Goal: Information Seeking & Learning: Learn about a topic

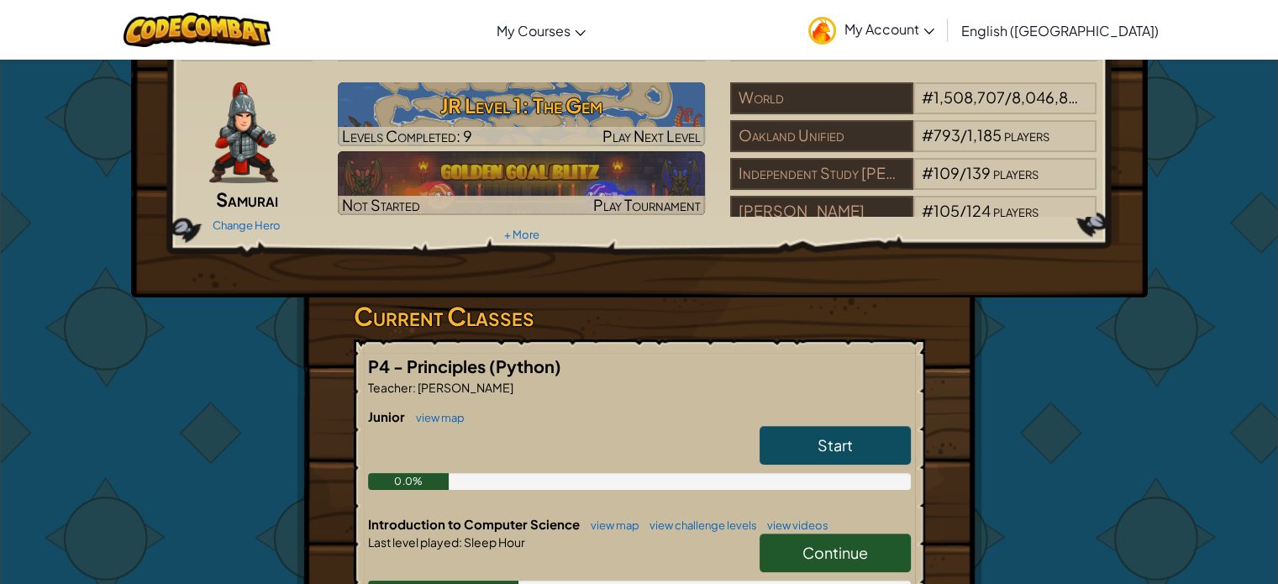
scroll to position [84, 0]
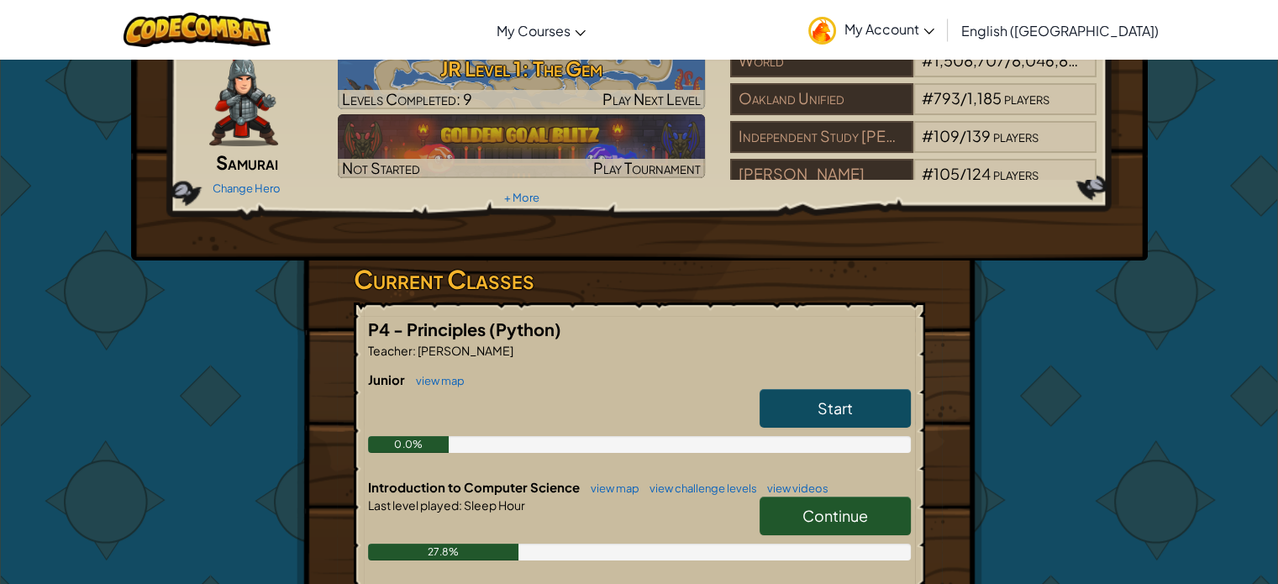
click at [825, 396] on link "Start" at bounding box center [835, 408] width 151 height 39
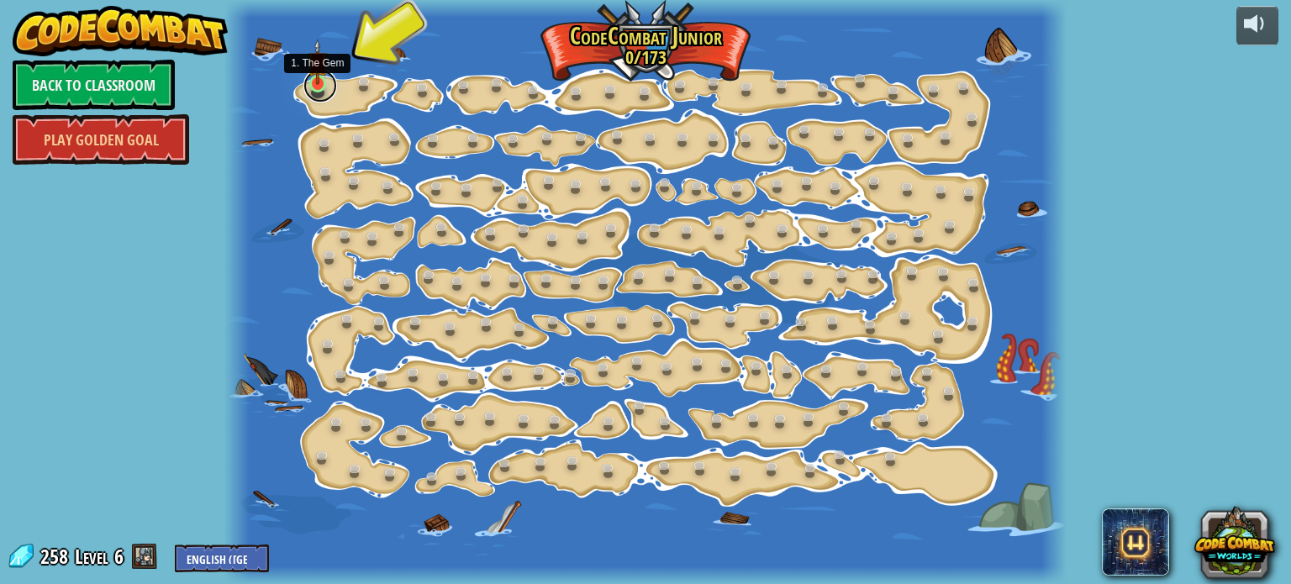
click at [319, 91] on link at bounding box center [320, 86] width 34 height 34
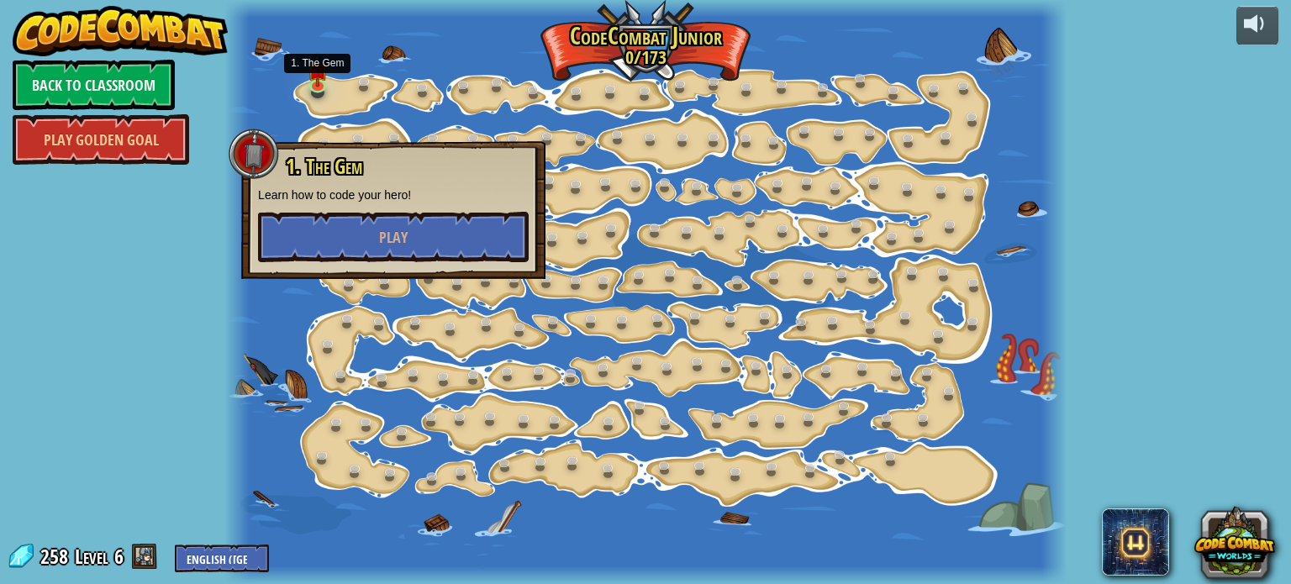
click at [198, 282] on div "powered by Back to Classroom Play Golden Goal 15. Step Change (Locked) Change s…" at bounding box center [645, 292] width 1291 height 584
click at [419, 250] on button "Play" at bounding box center [393, 237] width 271 height 50
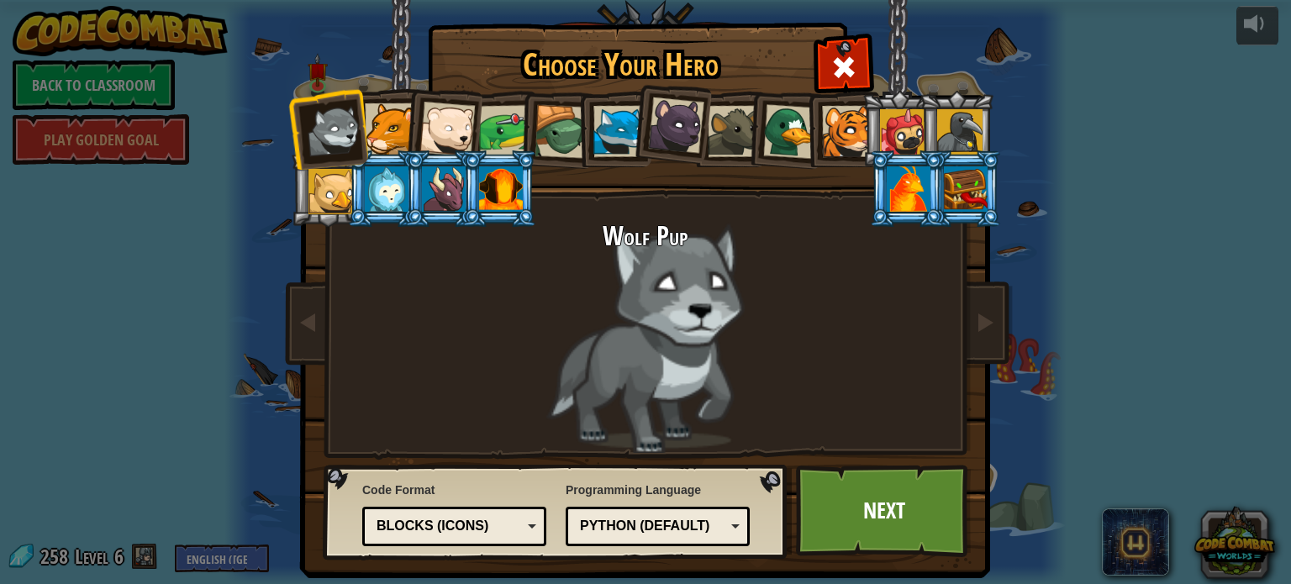
click at [912, 178] on div at bounding box center [909, 188] width 44 height 45
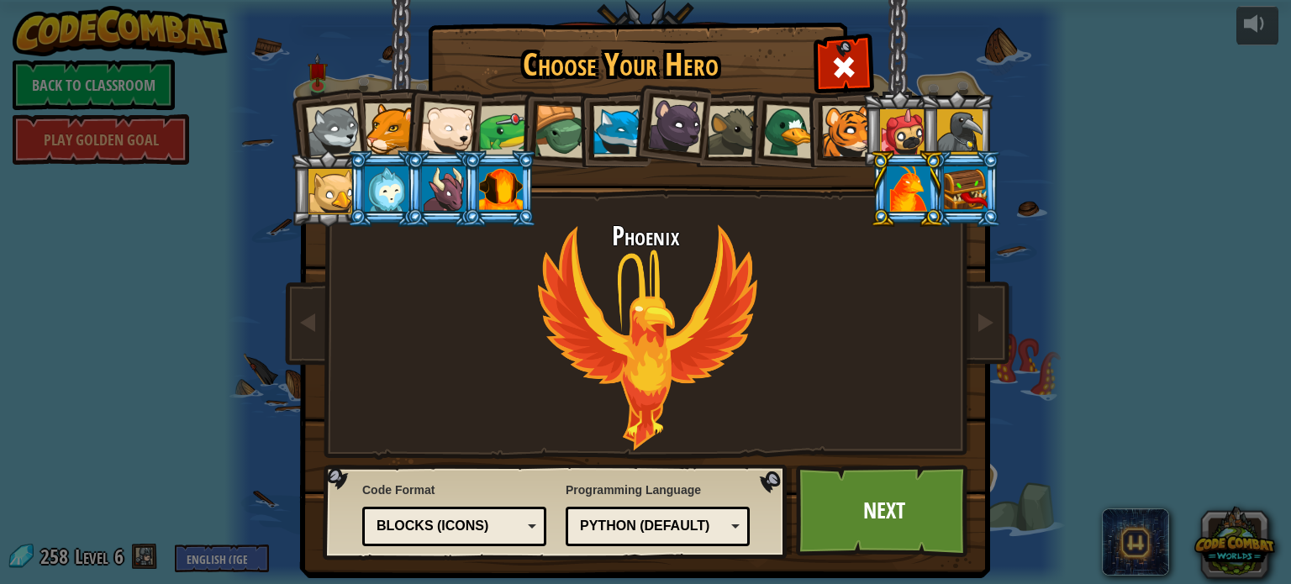
click at [519, 529] on div "Blocks (Icons)" at bounding box center [454, 526] width 162 height 26
click at [802, 414] on div "Phoenix" at bounding box center [645, 337] width 630 height 231
click at [867, 528] on link "Next" at bounding box center [884, 511] width 176 height 92
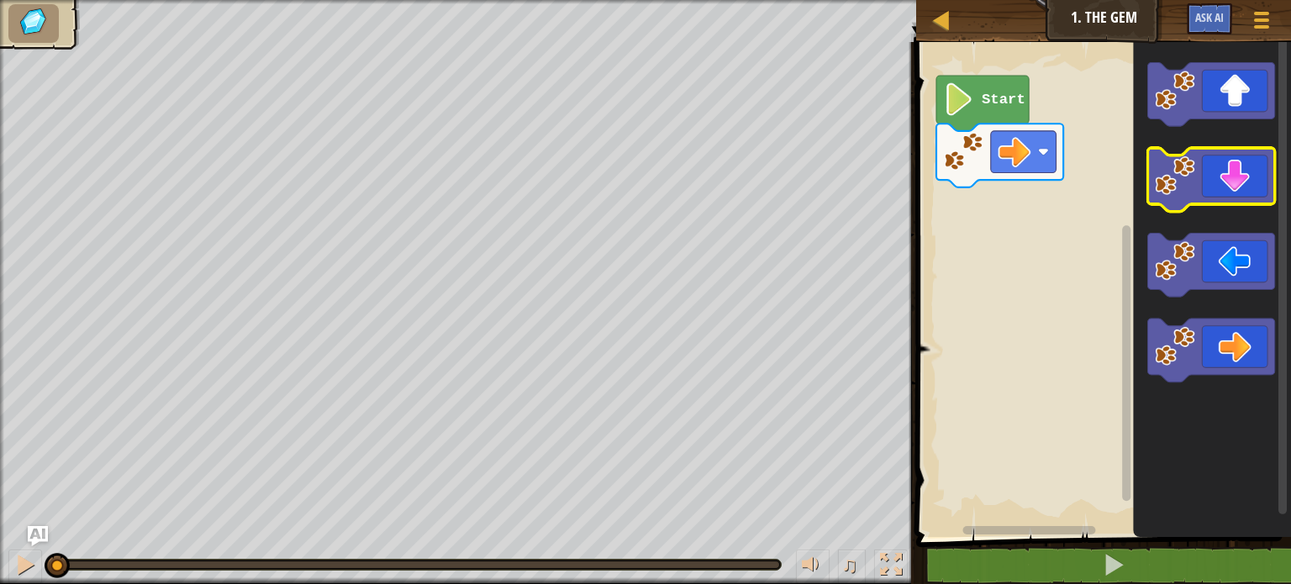
click at [1235, 184] on icon "Blockly Workspace" at bounding box center [1211, 180] width 127 height 64
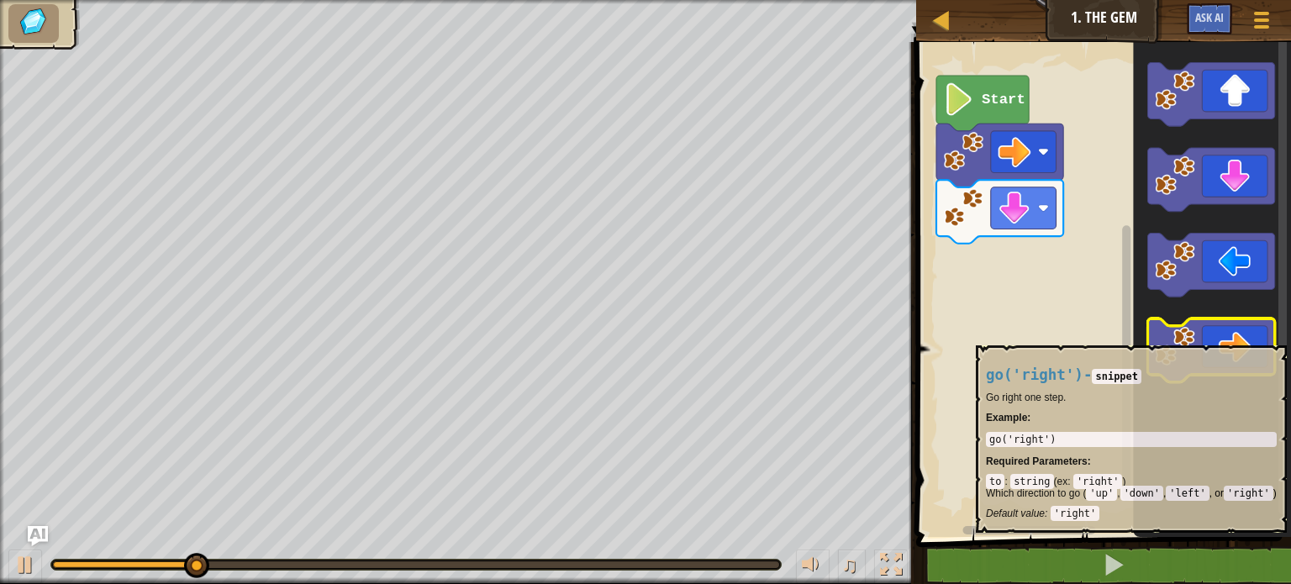
click at [1209, 337] on icon "Blockly Workspace" at bounding box center [1211, 351] width 127 height 64
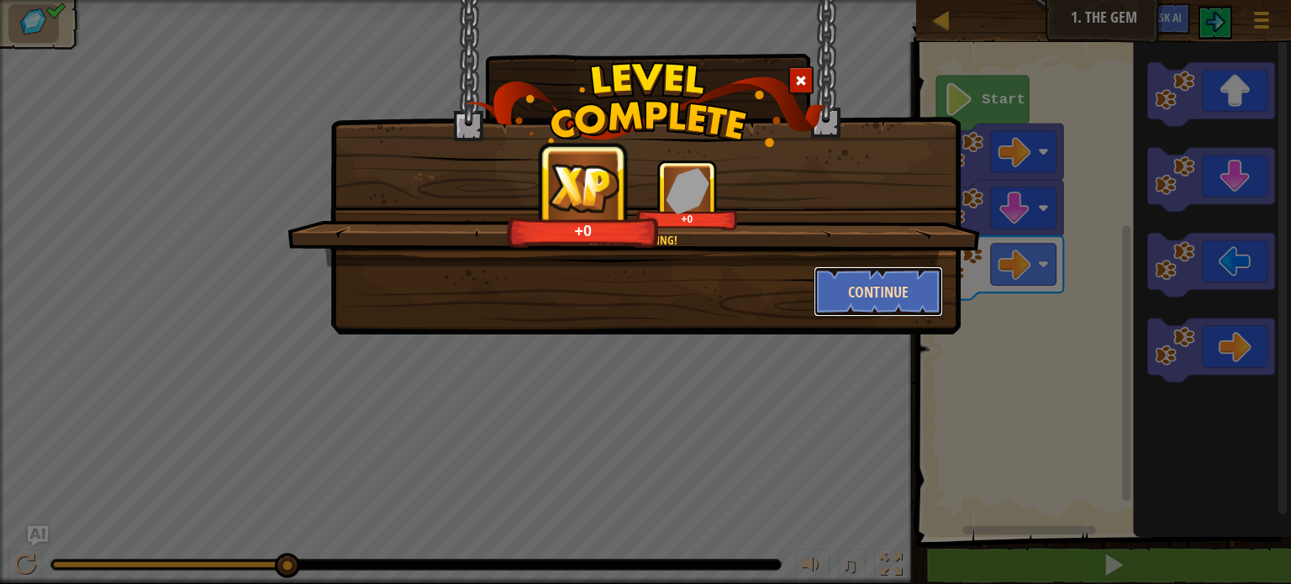
click at [885, 287] on button "Continue" at bounding box center [879, 291] width 130 height 50
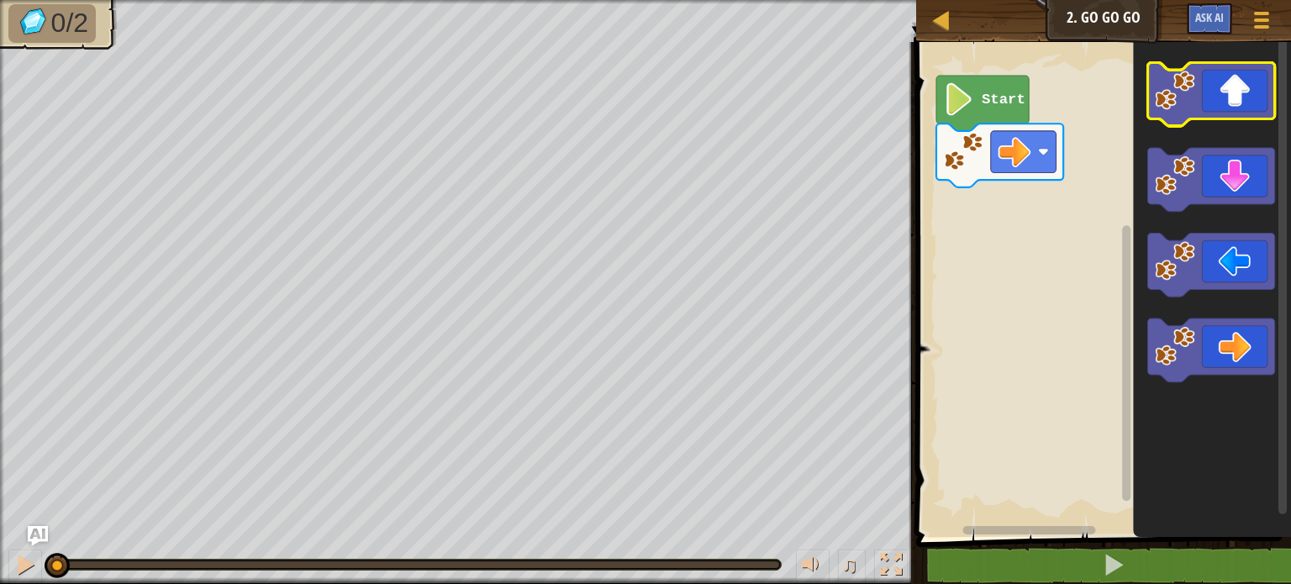
click at [1208, 103] on icon "Blockly Workspace" at bounding box center [1211, 95] width 127 height 64
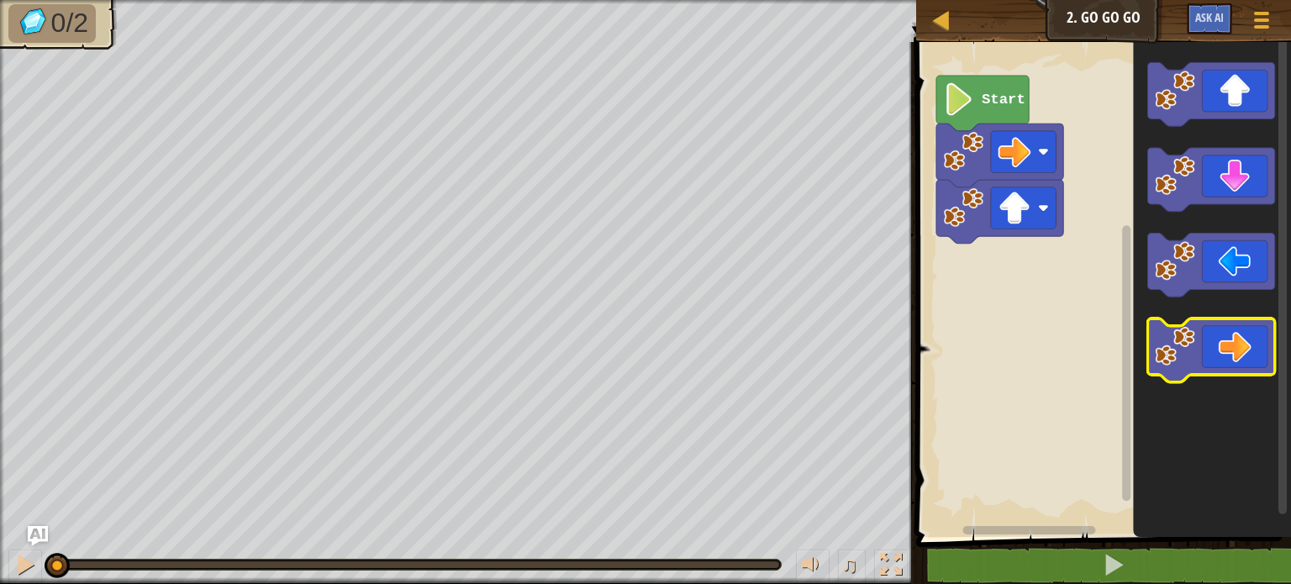
click at [1256, 355] on icon "Blockly Workspace" at bounding box center [1211, 351] width 127 height 64
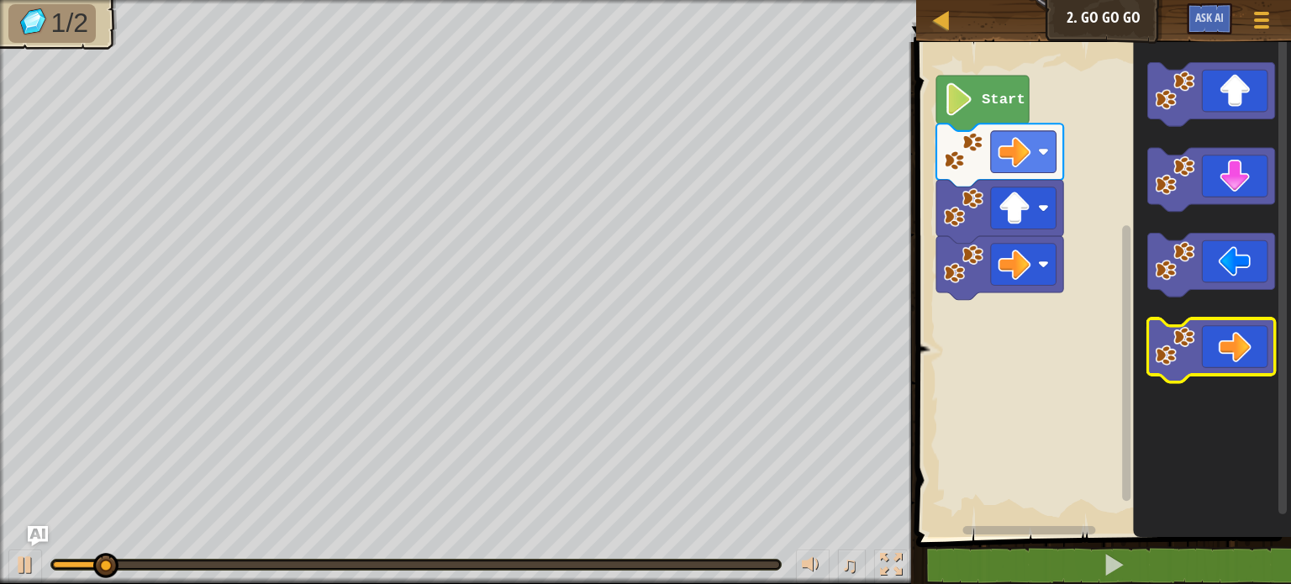
click at [1256, 355] on icon "Blockly Workspace" at bounding box center [1211, 351] width 127 height 64
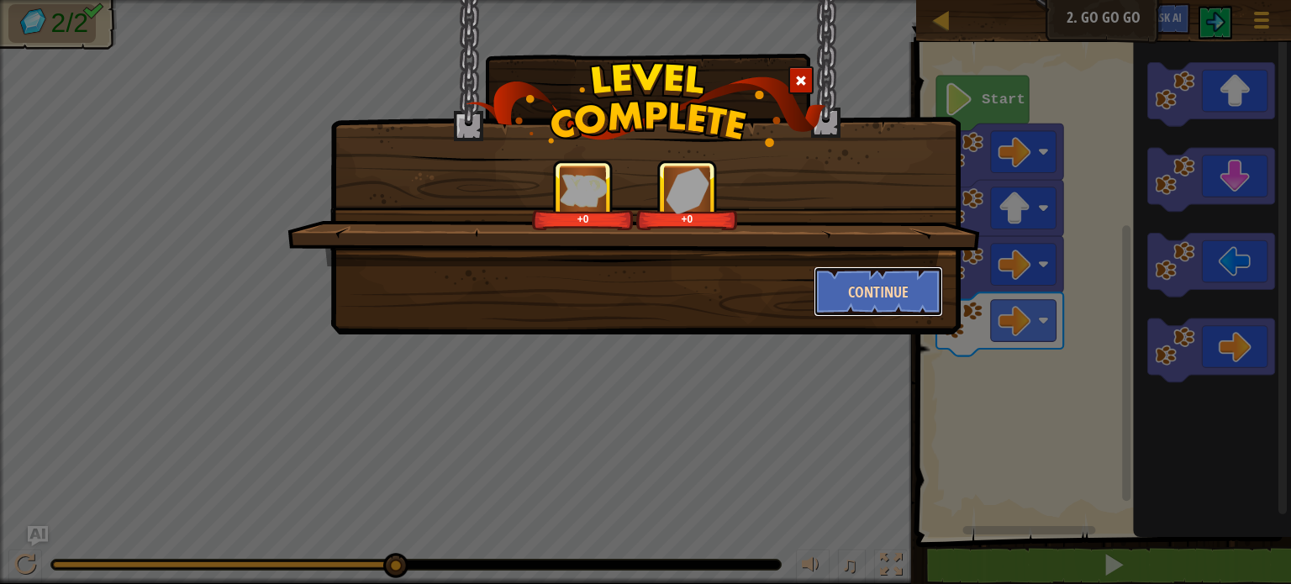
click at [850, 292] on button "Continue" at bounding box center [879, 291] width 130 height 50
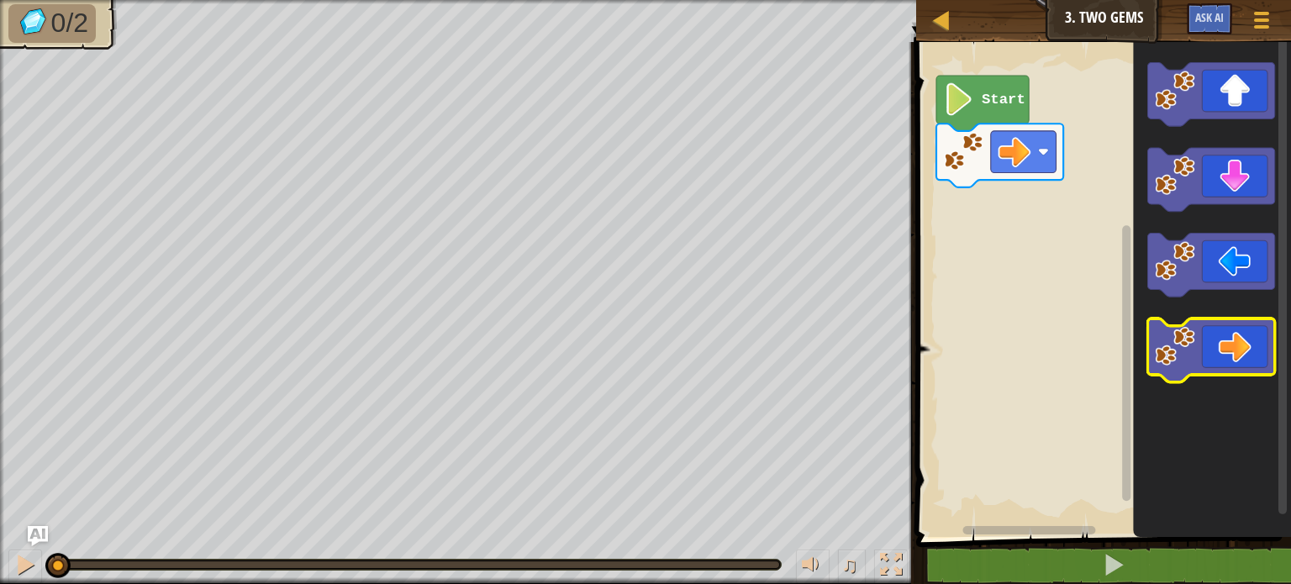
click at [1200, 348] on icon "Blockly Workspace" at bounding box center [1211, 351] width 127 height 64
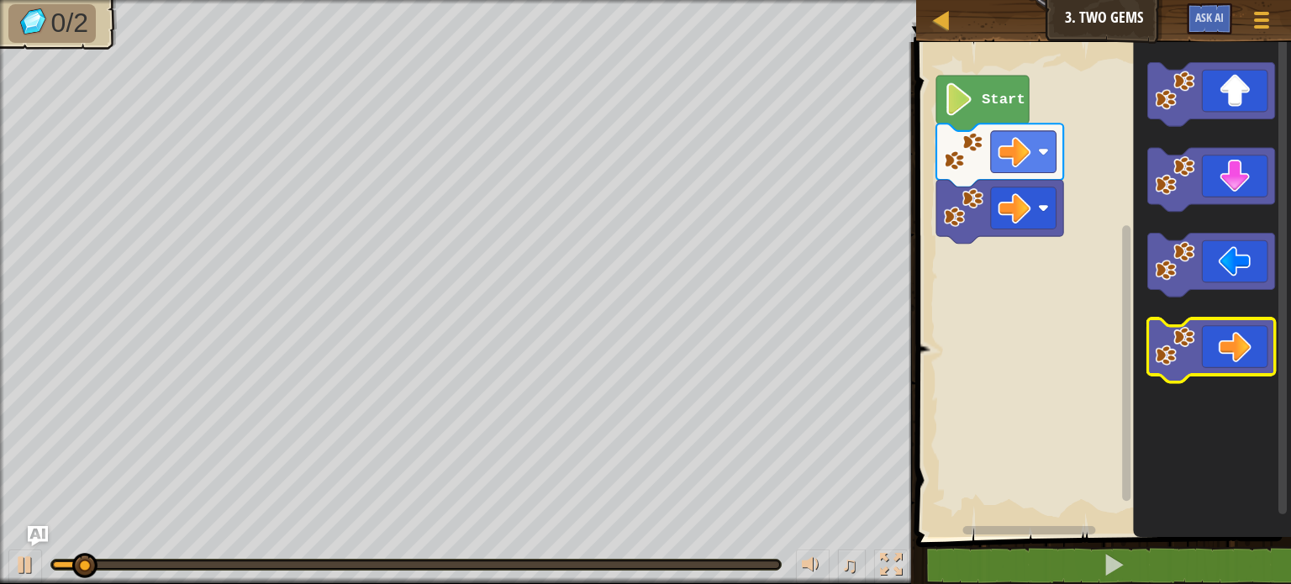
click at [1200, 353] on icon "Blockly Workspace" at bounding box center [1211, 351] width 127 height 64
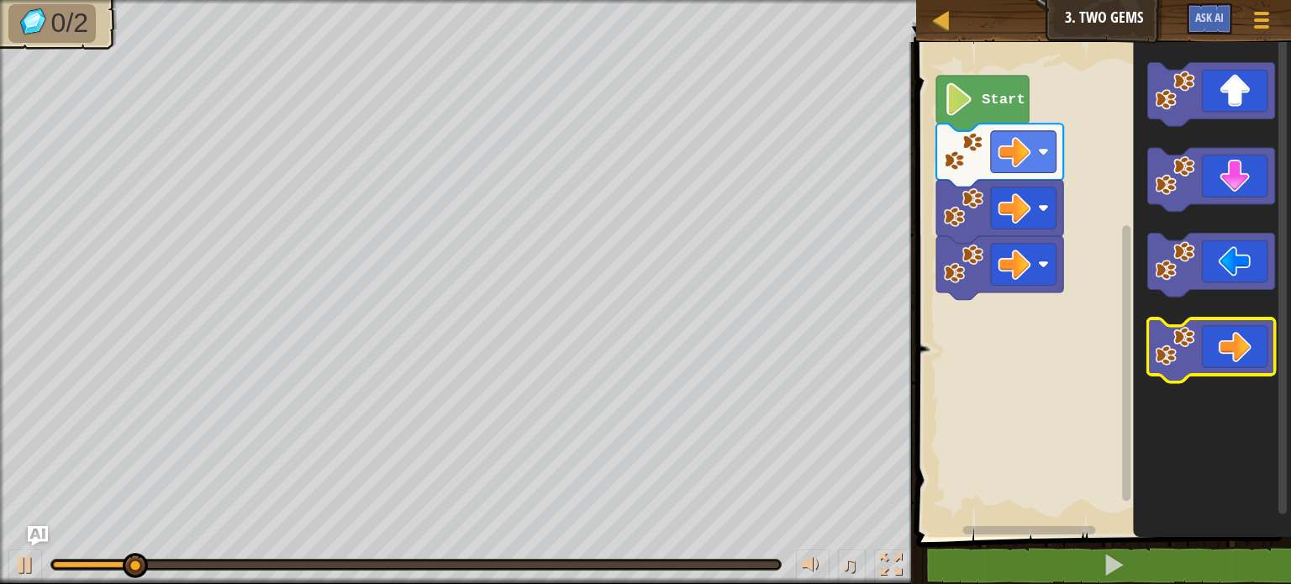
click at [1200, 355] on icon "Blockly Workspace" at bounding box center [1211, 351] width 127 height 64
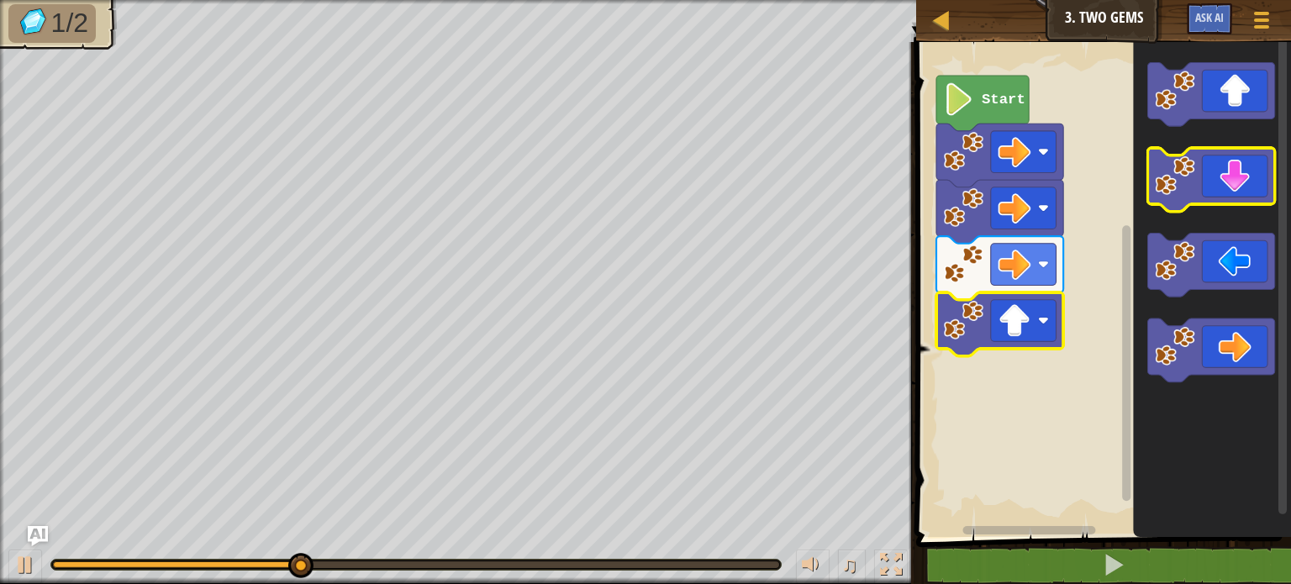
click at [1230, 191] on icon "Blockly Workspace" at bounding box center [1211, 180] width 127 height 64
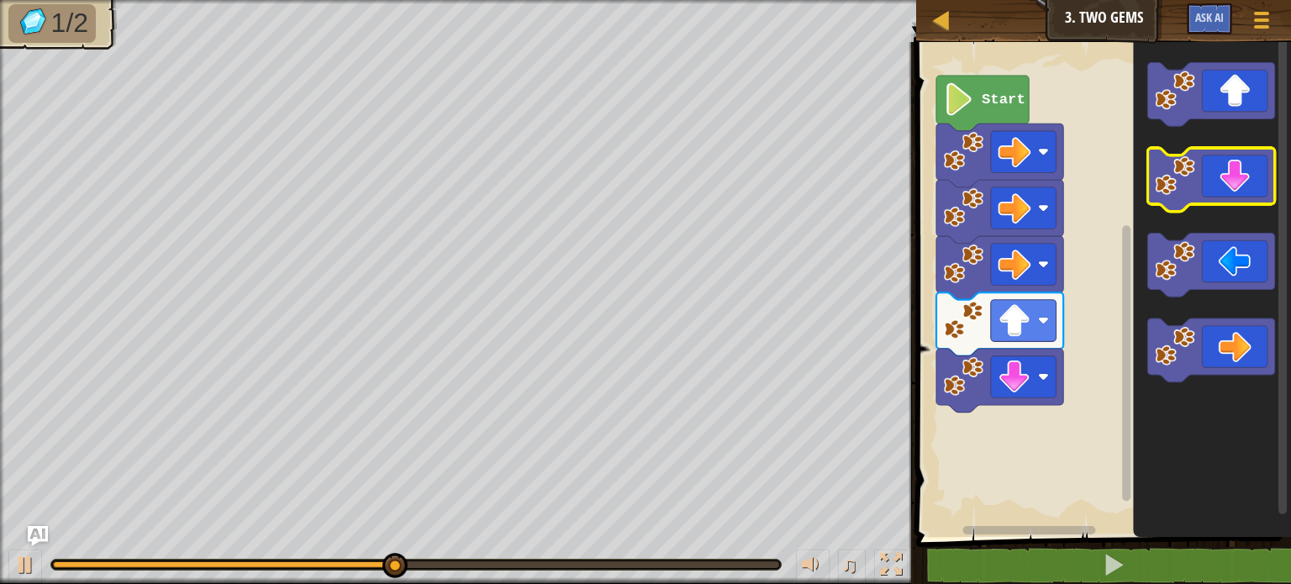
click at [1224, 197] on icon "Blockly Workspace" at bounding box center [1211, 180] width 127 height 64
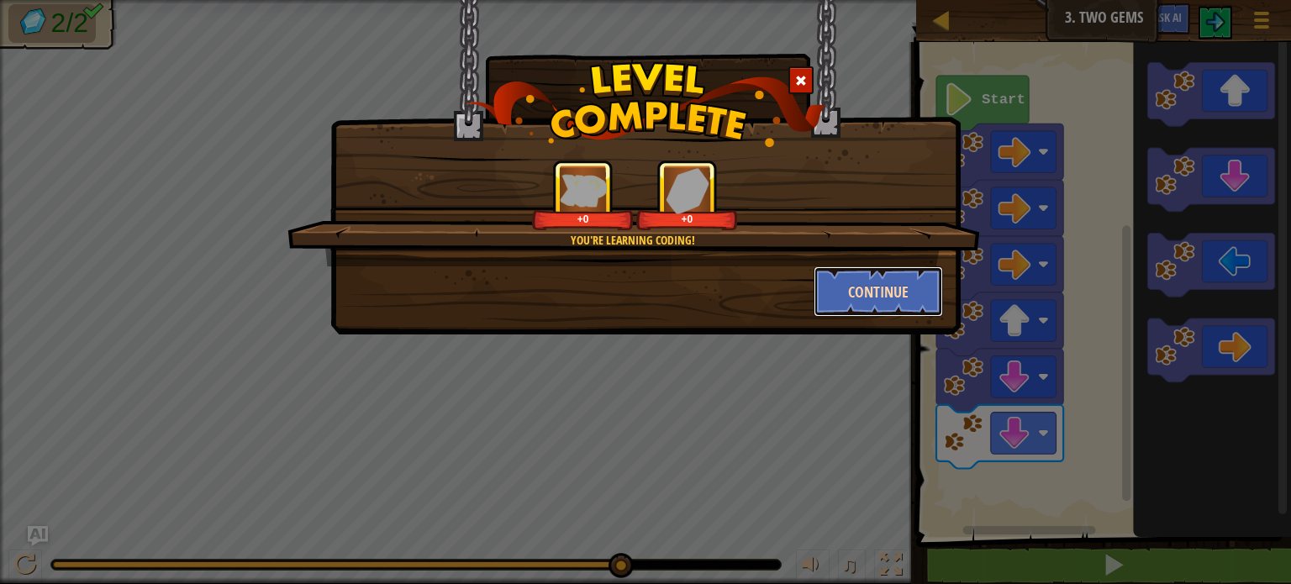
click at [877, 275] on button "Continue" at bounding box center [879, 291] width 130 height 50
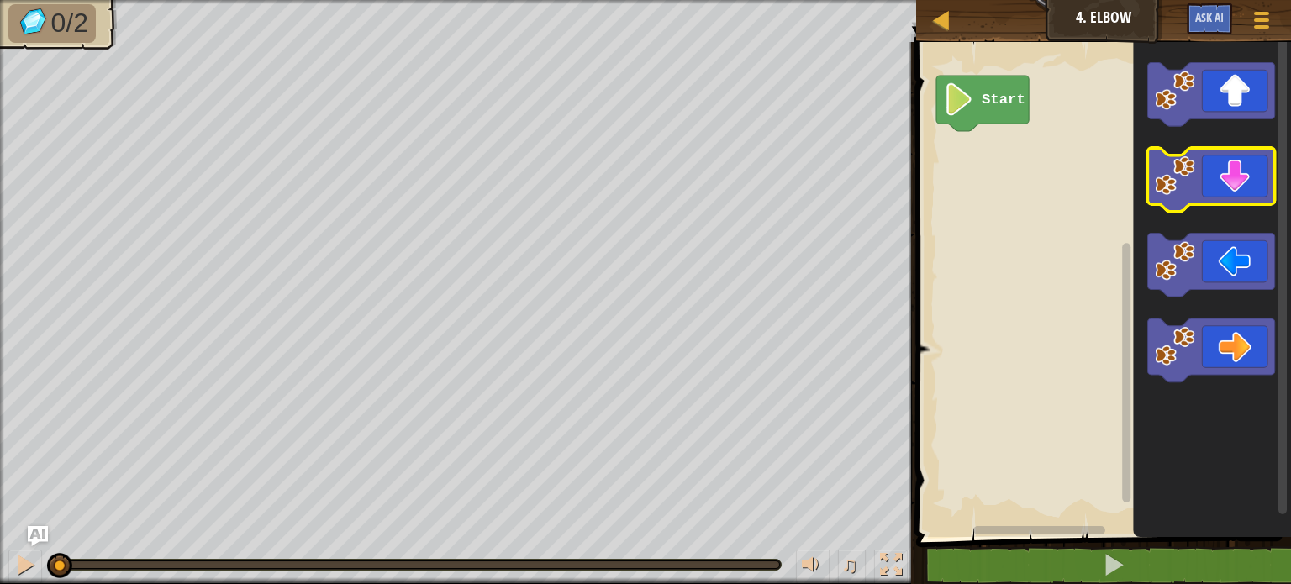
click at [1228, 192] on icon "Blockly Workspace" at bounding box center [1211, 180] width 127 height 64
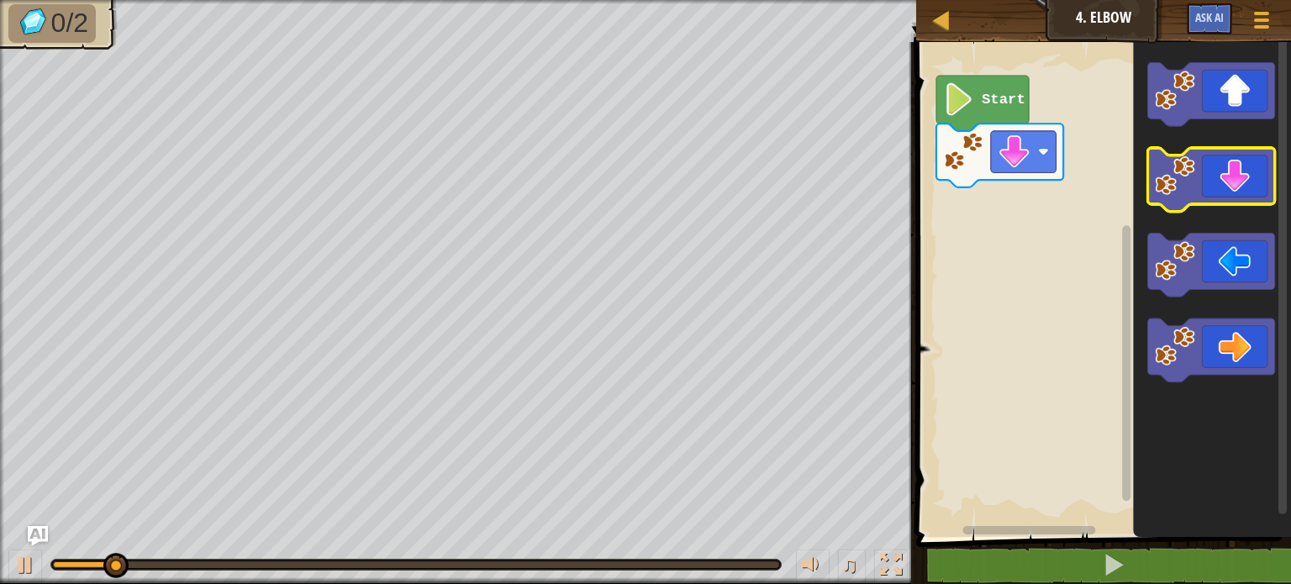
click at [1228, 192] on icon "Blockly Workspace" at bounding box center [1211, 180] width 127 height 64
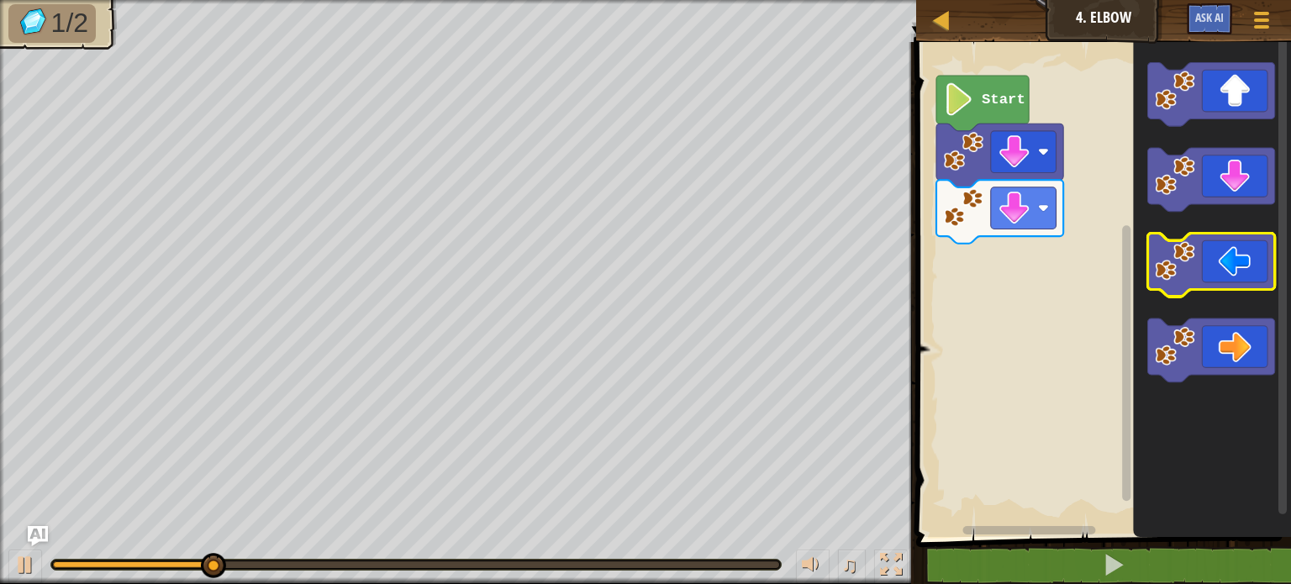
click at [1205, 277] on icon "Blockly Workspace" at bounding box center [1211, 266] width 127 height 64
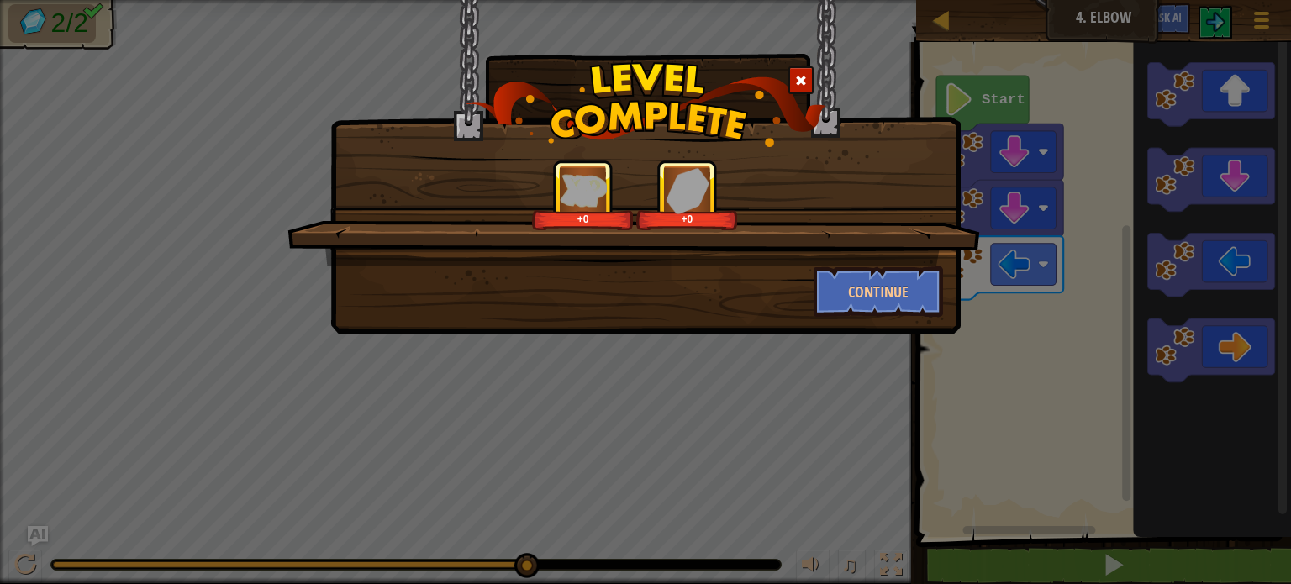
click at [879, 258] on div "+0 +0" at bounding box center [633, 213] width 692 height 107
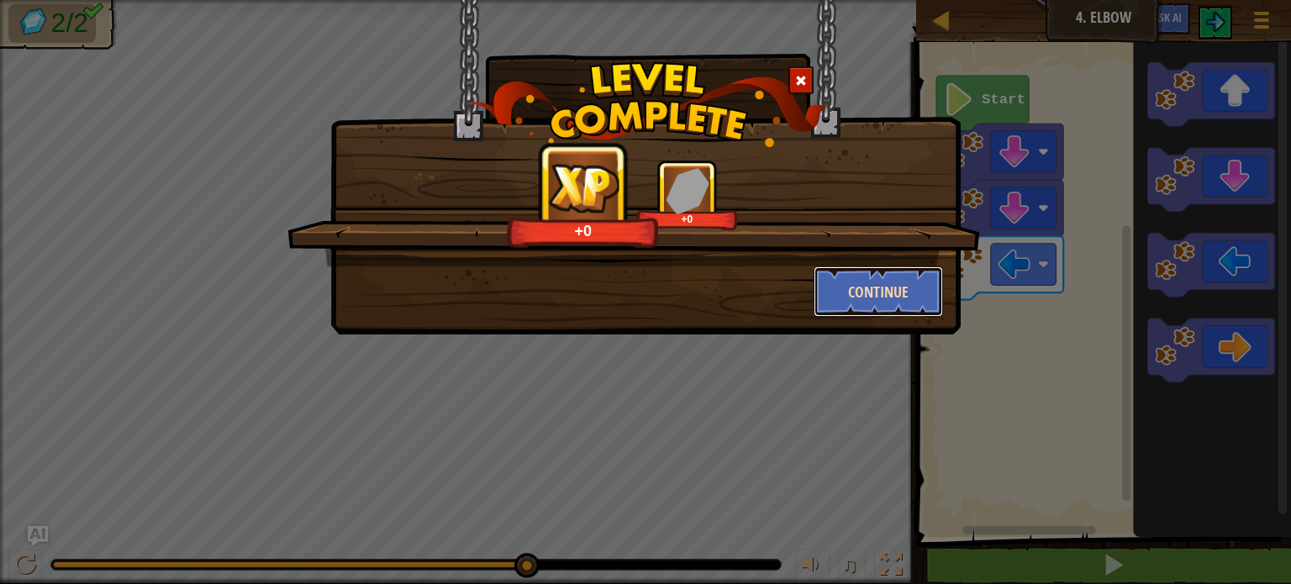
click at [875, 293] on button "Continue" at bounding box center [879, 291] width 130 height 50
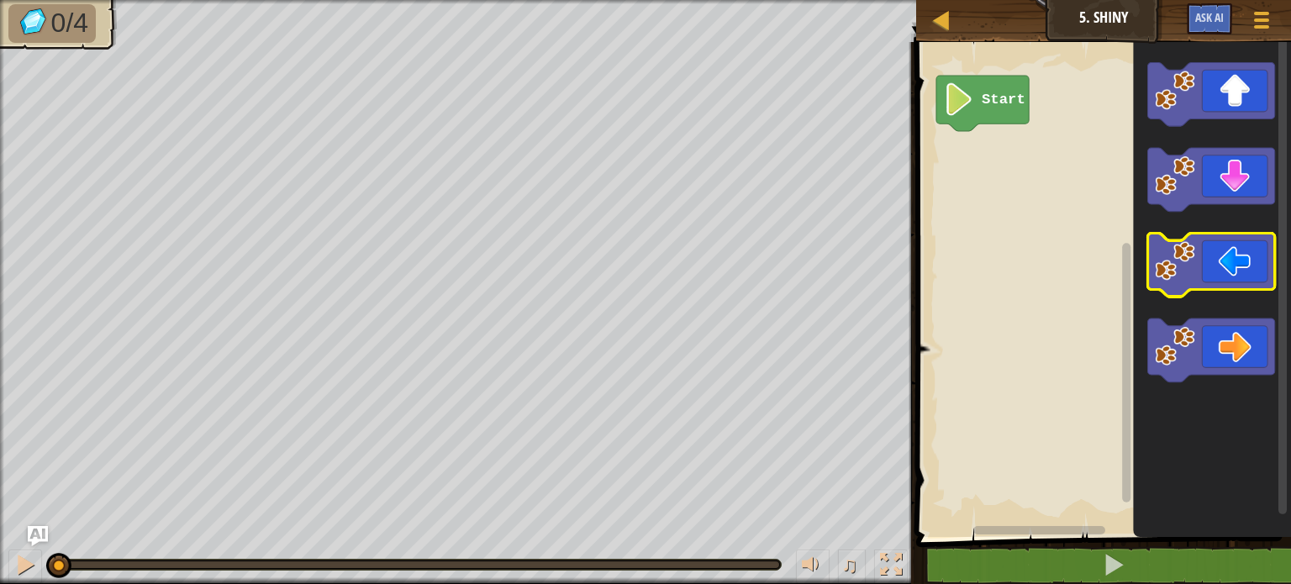
click at [1209, 271] on icon "Blockly Workspace" at bounding box center [1211, 266] width 127 height 64
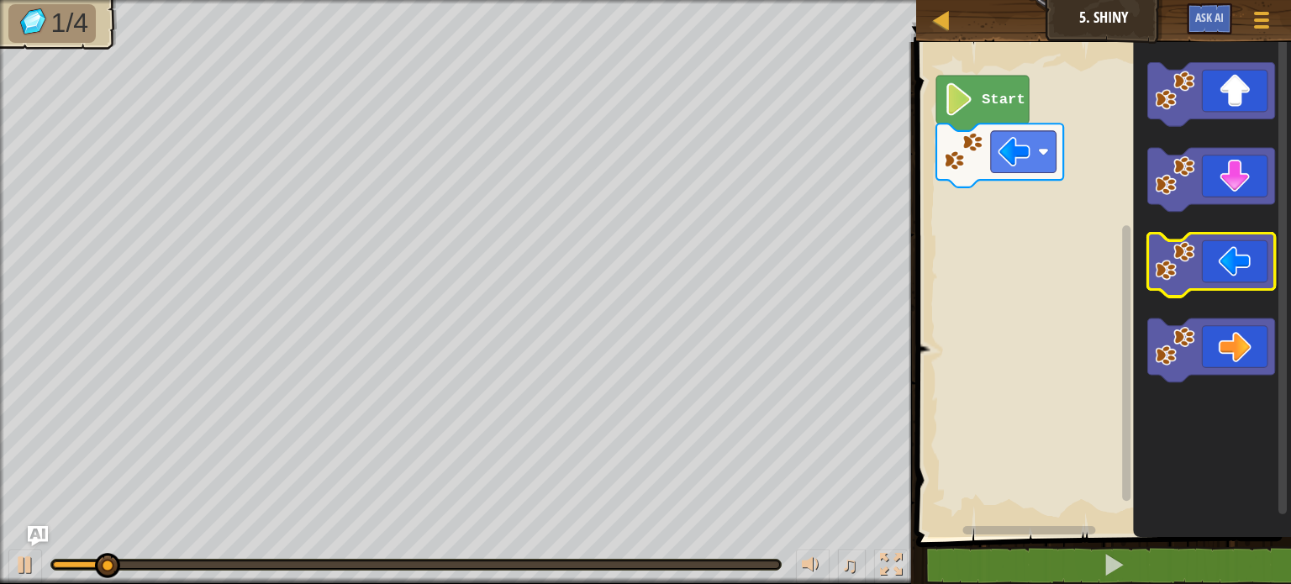
click at [1209, 271] on icon "Blockly Workspace" at bounding box center [1211, 266] width 127 height 64
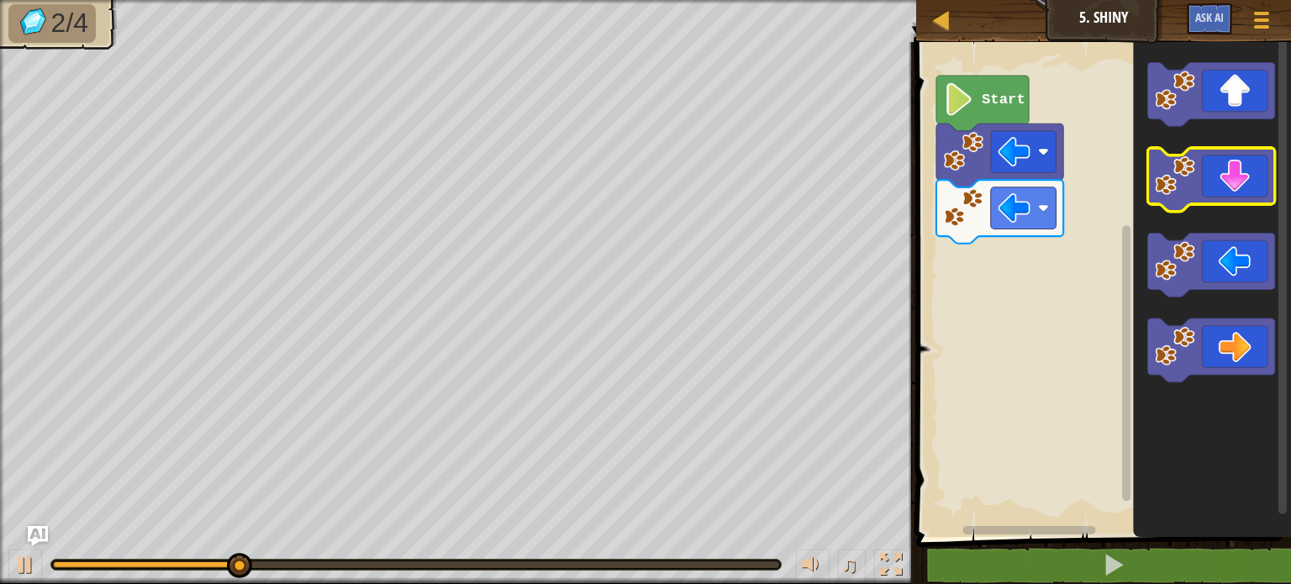
click at [1223, 187] on icon "Blockly Workspace" at bounding box center [1211, 180] width 127 height 64
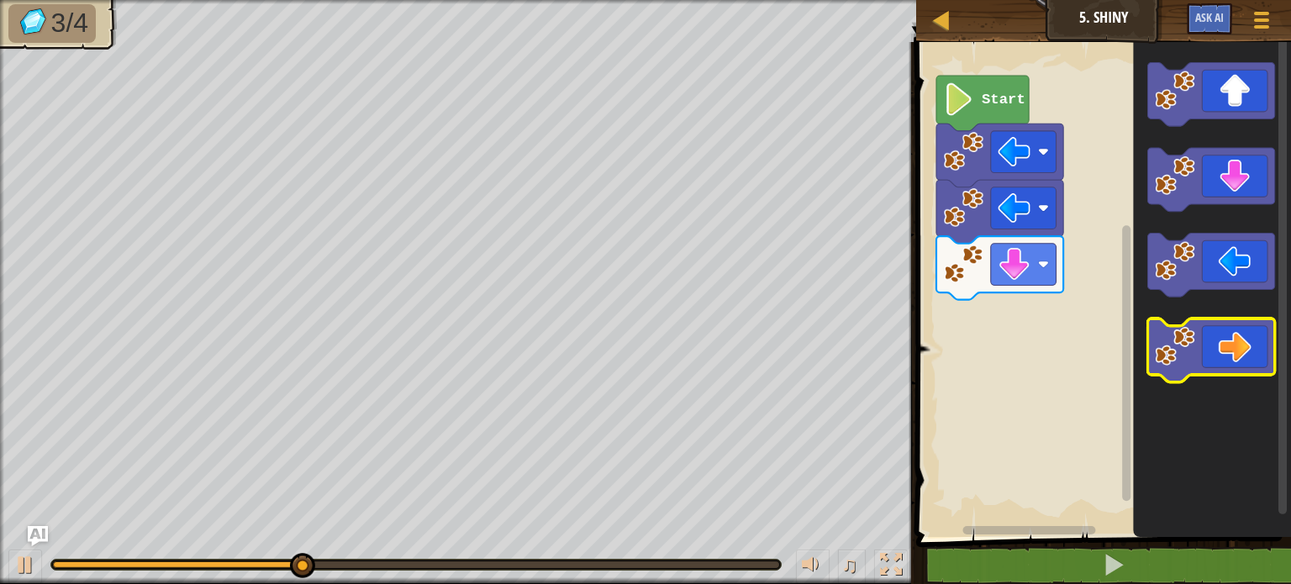
click at [1230, 352] on icon "Blockly Workspace" at bounding box center [1211, 351] width 127 height 64
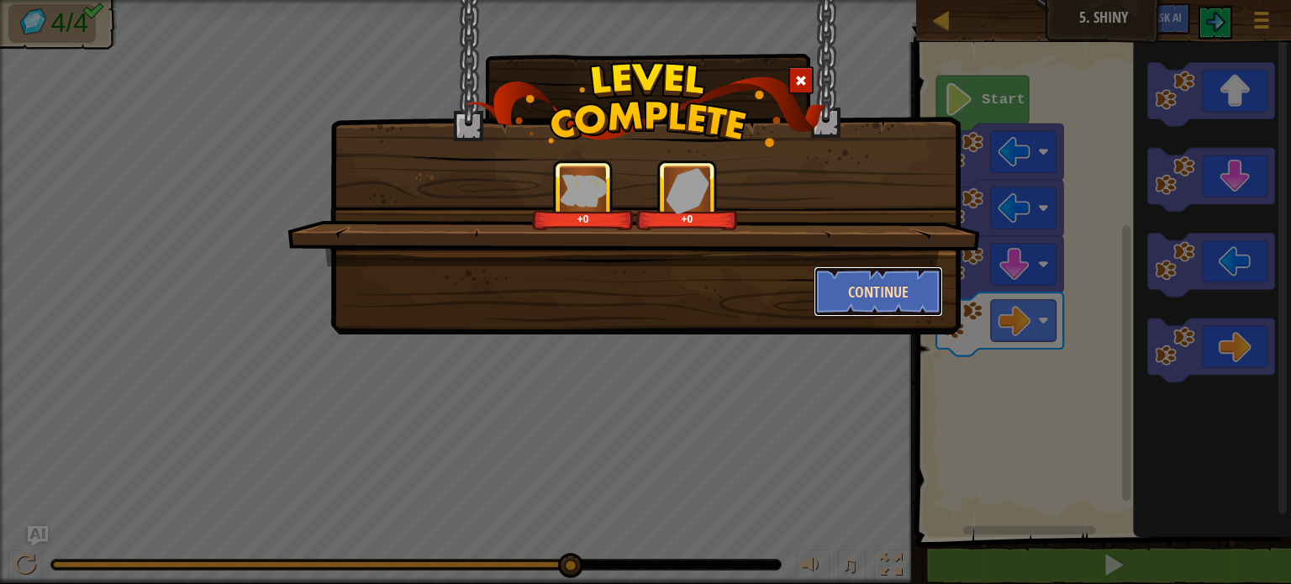
click at [855, 303] on button "Continue" at bounding box center [879, 291] width 130 height 50
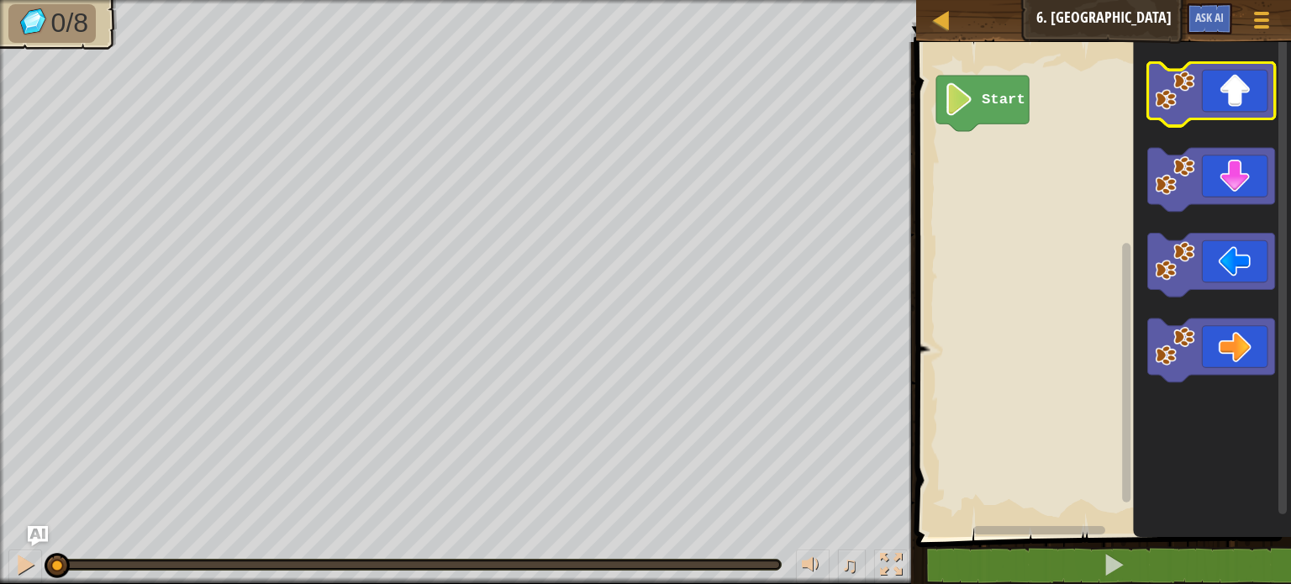
click at [1220, 87] on icon "Blockly Workspace" at bounding box center [1211, 95] width 127 height 64
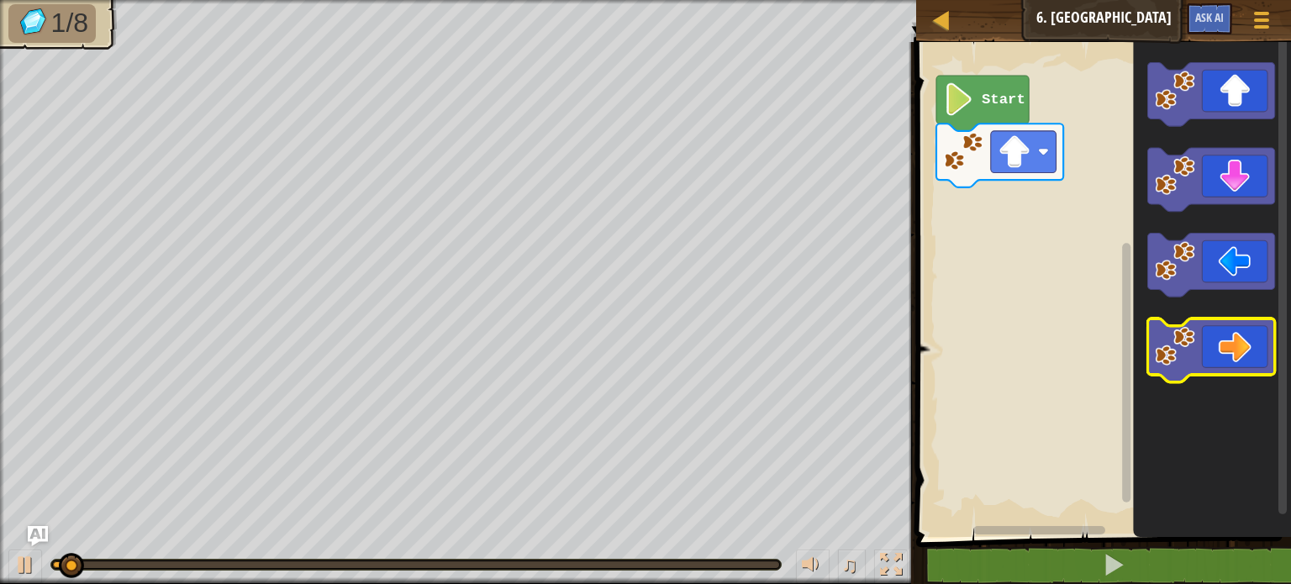
click at [1225, 374] on icon "Blockly Workspace" at bounding box center [1211, 351] width 127 height 64
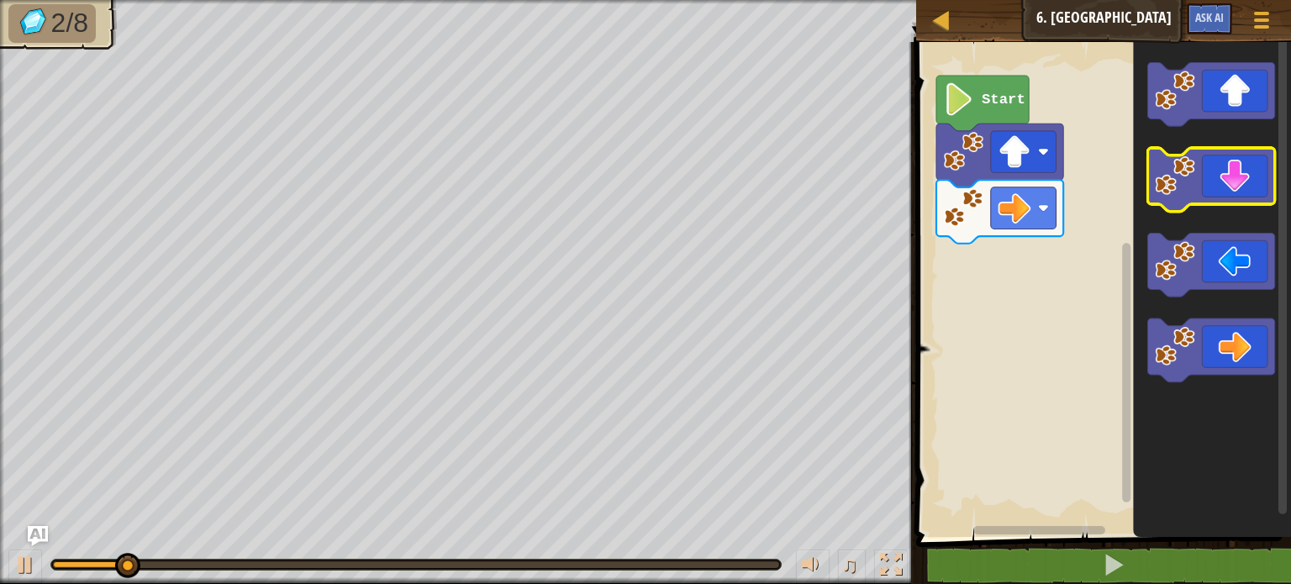
click at [1241, 187] on icon "Blockly Workspace" at bounding box center [1211, 180] width 127 height 64
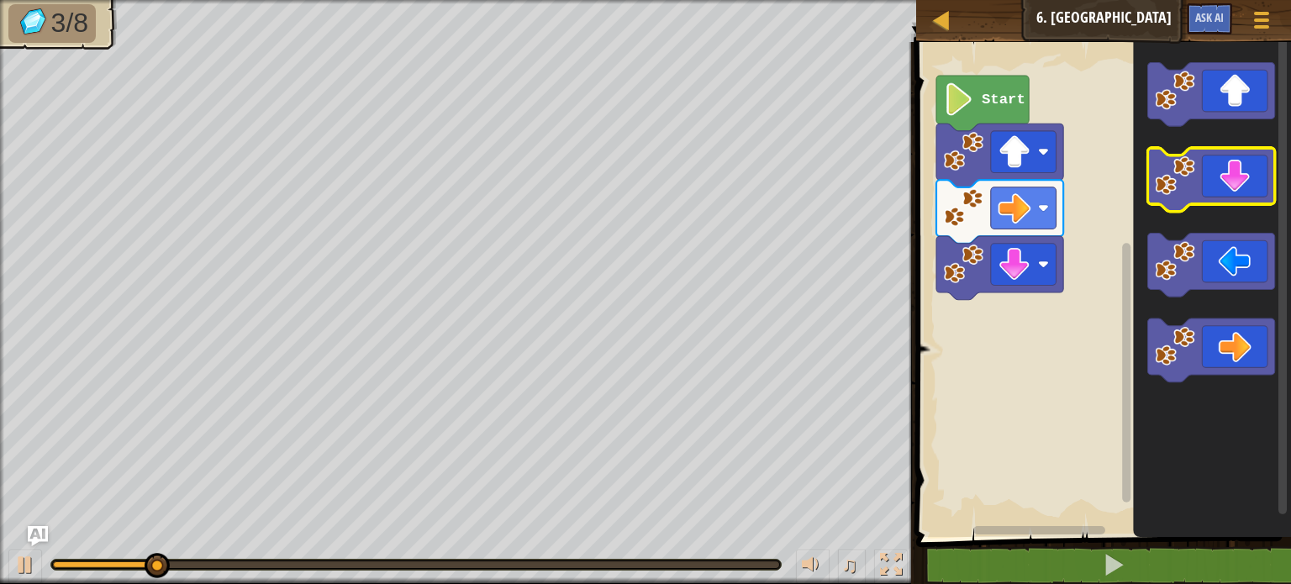
click at [1231, 187] on icon "Blockly Workspace" at bounding box center [1211, 180] width 127 height 64
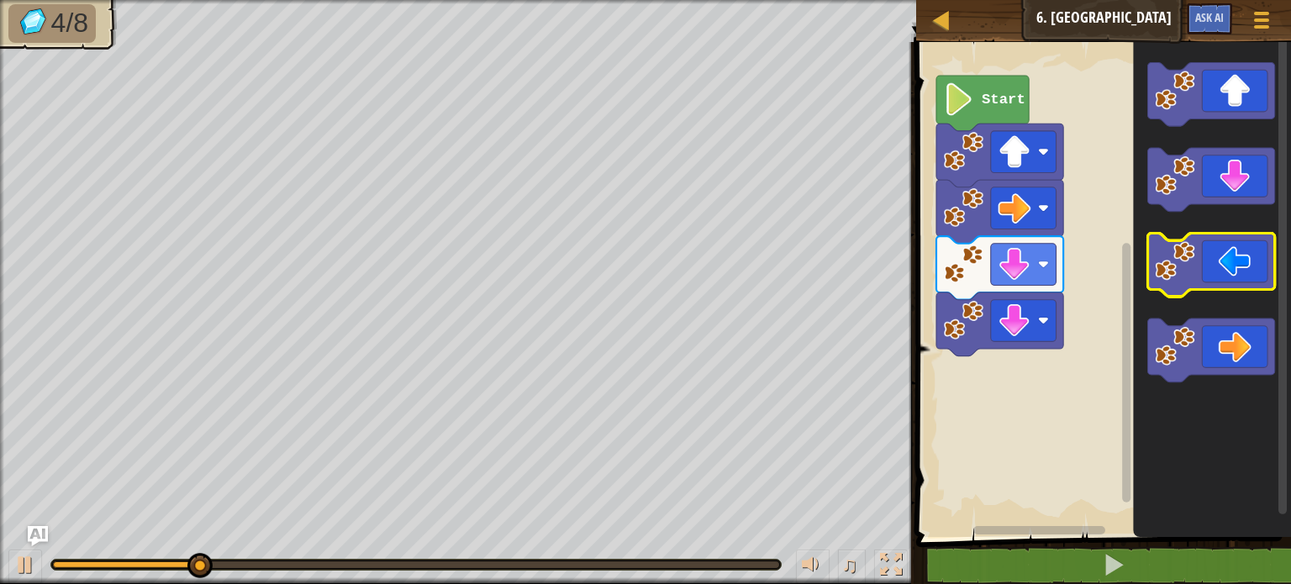
click at [1187, 251] on image "Blockly Workspace" at bounding box center [1175, 261] width 40 height 40
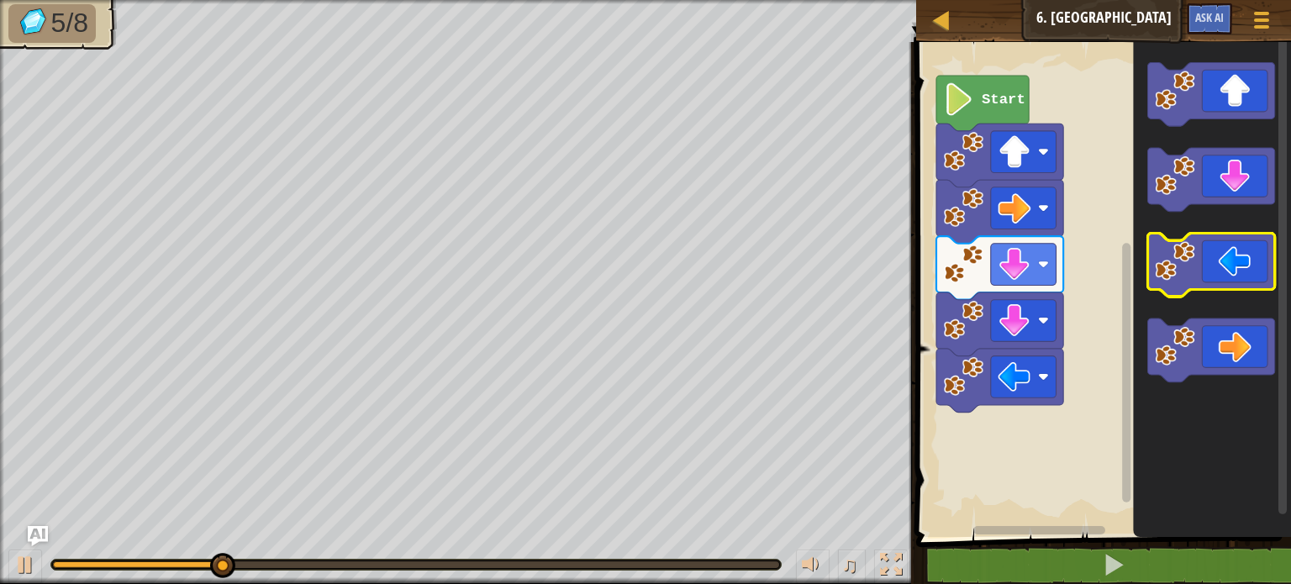
click at [1187, 251] on image "Blockly Workspace" at bounding box center [1175, 261] width 40 height 40
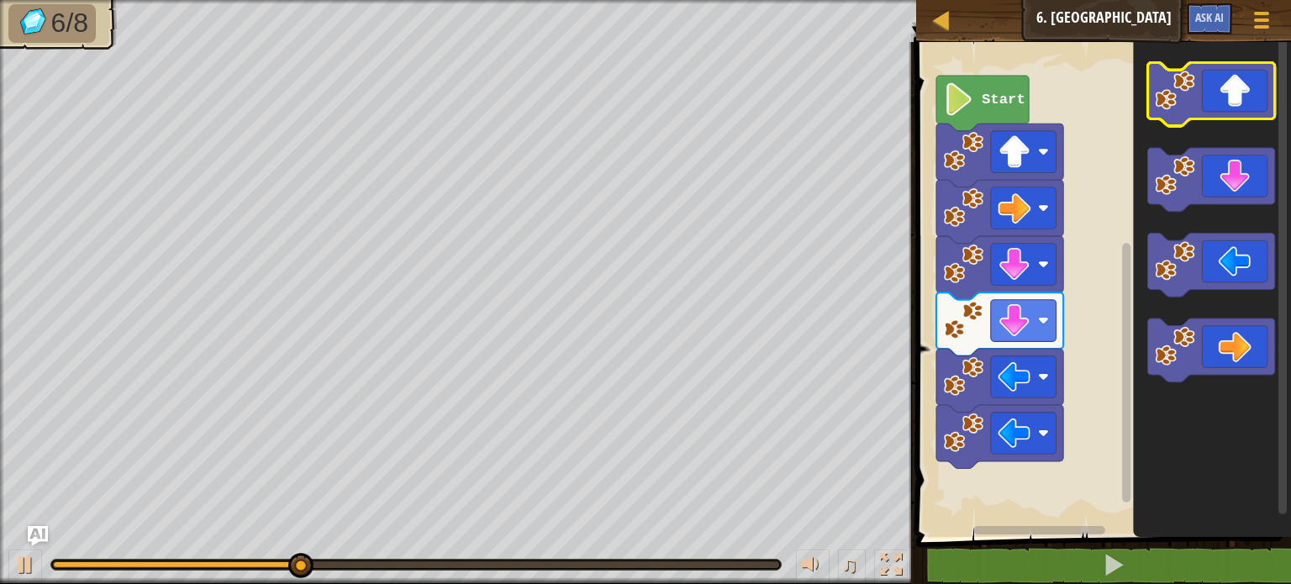
click at [1210, 103] on icon "Blockly Workspace" at bounding box center [1211, 95] width 127 height 64
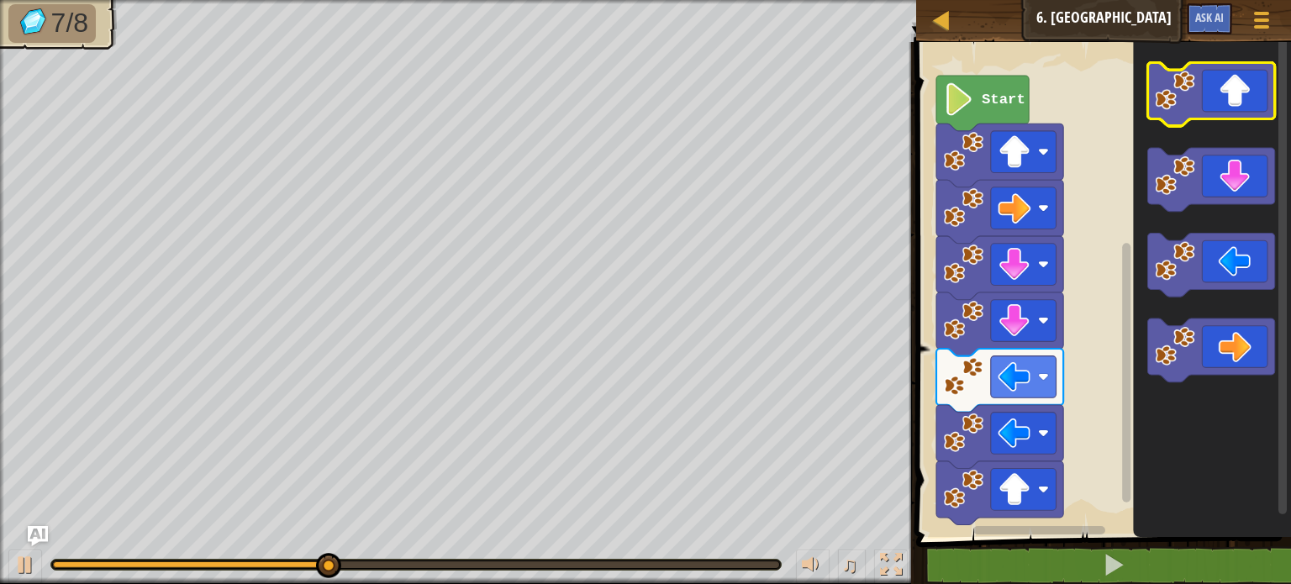
click at [1210, 103] on icon "Blockly Workspace" at bounding box center [1211, 95] width 127 height 64
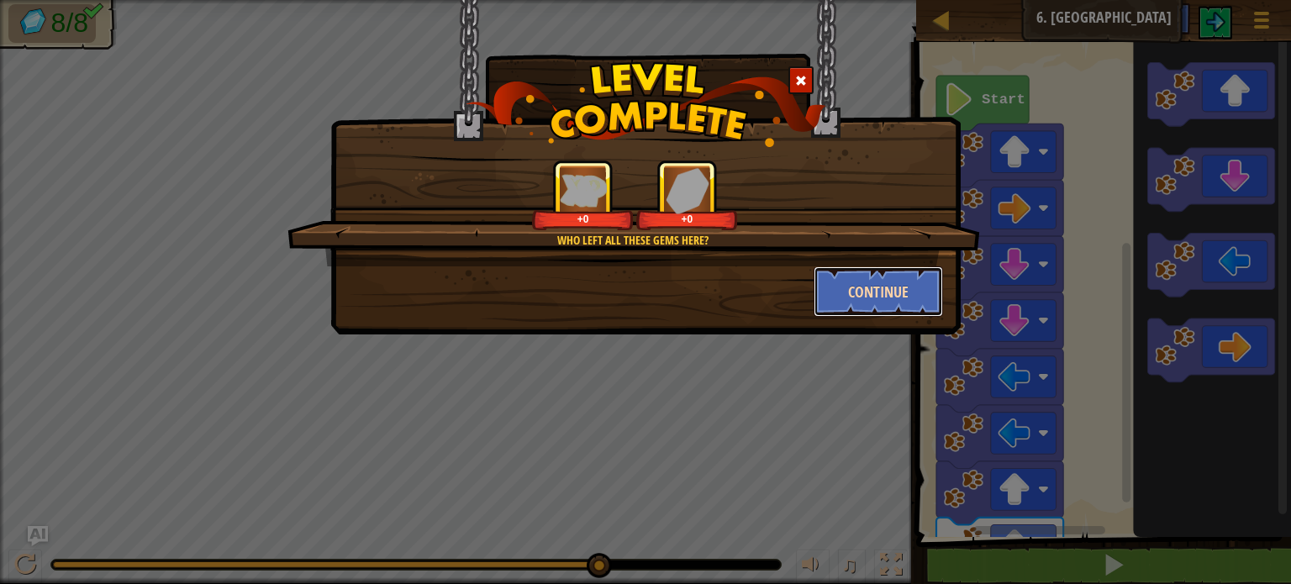
drag, startPoint x: 887, startPoint y: 285, endPoint x: 883, endPoint y: 292, distance: 8.7
click at [883, 292] on button "Continue" at bounding box center [879, 291] width 130 height 50
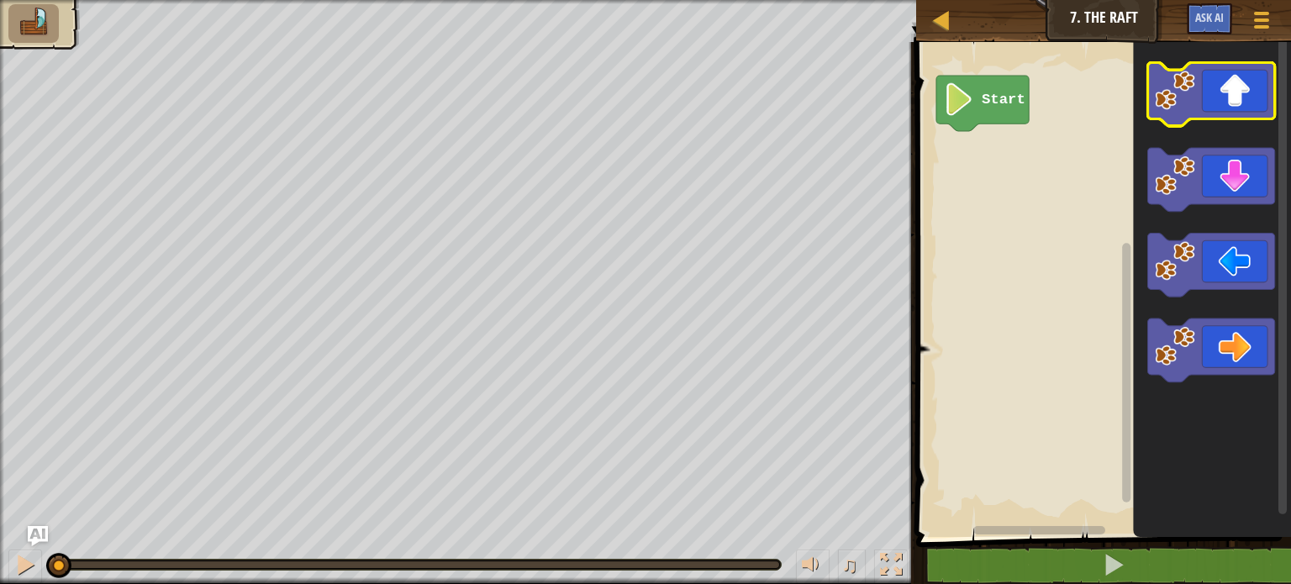
click at [1244, 96] on icon "Blockly Workspace" at bounding box center [1211, 95] width 127 height 64
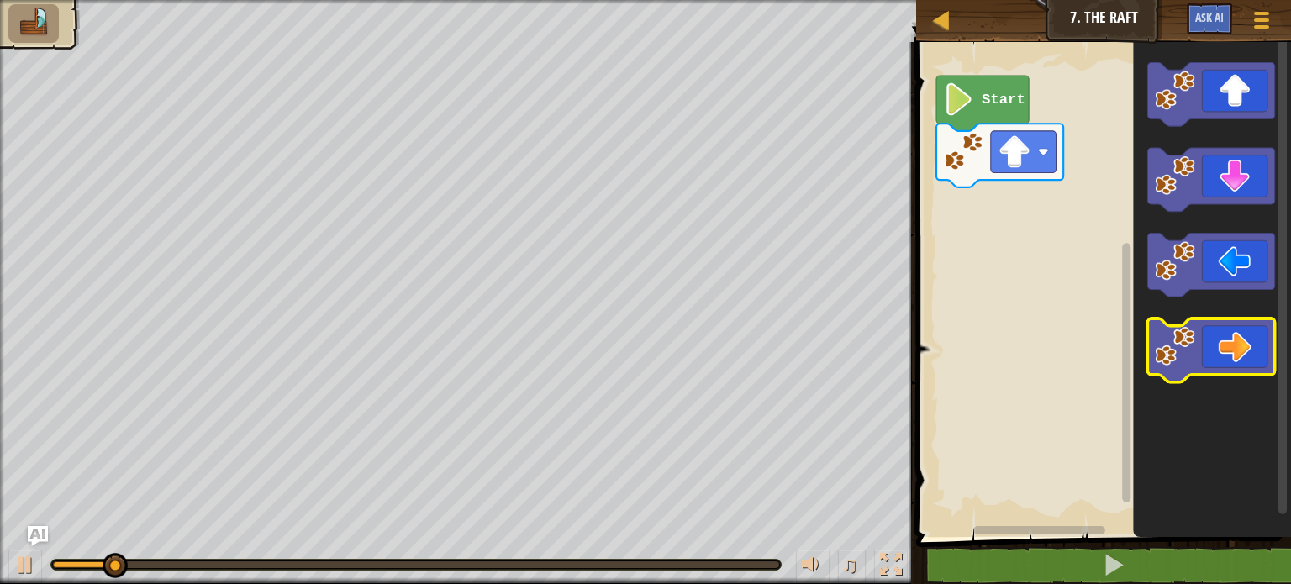
click at [1225, 352] on icon "Blockly Workspace" at bounding box center [1211, 351] width 127 height 64
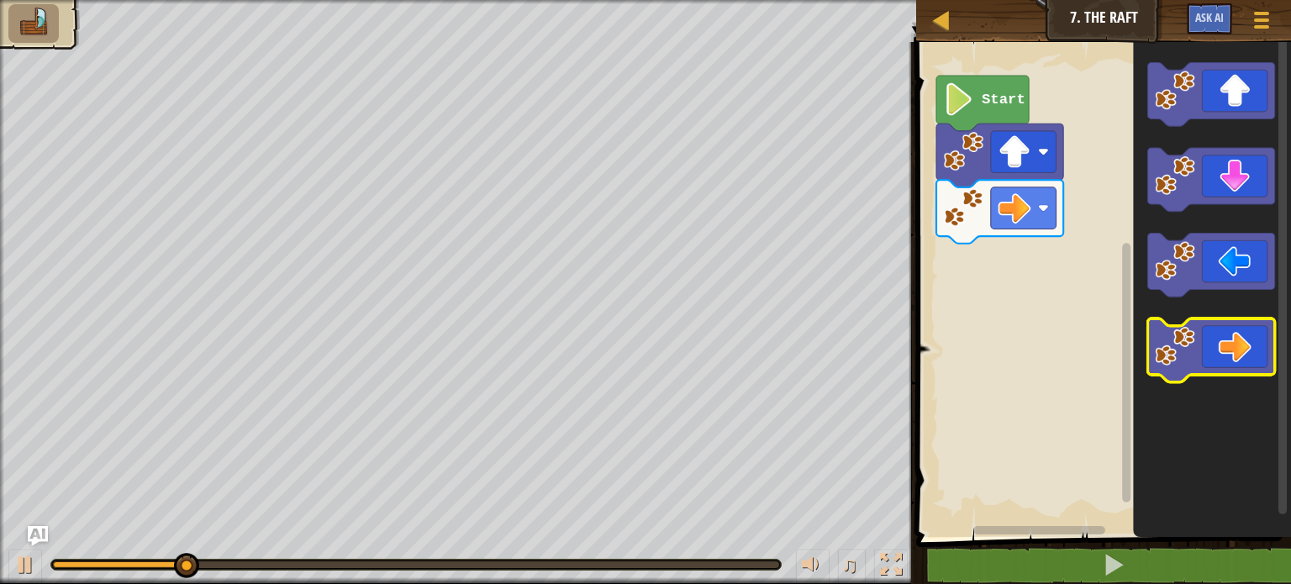
click at [1225, 352] on icon "Blockly Workspace" at bounding box center [1211, 351] width 127 height 64
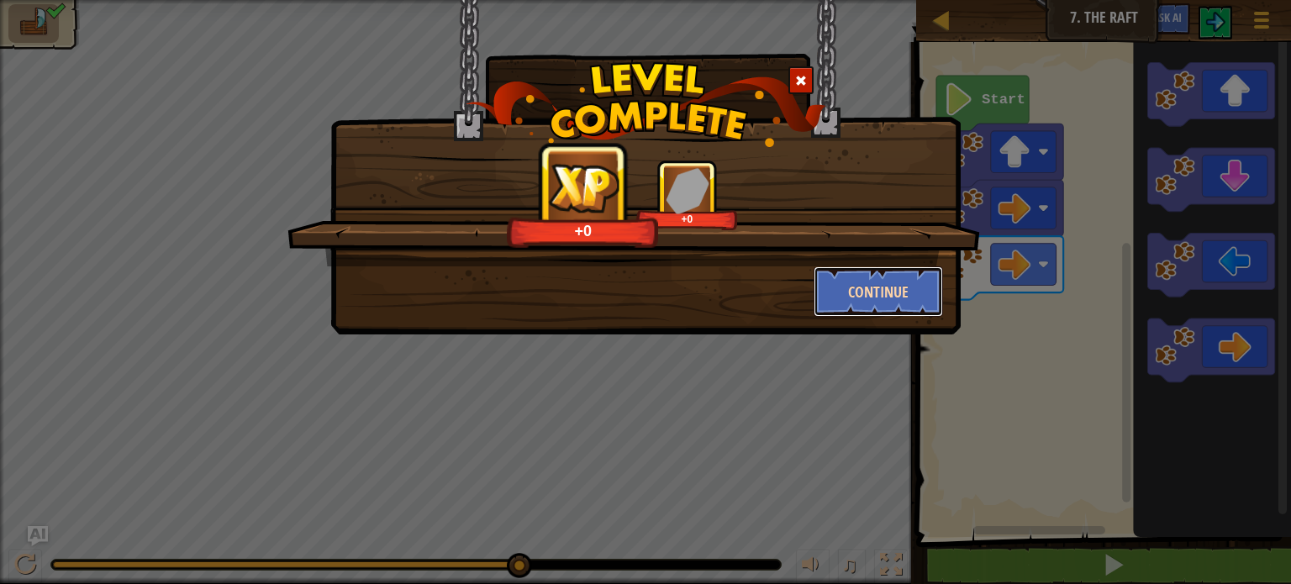
click at [857, 300] on button "Continue" at bounding box center [879, 291] width 130 height 50
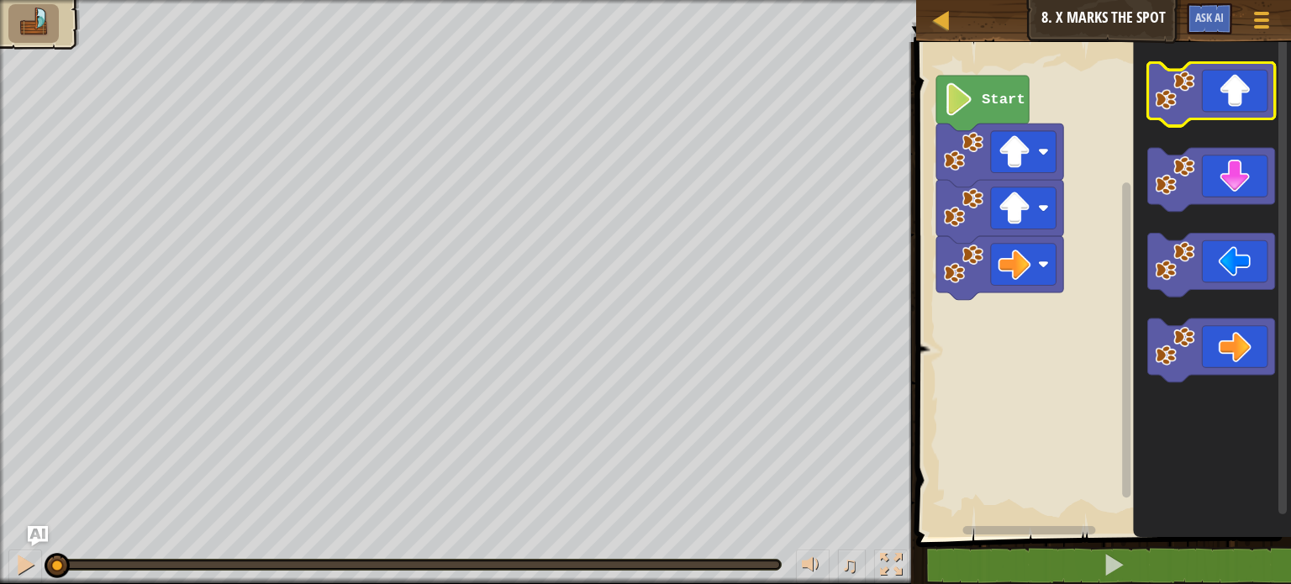
click at [1231, 101] on icon "Blockly Workspace" at bounding box center [1211, 95] width 127 height 64
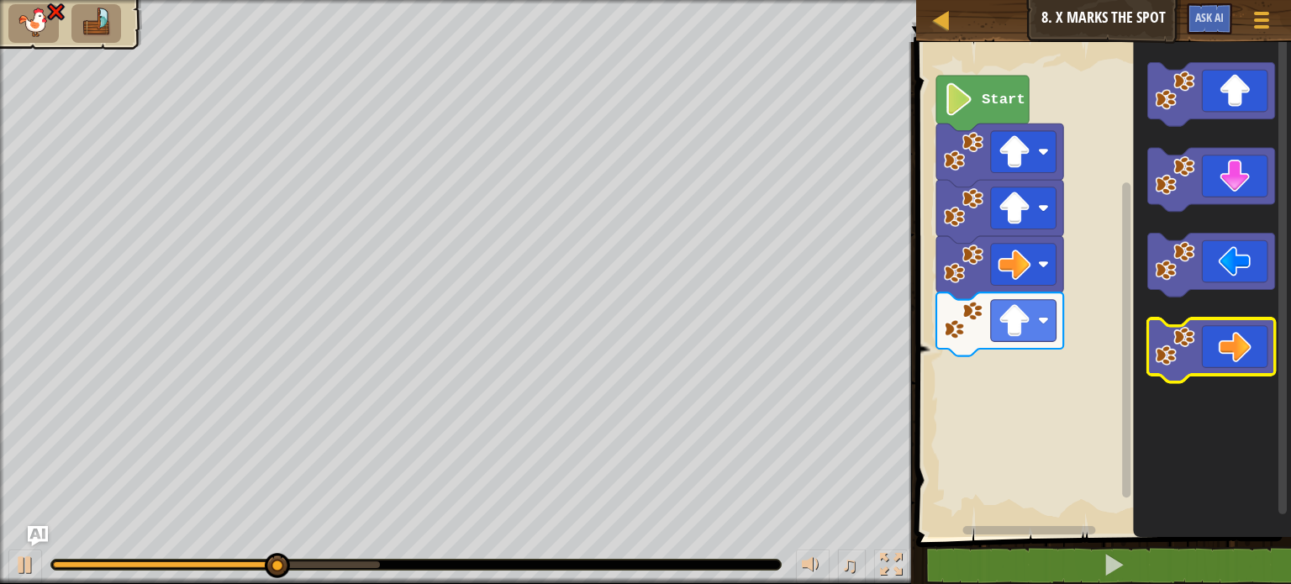
click at [1207, 349] on icon "Blockly Workspace" at bounding box center [1211, 351] width 127 height 64
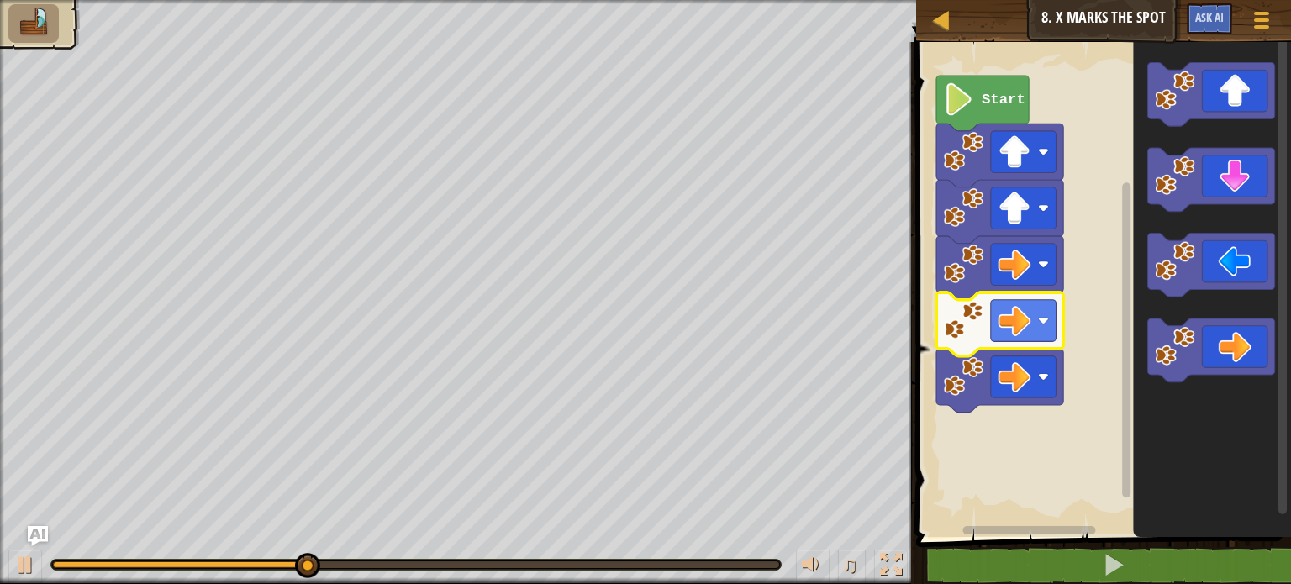
click at [1034, 464] on rect "Blockly Workspace" at bounding box center [1101, 285] width 380 height 503
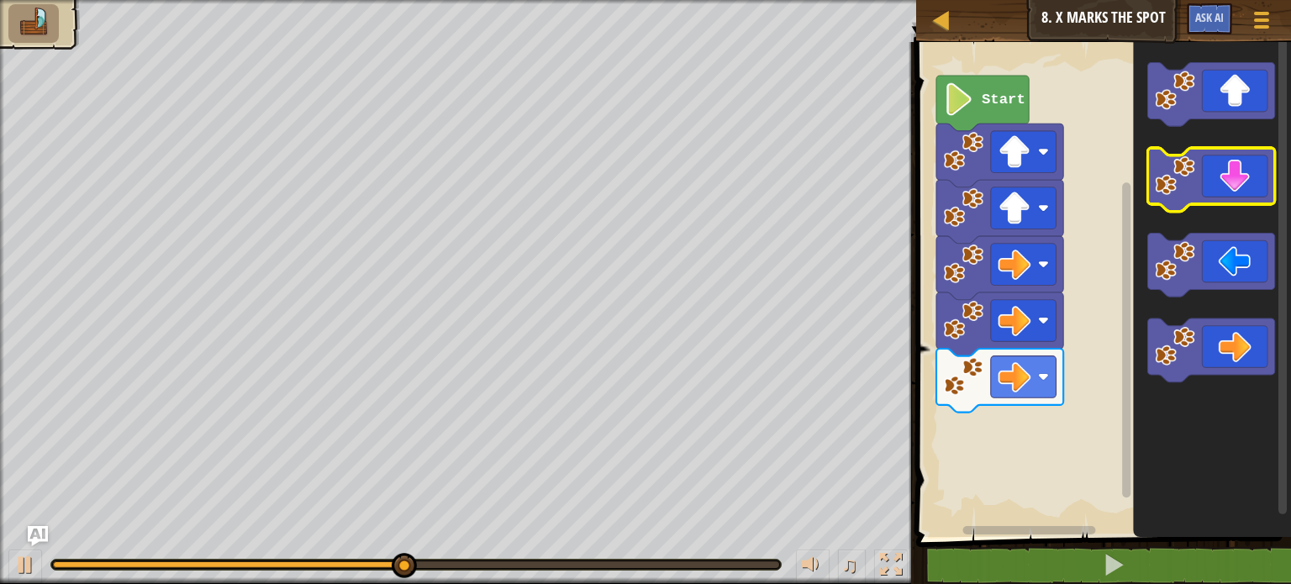
click at [1216, 201] on icon "Blockly Workspace" at bounding box center [1211, 180] width 127 height 64
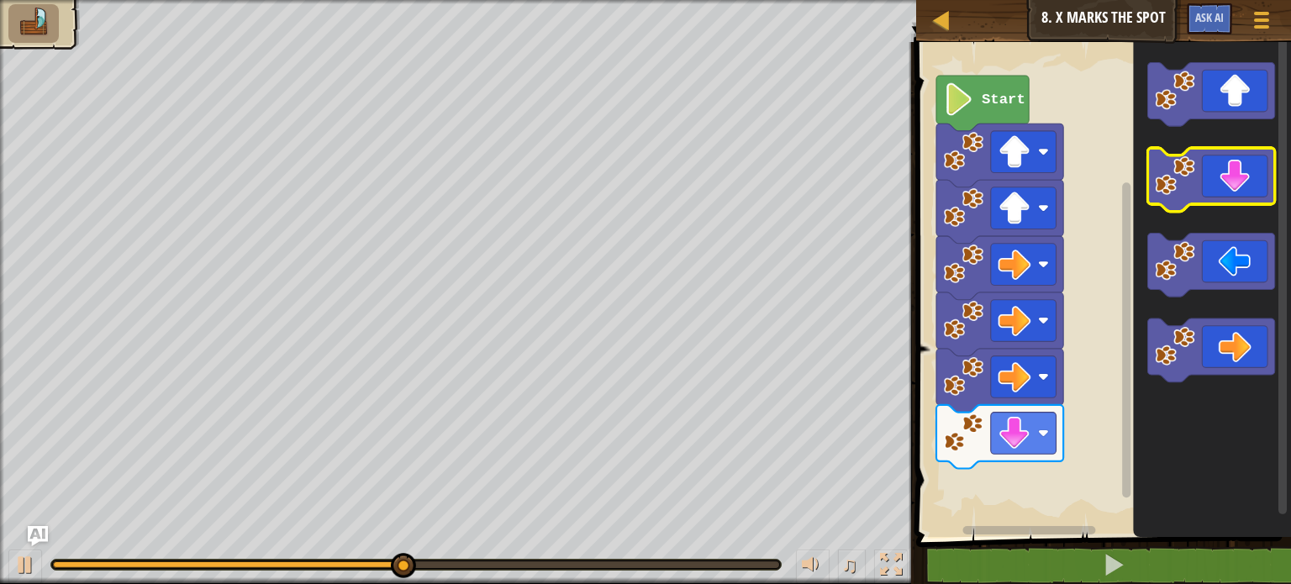
click at [1216, 201] on icon "Blockly Workspace" at bounding box center [1211, 180] width 127 height 64
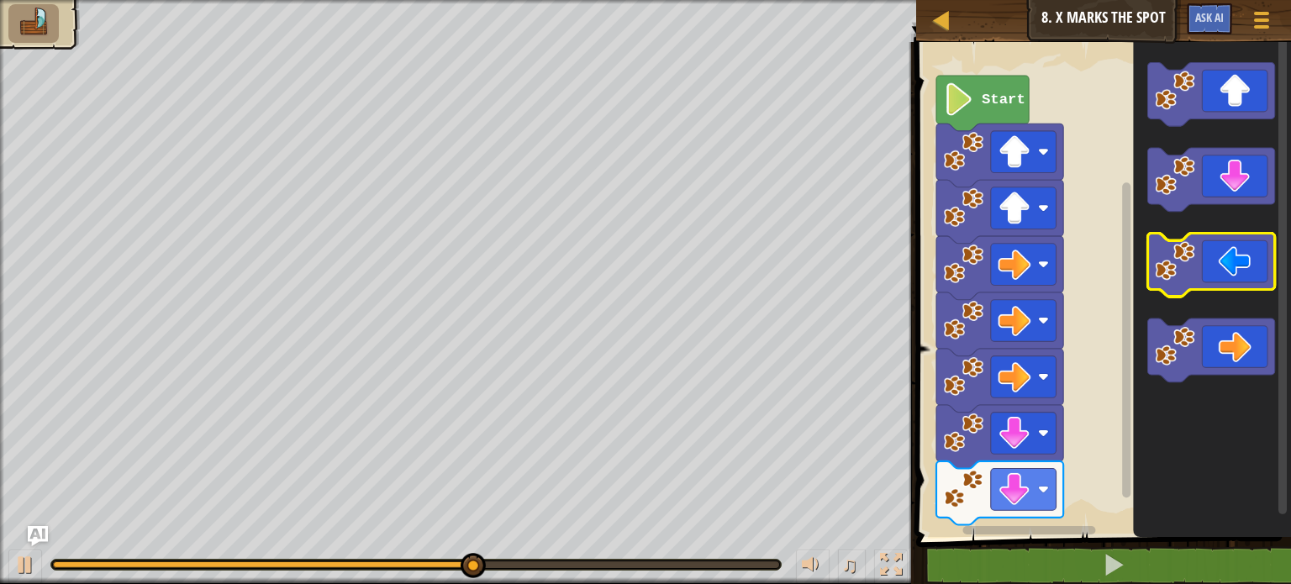
click at [1182, 271] on image "Blockly Workspace" at bounding box center [1175, 261] width 40 height 40
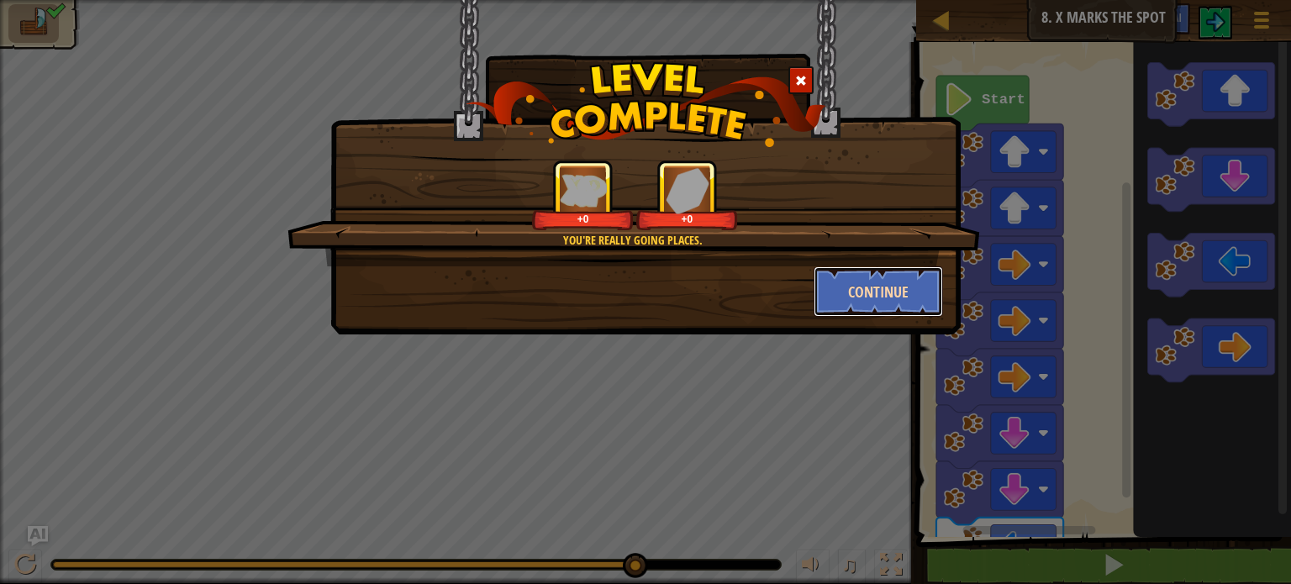
click at [870, 278] on button "Continue" at bounding box center [879, 291] width 130 height 50
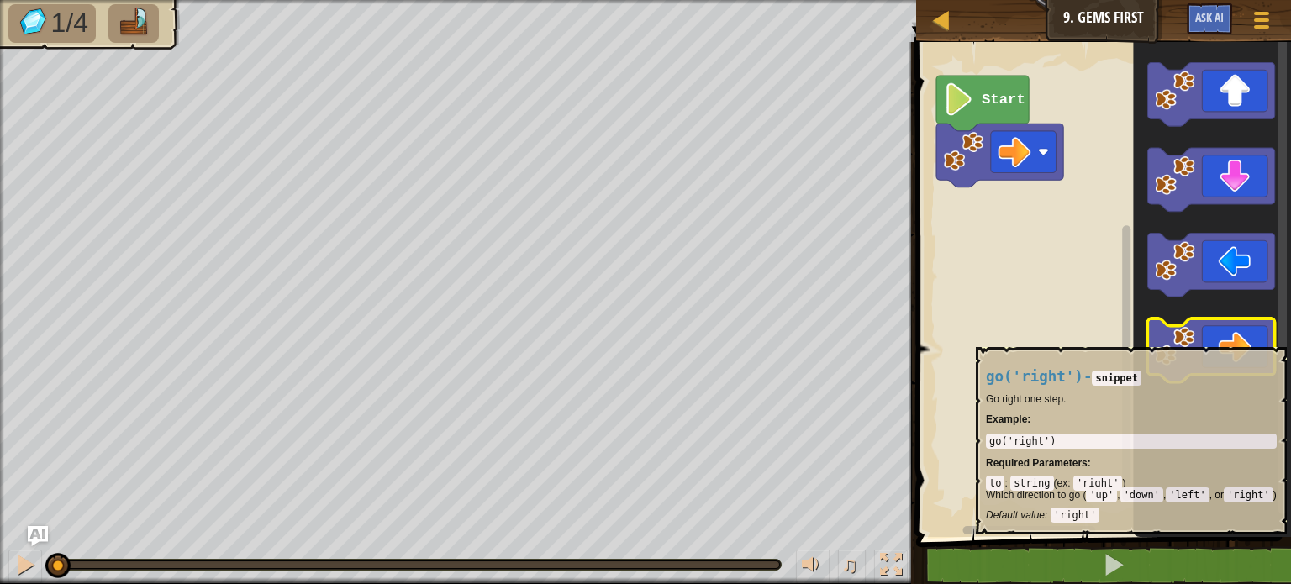
click at [1214, 339] on icon "Blockly Workspace" at bounding box center [1211, 351] width 127 height 64
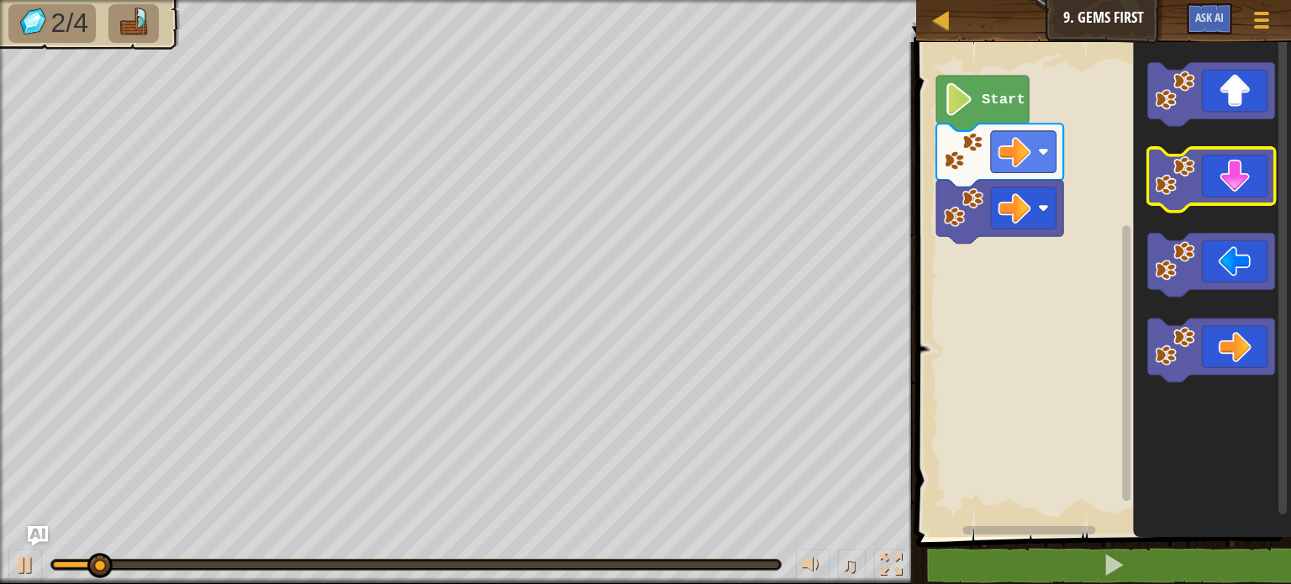
click at [1217, 178] on icon "Blockly Workspace" at bounding box center [1211, 180] width 127 height 64
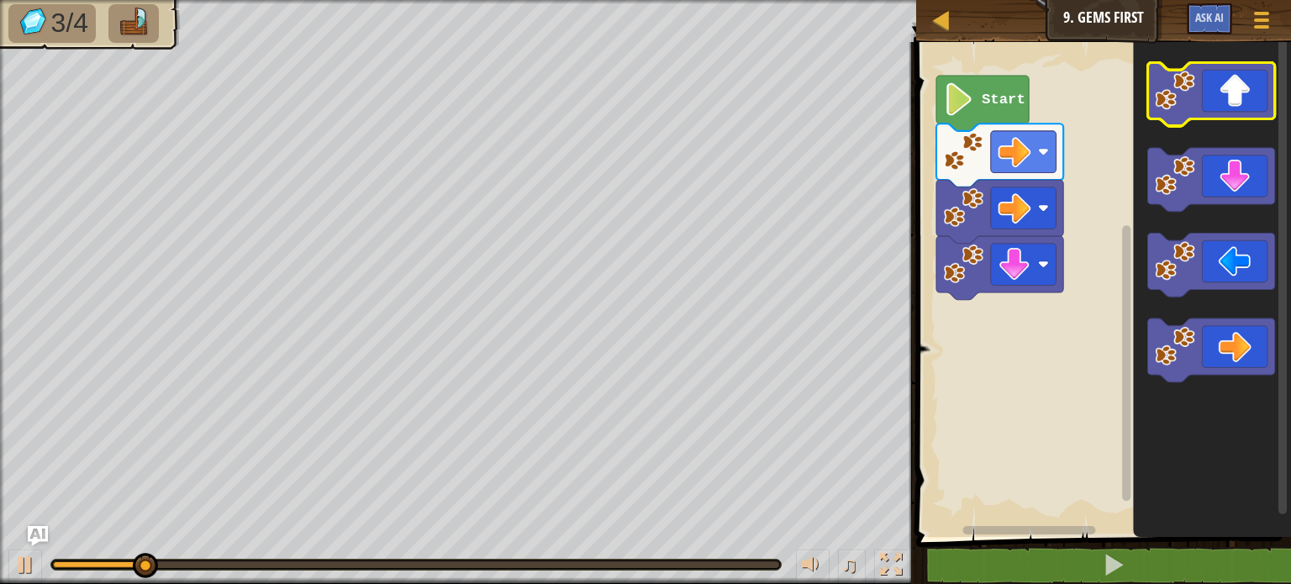
click at [1224, 103] on icon "Blockly Workspace" at bounding box center [1211, 95] width 127 height 64
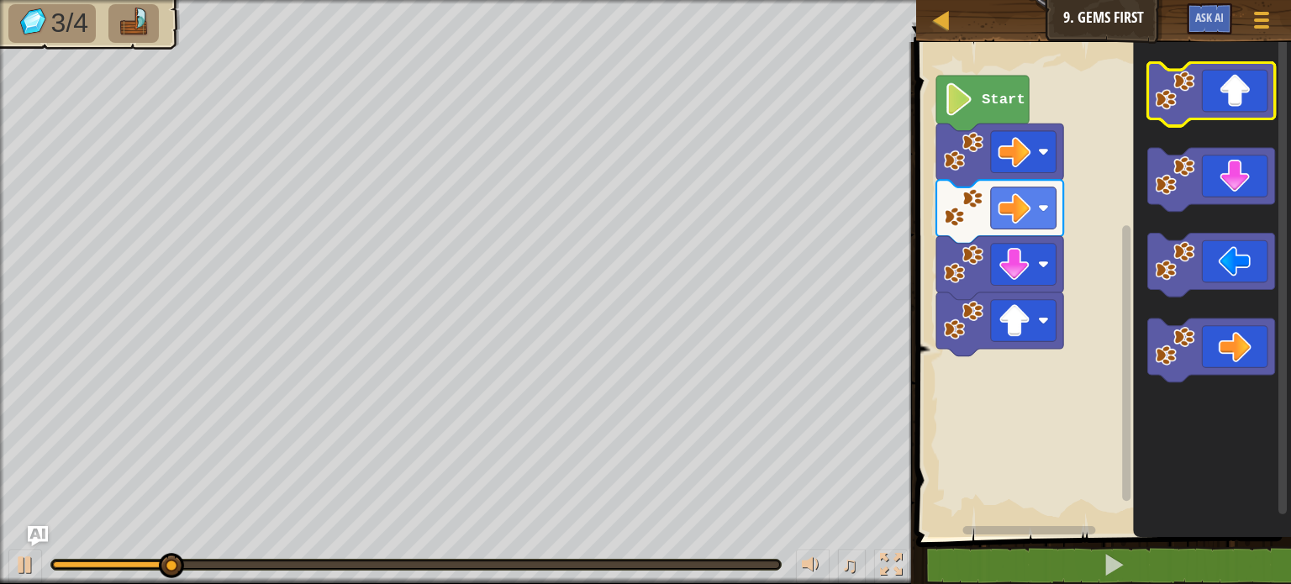
click at [1224, 103] on icon "Blockly Workspace" at bounding box center [1211, 95] width 127 height 64
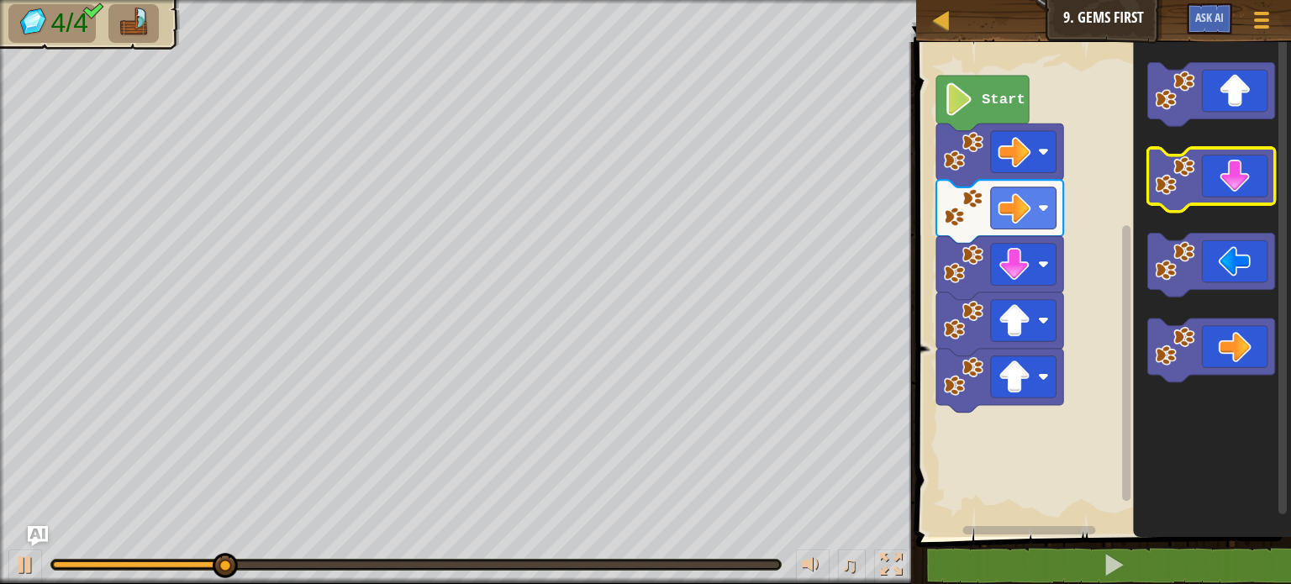
click at [1213, 192] on icon "Blockly Workspace" at bounding box center [1211, 180] width 127 height 64
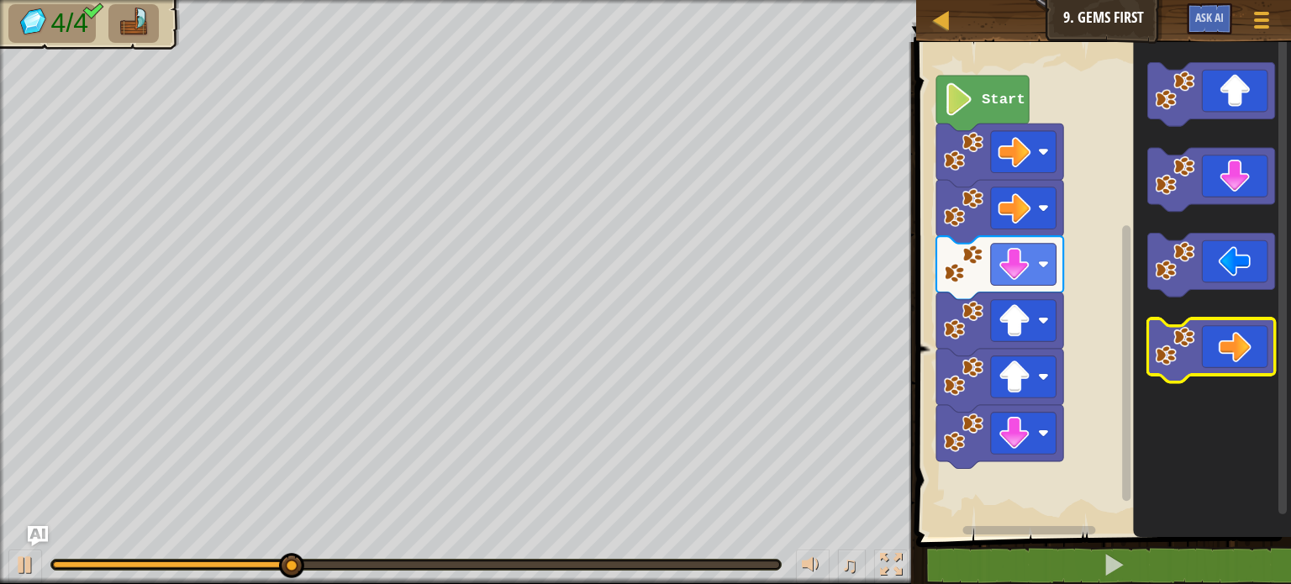
click at [1228, 349] on icon "Blockly Workspace" at bounding box center [1211, 351] width 127 height 64
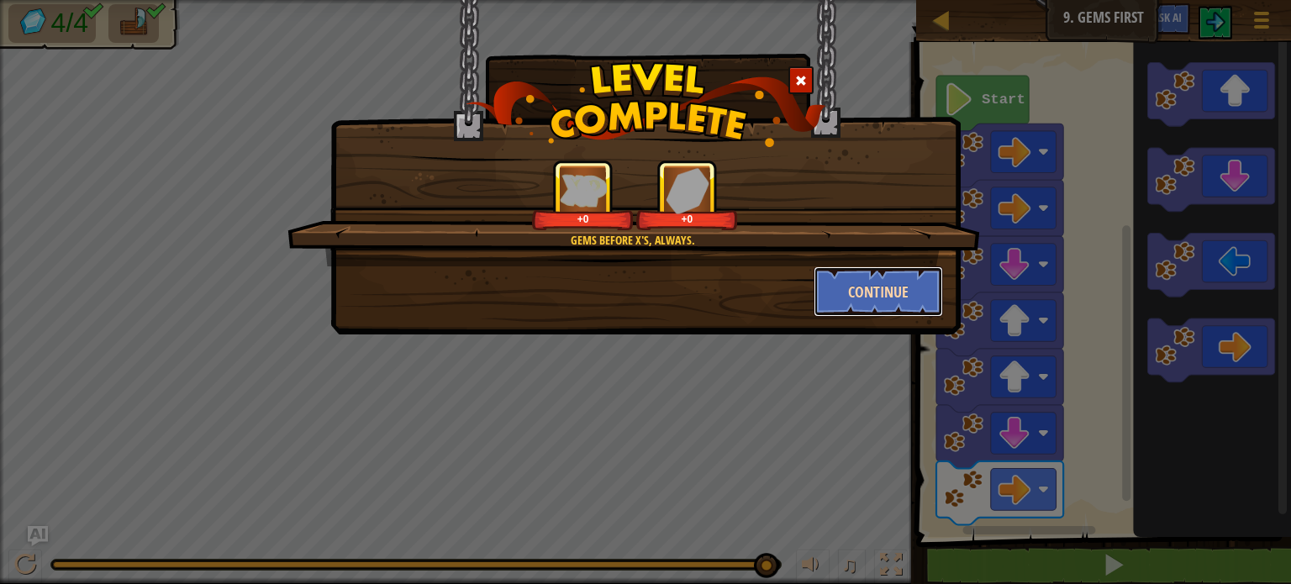
click at [830, 300] on button "Continue" at bounding box center [879, 291] width 130 height 50
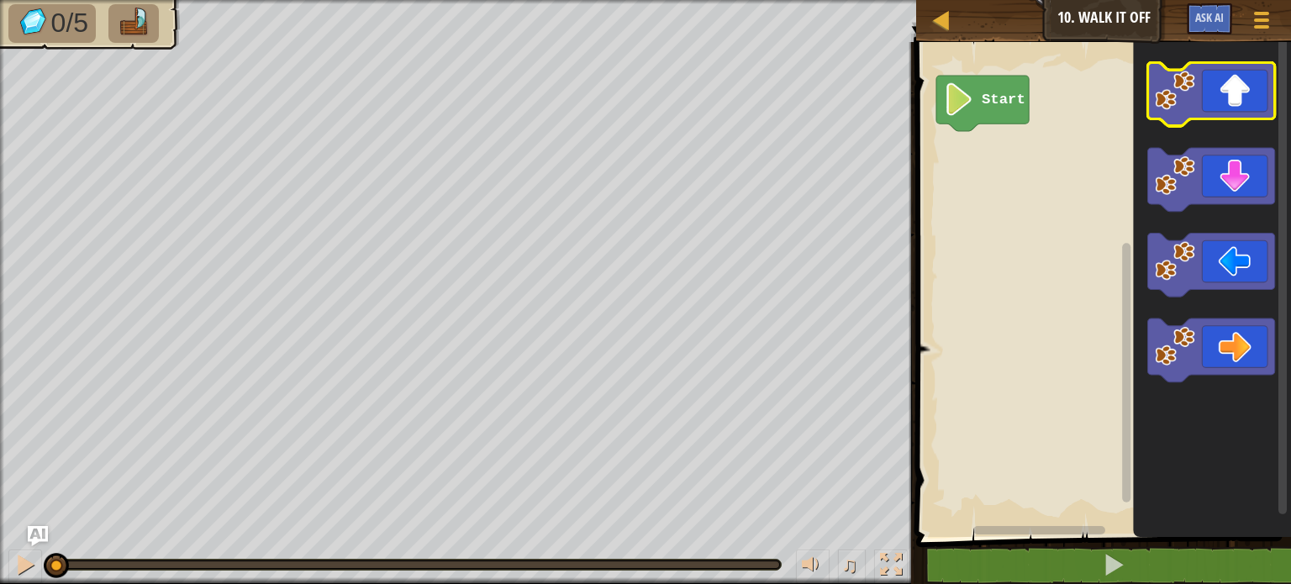
click at [1198, 98] on icon "Blockly Workspace" at bounding box center [1211, 95] width 127 height 64
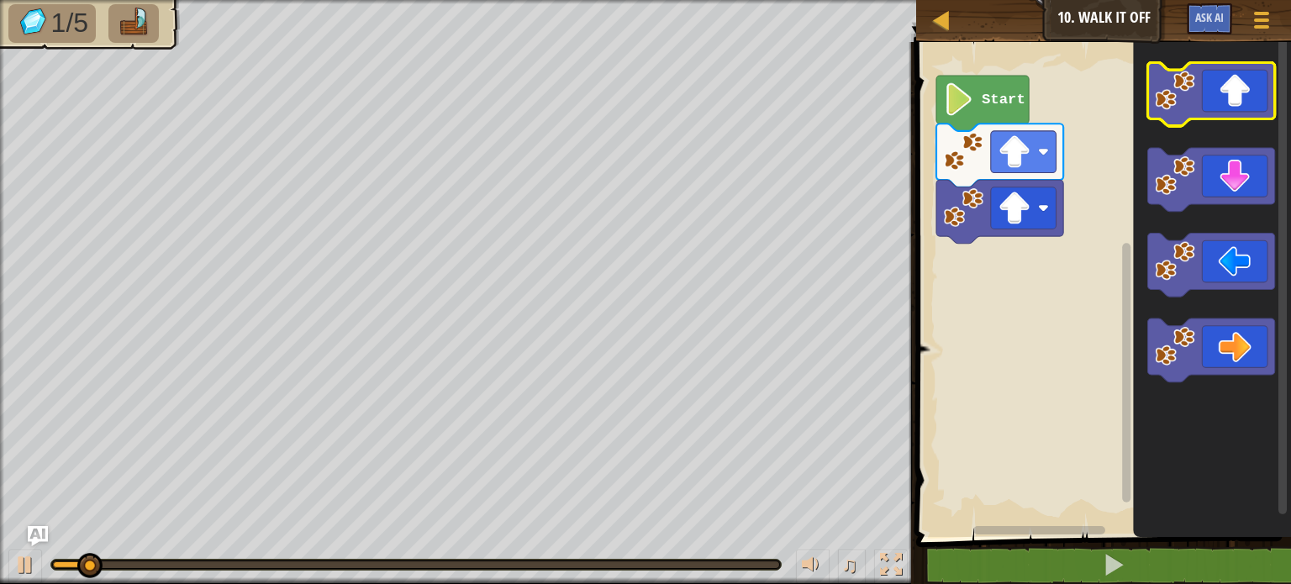
click at [1198, 98] on icon "Blockly Workspace" at bounding box center [1211, 95] width 127 height 64
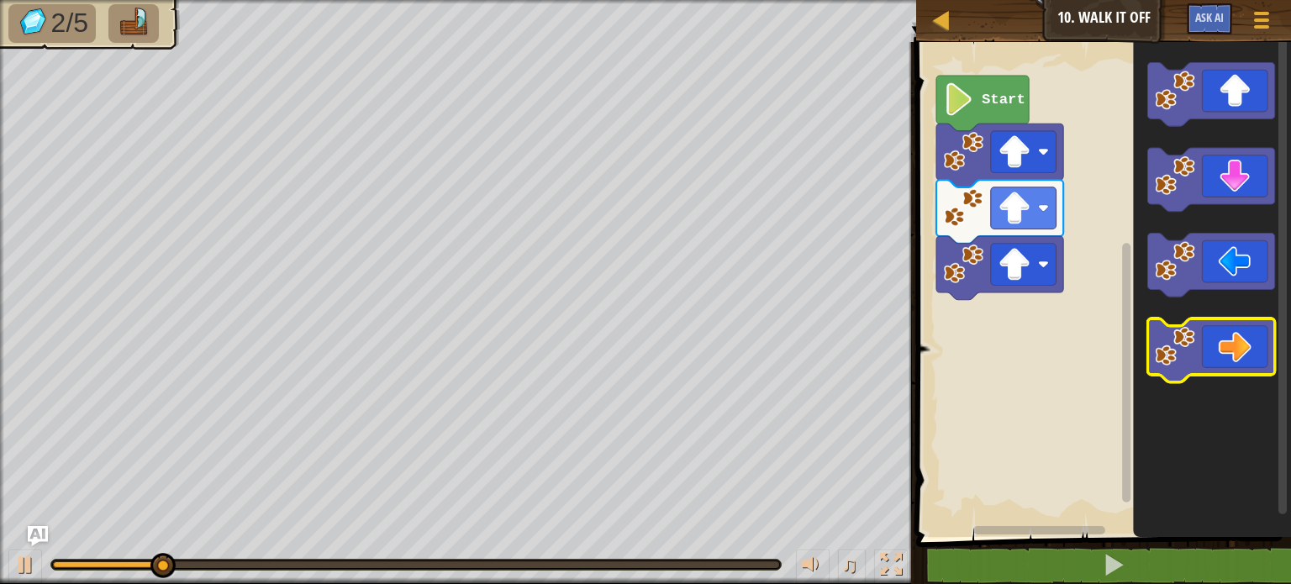
click at [1224, 342] on icon "Blockly Workspace" at bounding box center [1211, 351] width 127 height 64
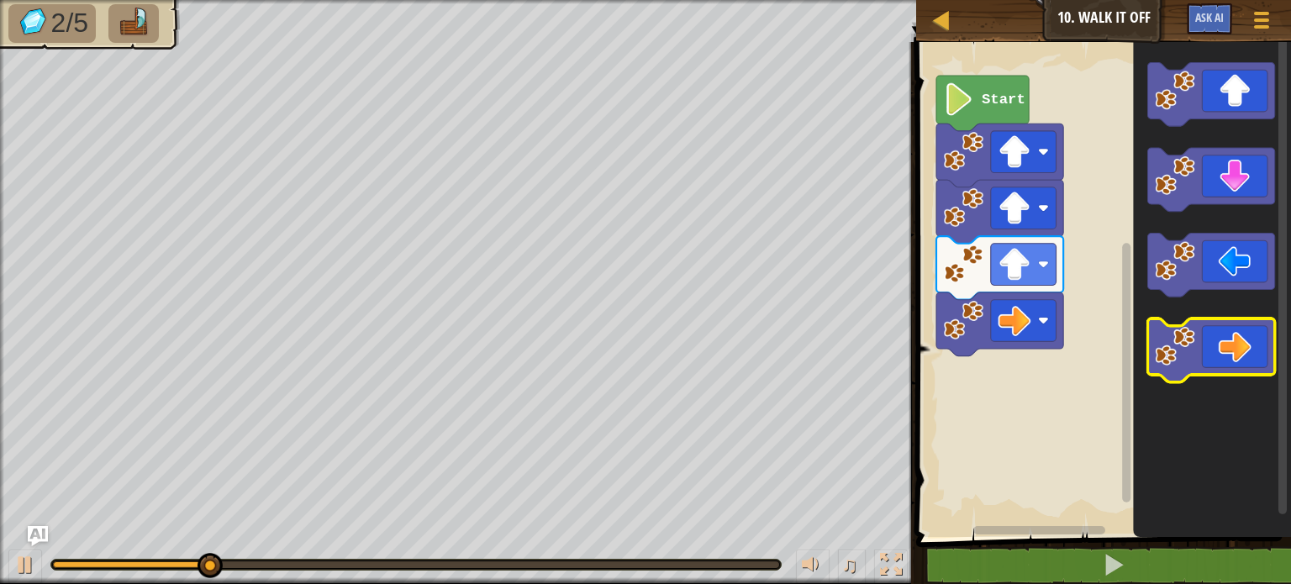
click at [1224, 342] on icon "Blockly Workspace" at bounding box center [1211, 351] width 127 height 64
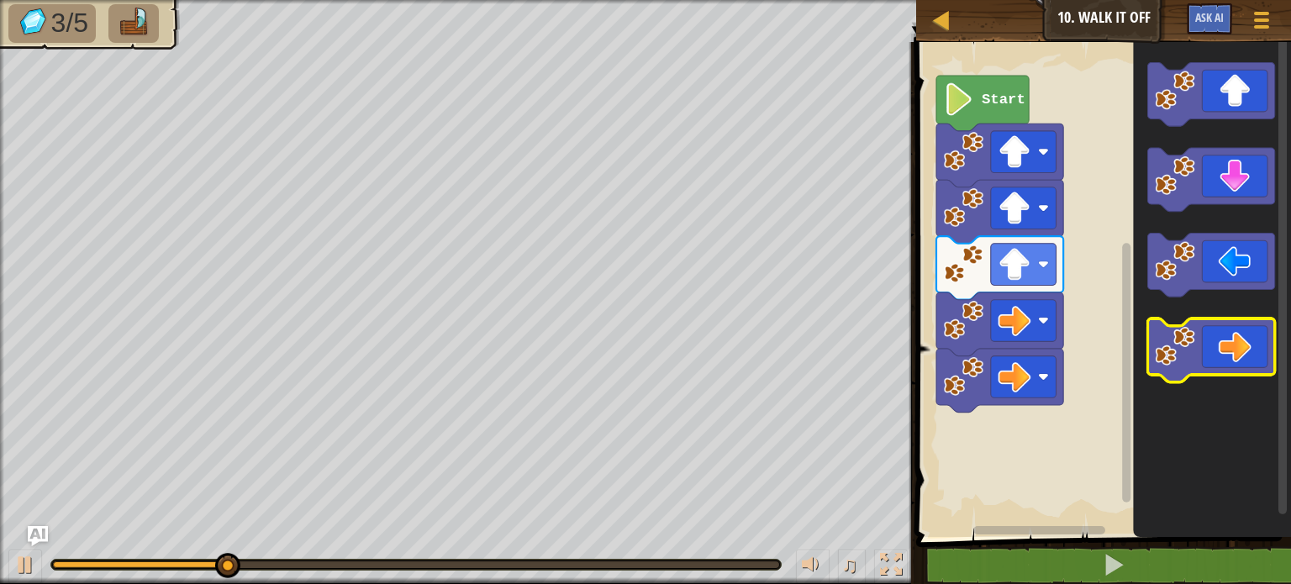
click at [1221, 342] on icon "Blockly Workspace" at bounding box center [1211, 351] width 127 height 64
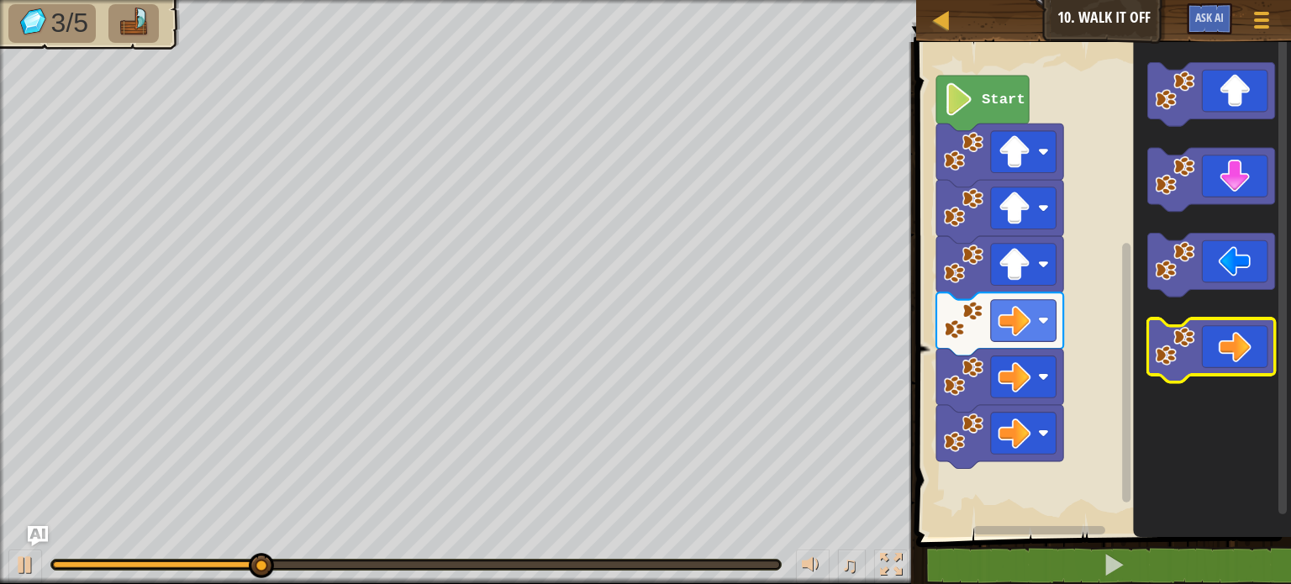
click at [1224, 342] on icon "Blockly Workspace" at bounding box center [1211, 351] width 127 height 64
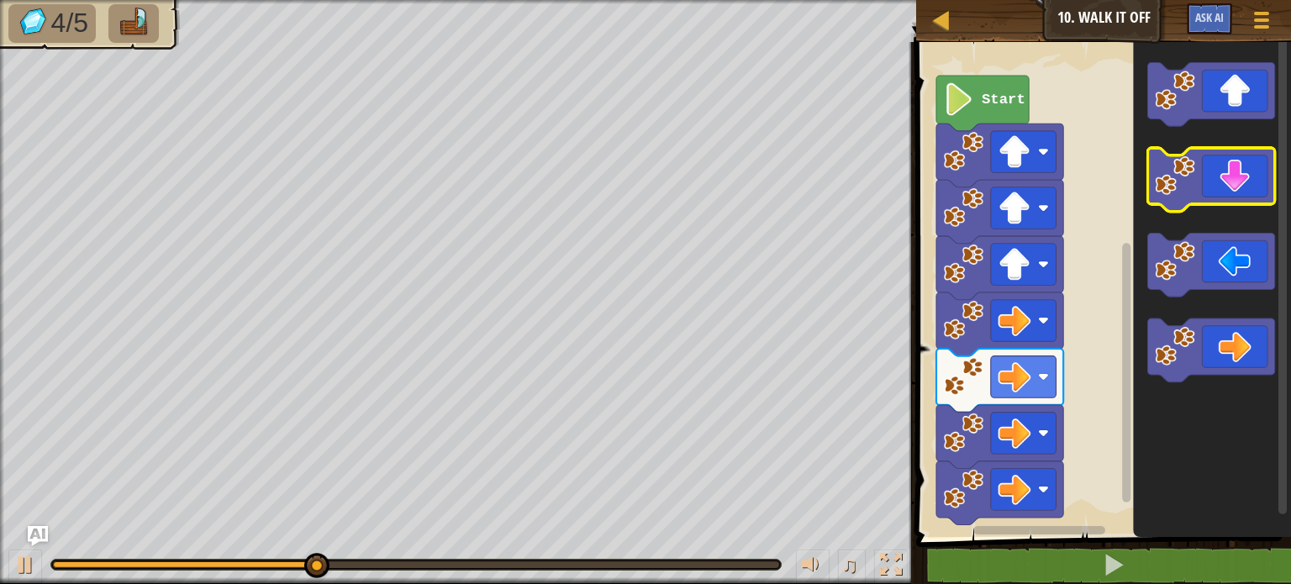
click at [1259, 160] on icon "Blockly Workspace" at bounding box center [1211, 180] width 127 height 64
click at [1256, 164] on icon "Blockly Workspace" at bounding box center [1211, 180] width 127 height 64
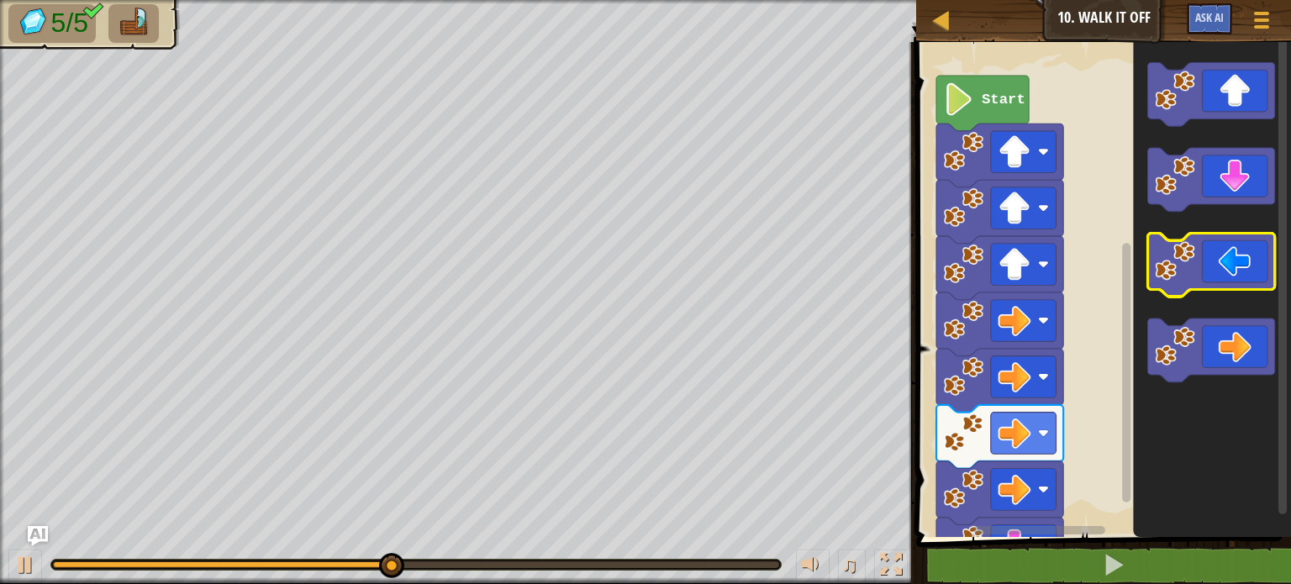
click at [1214, 274] on icon "Blockly Workspace" at bounding box center [1211, 266] width 127 height 64
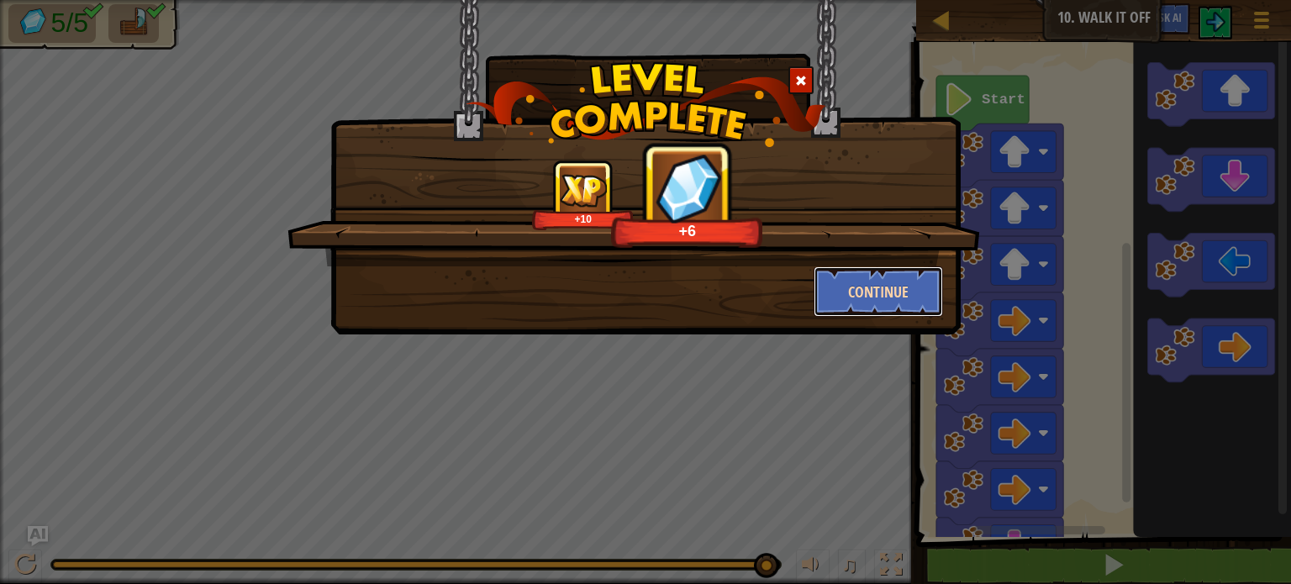
click at [858, 282] on button "Continue" at bounding box center [879, 291] width 130 height 50
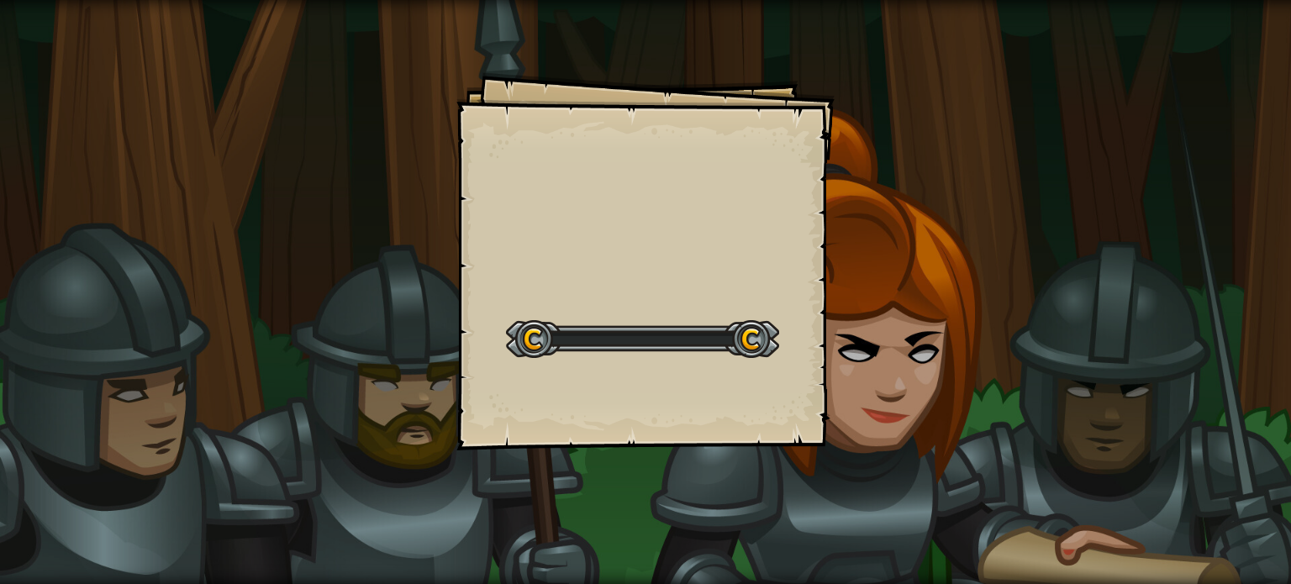
click at [858, 282] on div "Goals Start Level Error loading from server. Try refreshing the page. You'll ne…" at bounding box center [645, 292] width 1291 height 584
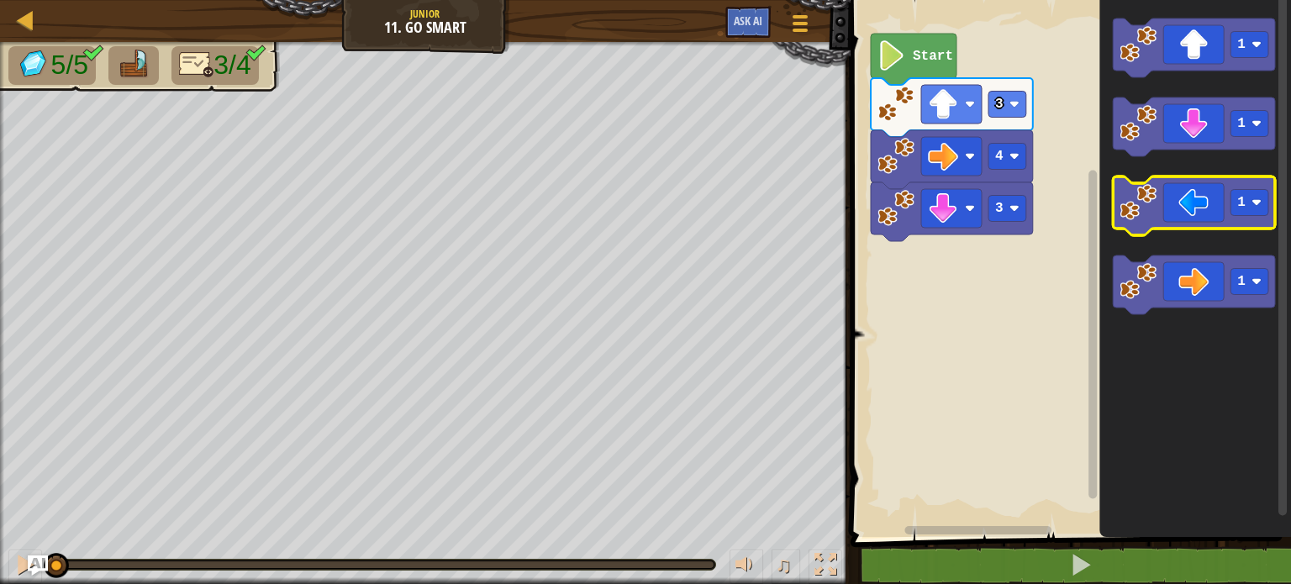
click at [1171, 216] on icon "Blockly Workspace" at bounding box center [1194, 205] width 162 height 59
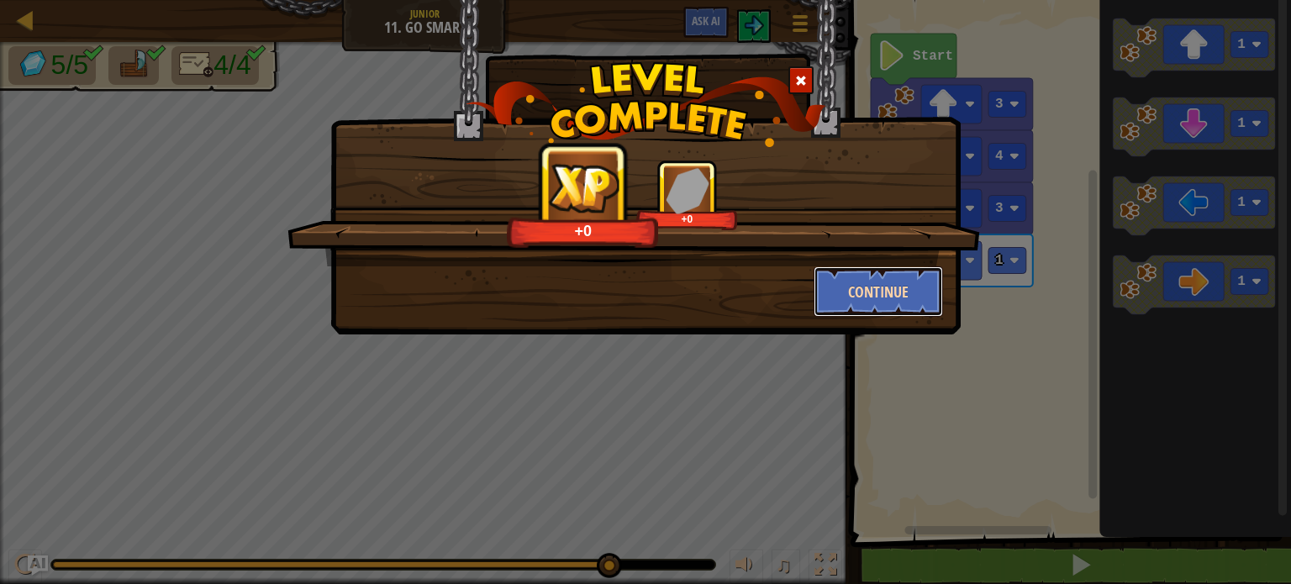
click at [860, 271] on button "Continue" at bounding box center [879, 291] width 130 height 50
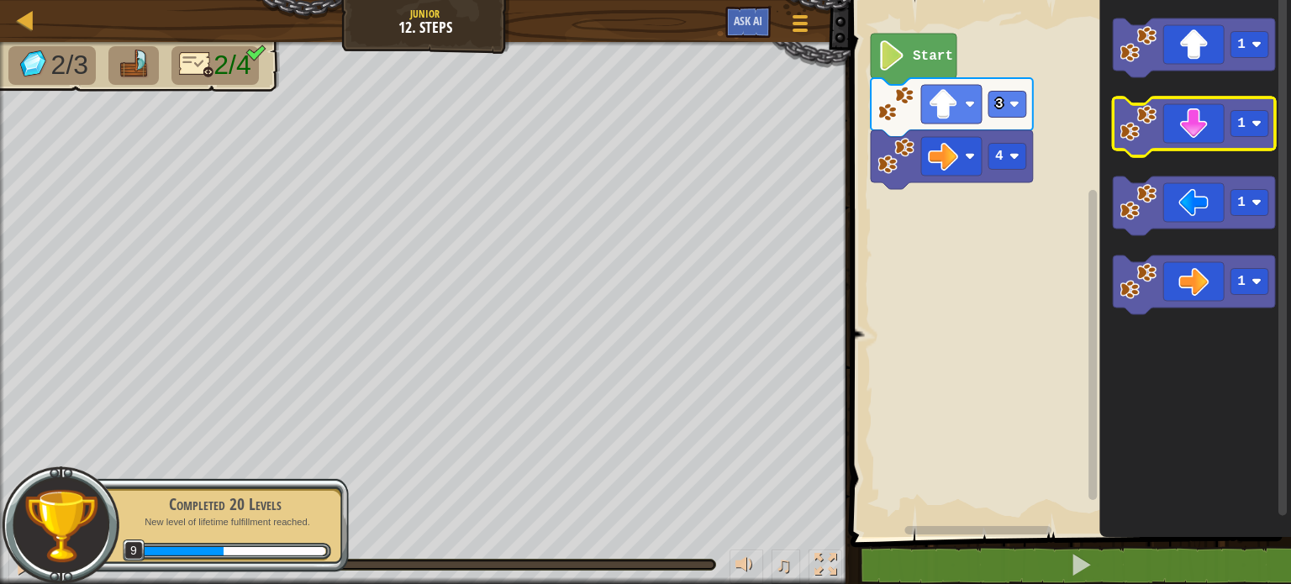
click at [1190, 126] on icon "Blockly Workspace" at bounding box center [1194, 126] width 162 height 59
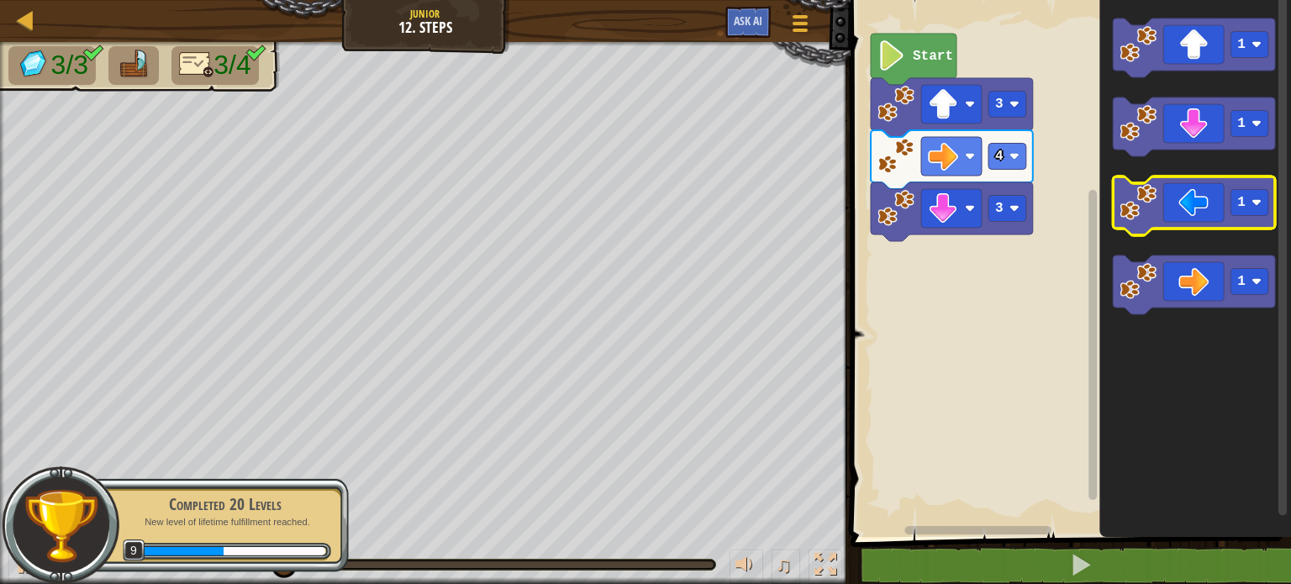
click at [1224, 222] on icon "Blockly Workspace" at bounding box center [1194, 205] width 162 height 59
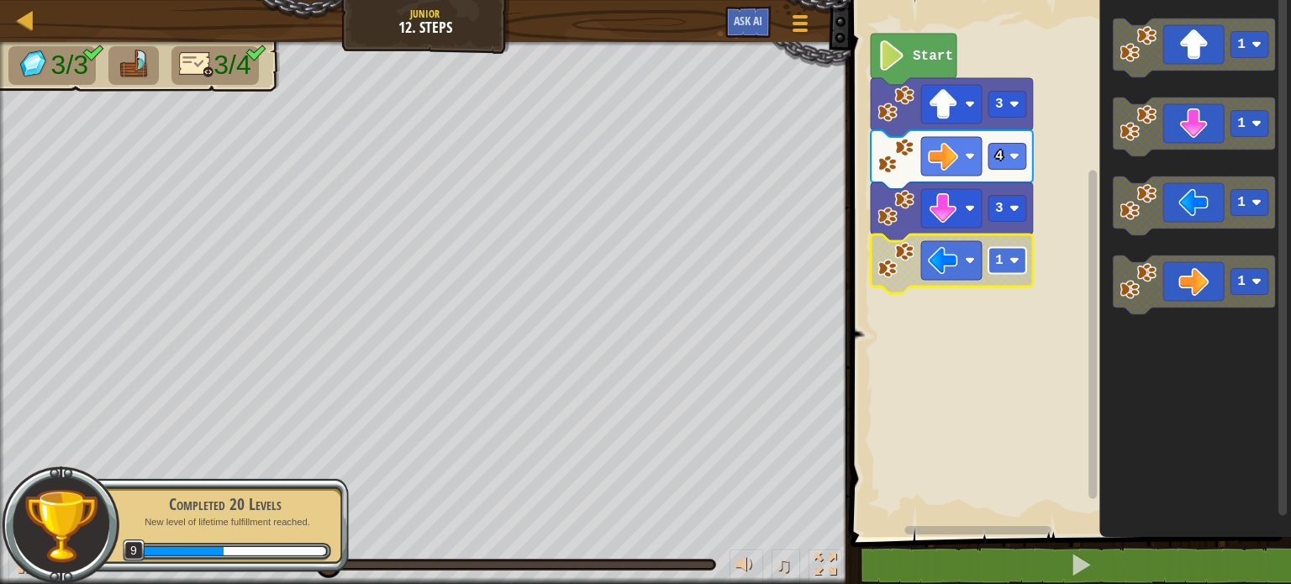
click at [1012, 260] on image "Blockly Workspace" at bounding box center [1014, 260] width 10 height 10
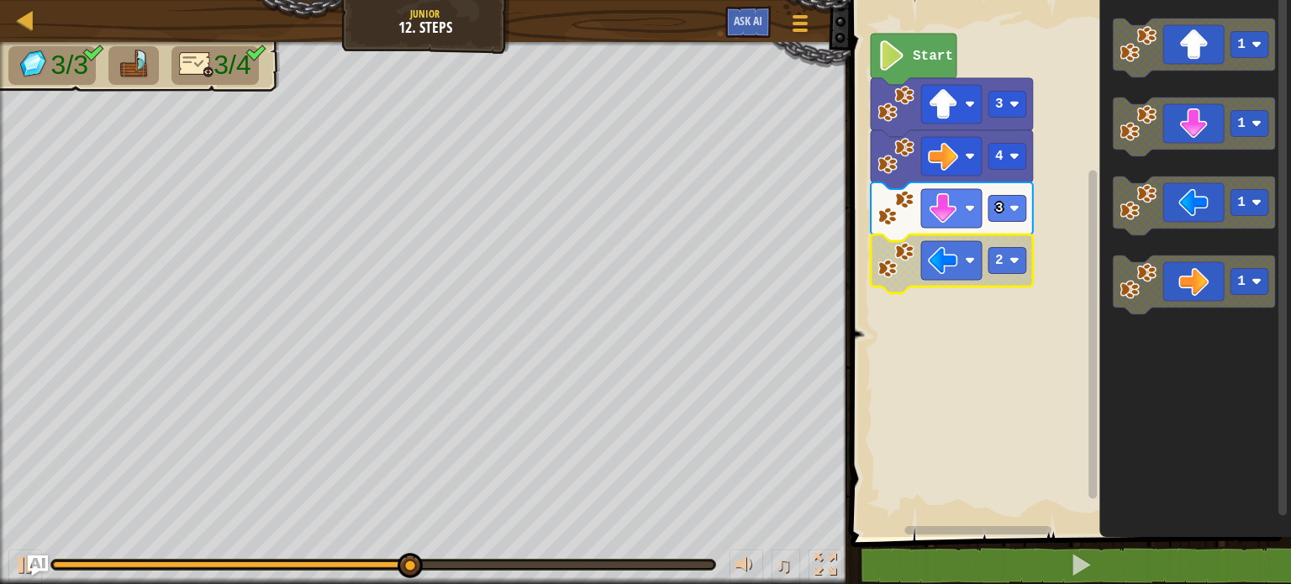
click at [872, 334] on rect "Blockly Workspace" at bounding box center [1067, 264] width 445 height 545
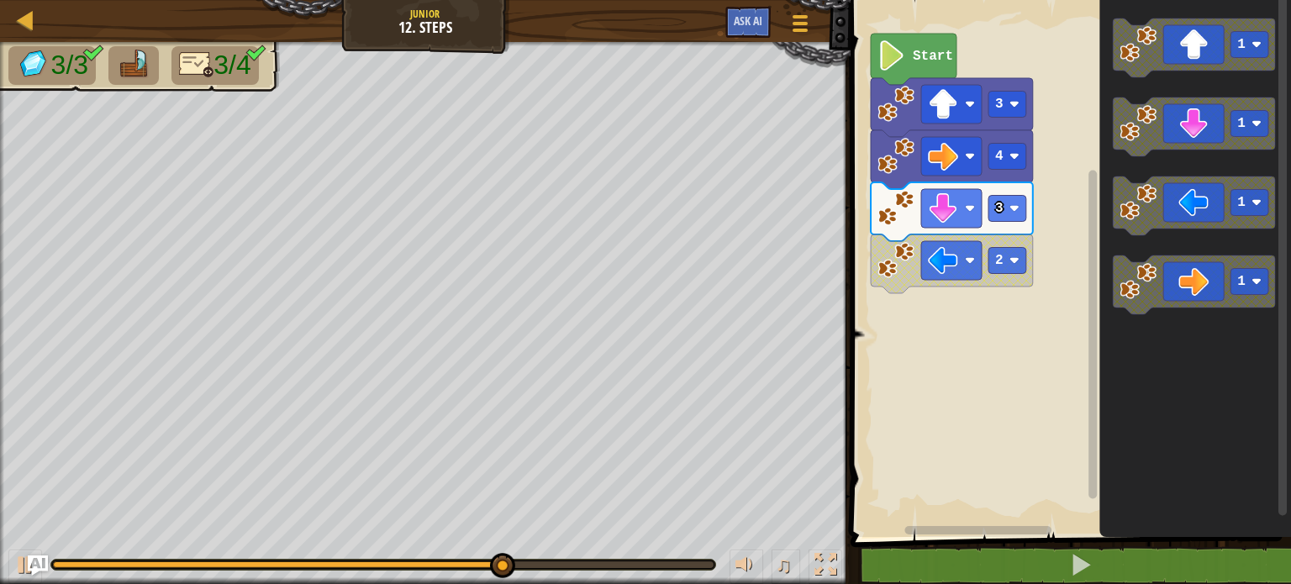
click at [892, 270] on image "Blockly Workspace" at bounding box center [895, 260] width 37 height 37
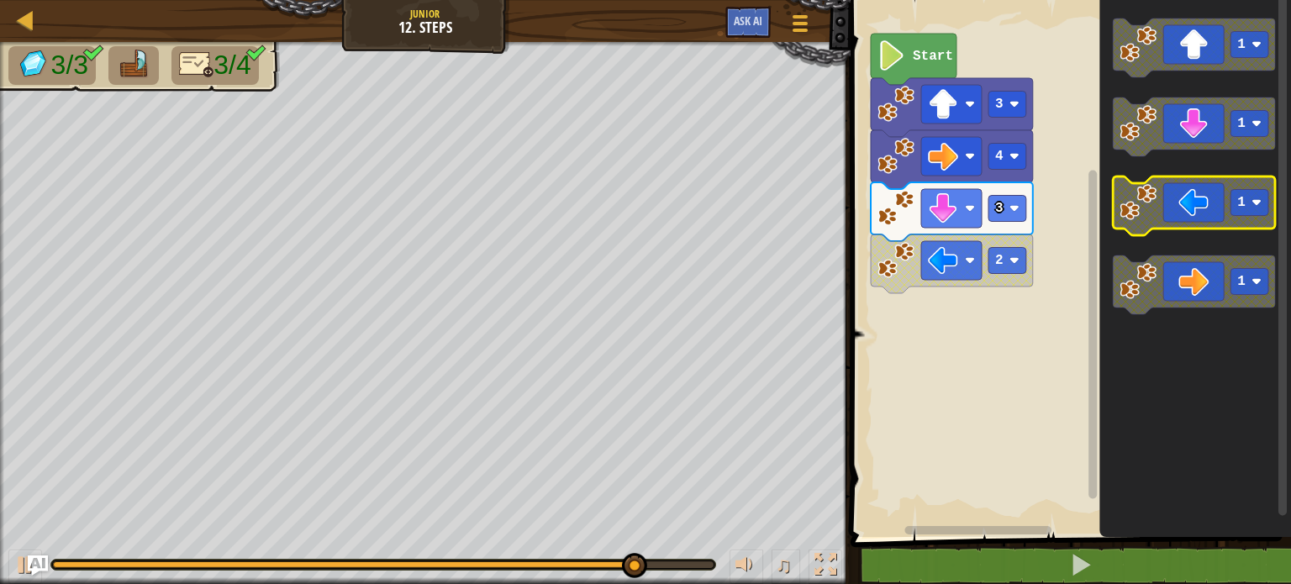
click at [1178, 197] on icon "Blockly Workspace" at bounding box center [1194, 205] width 162 height 59
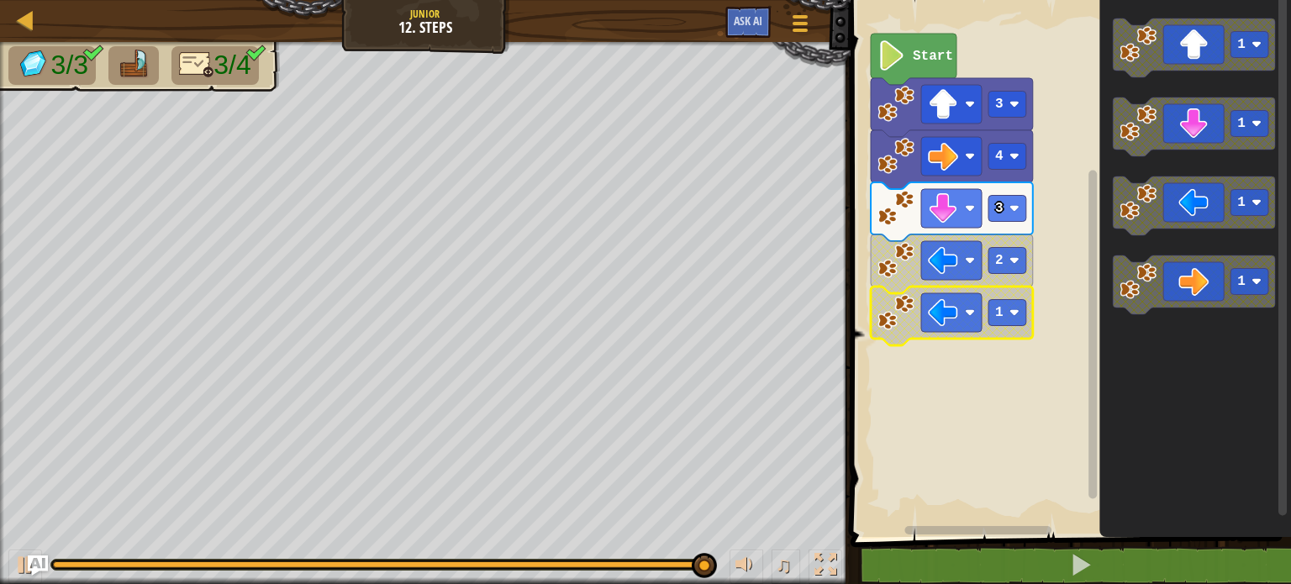
click at [908, 323] on image "Blockly Workspace" at bounding box center [895, 312] width 37 height 37
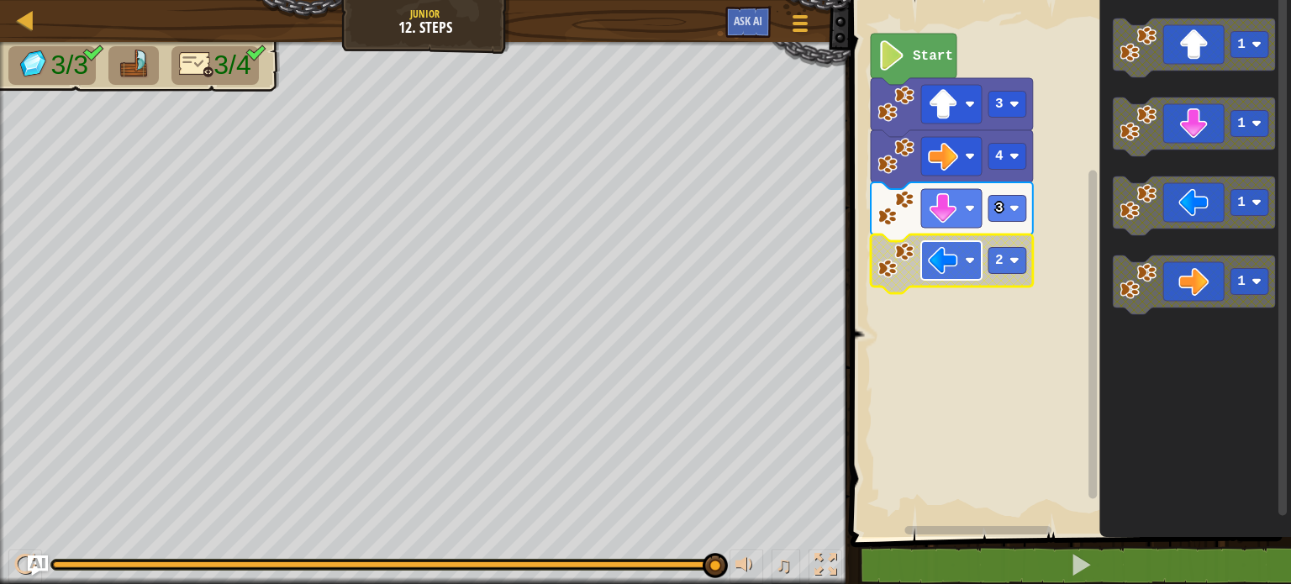
click at [945, 266] on image "Blockly Workspace" at bounding box center [943, 260] width 30 height 30
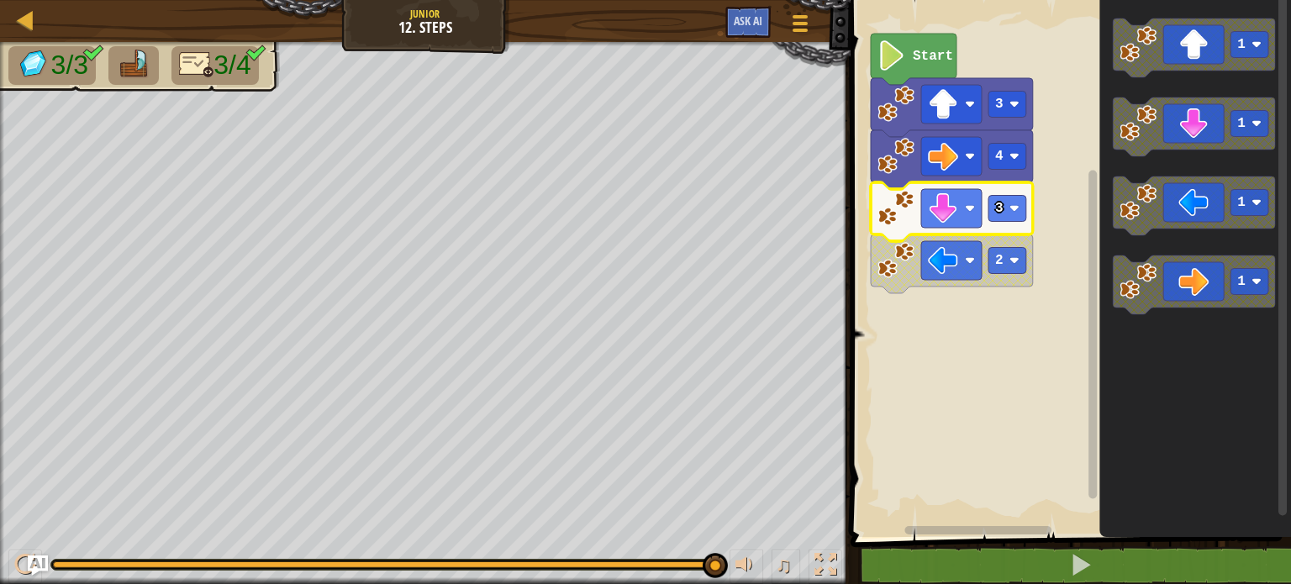
click at [894, 218] on image "Blockly Workspace" at bounding box center [895, 208] width 37 height 37
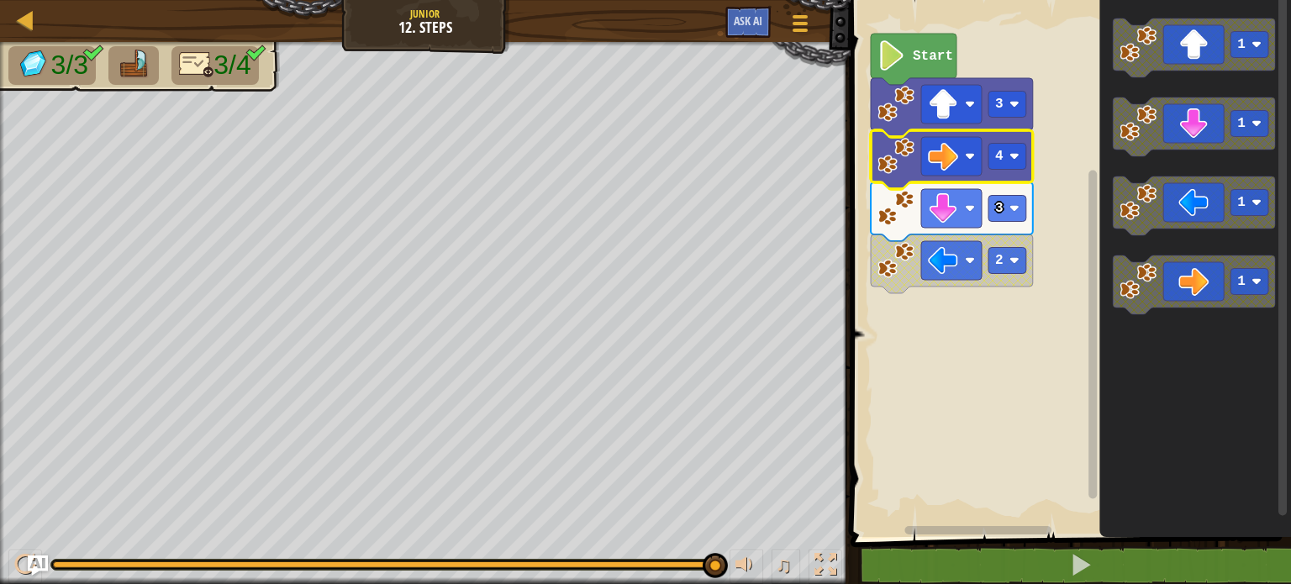
click at [904, 167] on image "Blockly Workspace" at bounding box center [895, 156] width 37 height 37
click at [882, 263] on image "Blockly Workspace" at bounding box center [895, 260] width 37 height 37
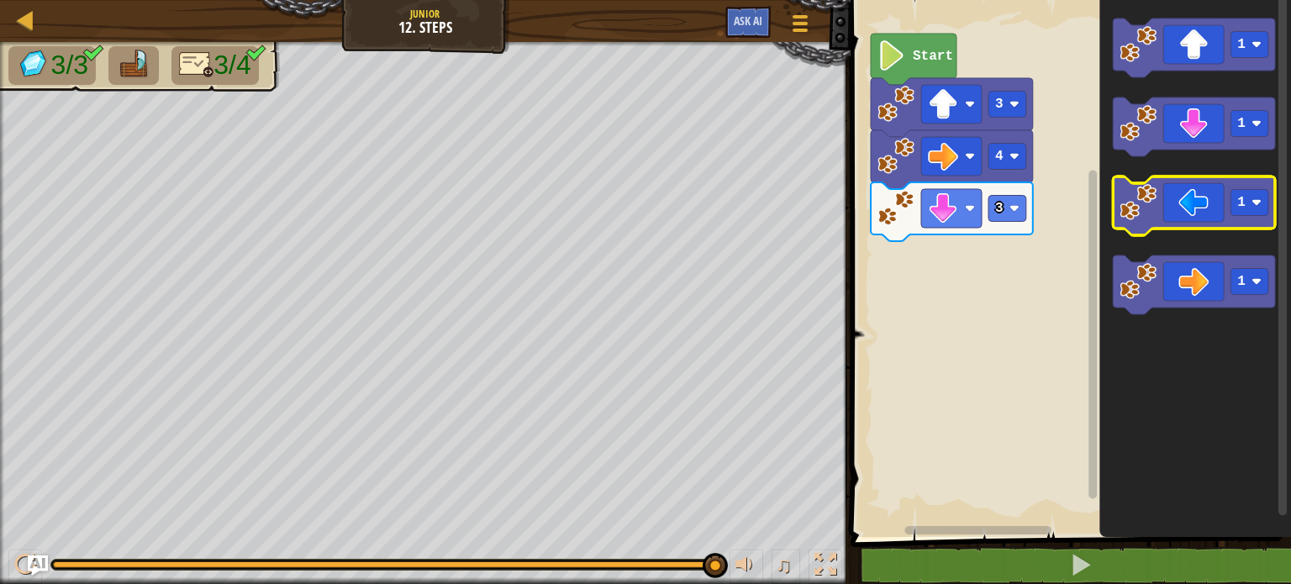
click at [1245, 228] on icon "Blockly Workspace" at bounding box center [1194, 205] width 162 height 59
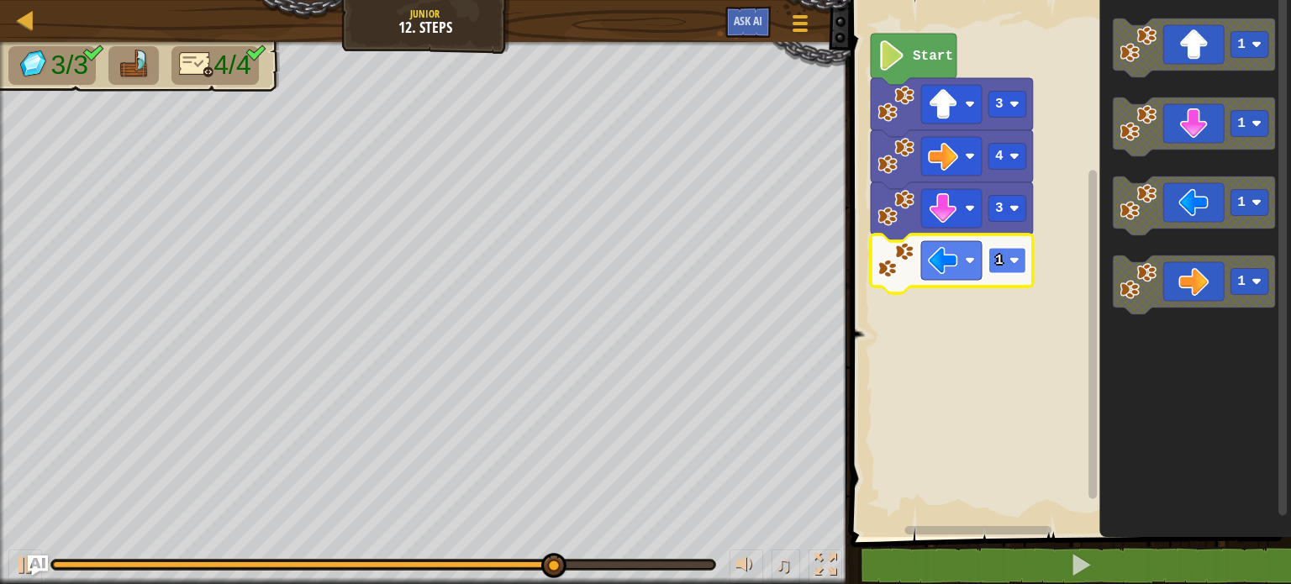
click at [1002, 264] on rect "Blockly Workspace" at bounding box center [1007, 261] width 38 height 26
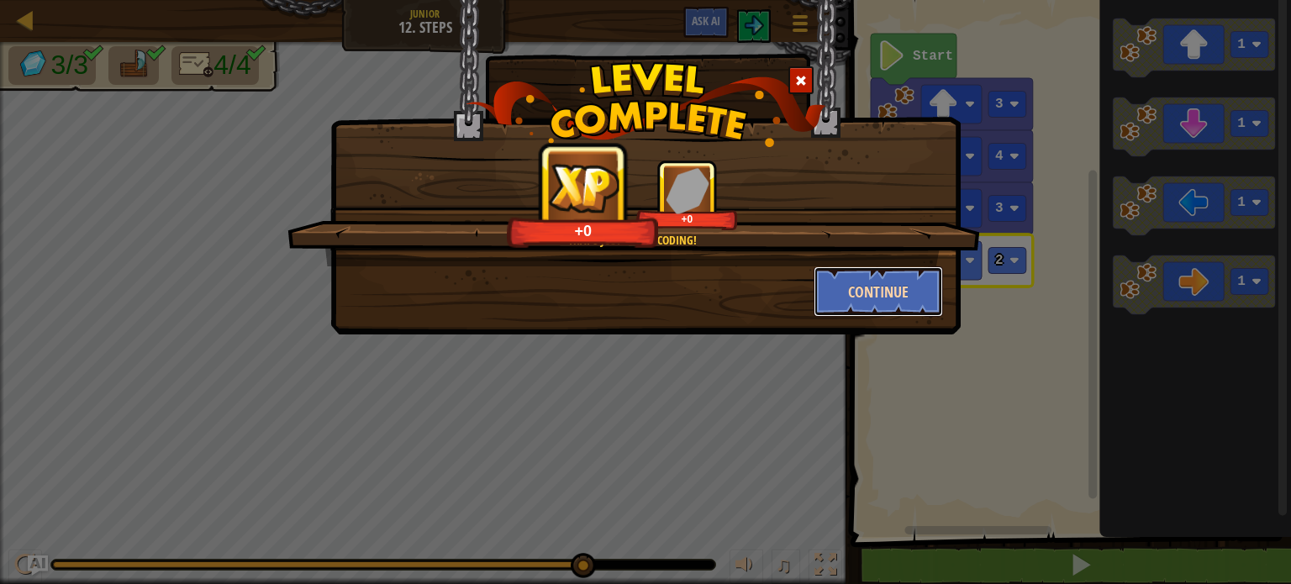
click at [850, 289] on button "Continue" at bounding box center [879, 291] width 130 height 50
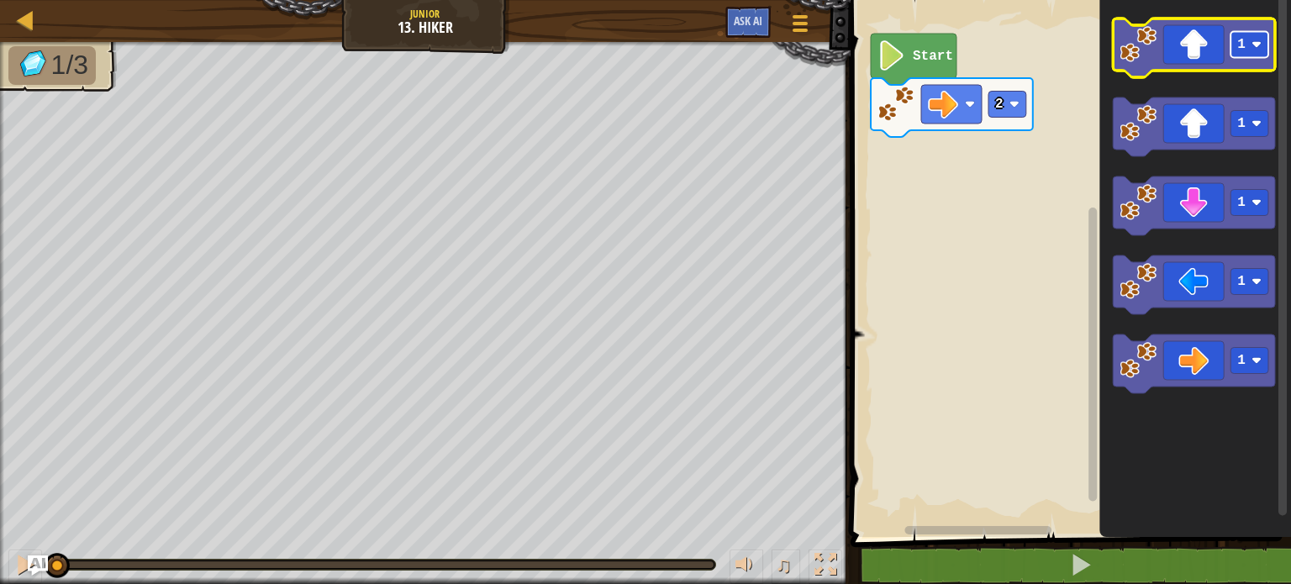
click at [1252, 55] on rect "Blockly Workspace" at bounding box center [1249, 45] width 38 height 26
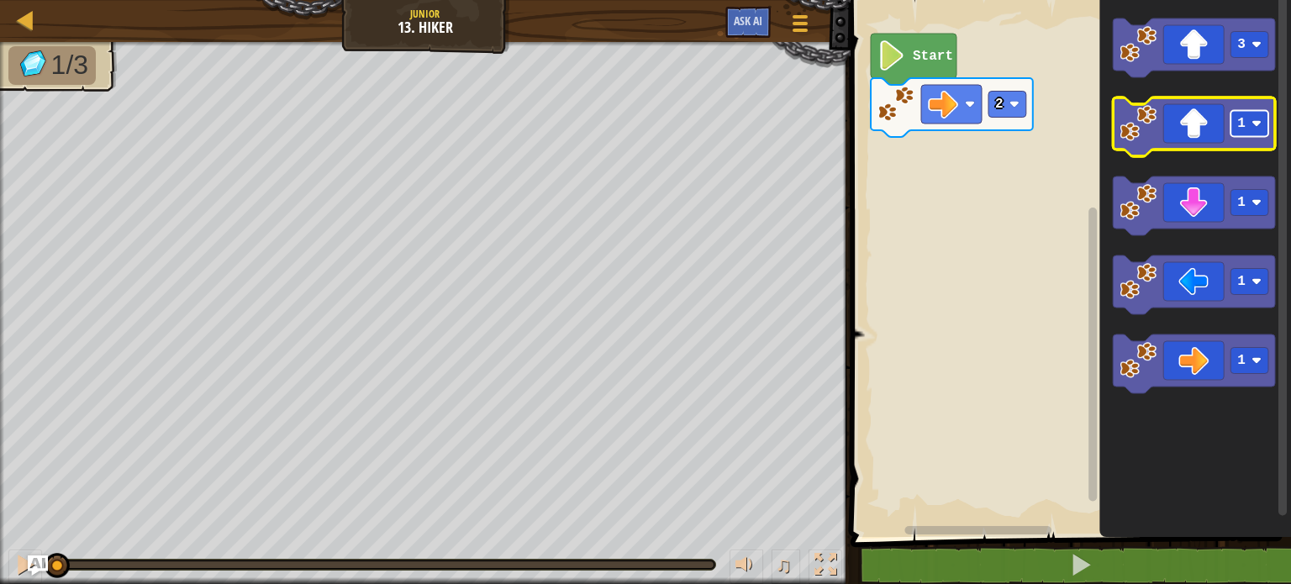
click at [1245, 124] on rect "Blockly Workspace" at bounding box center [1249, 124] width 38 height 26
click at [1146, 140] on image "Blockly Workspace" at bounding box center [1137, 123] width 37 height 37
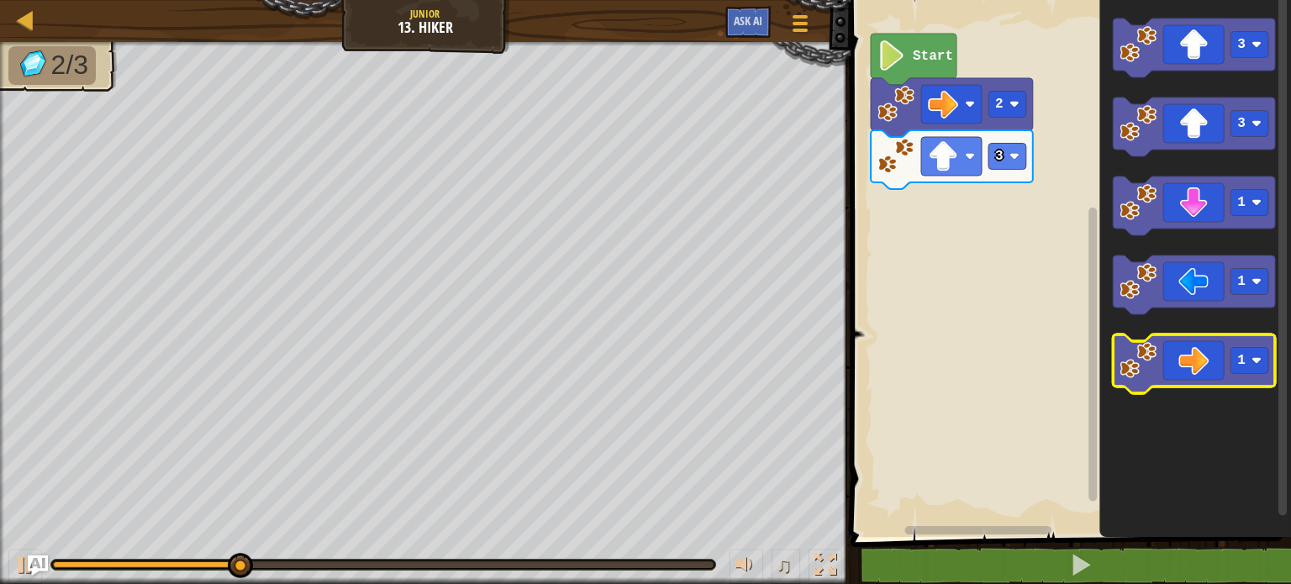
click at [1146, 357] on image "Blockly Workspace" at bounding box center [1137, 360] width 37 height 37
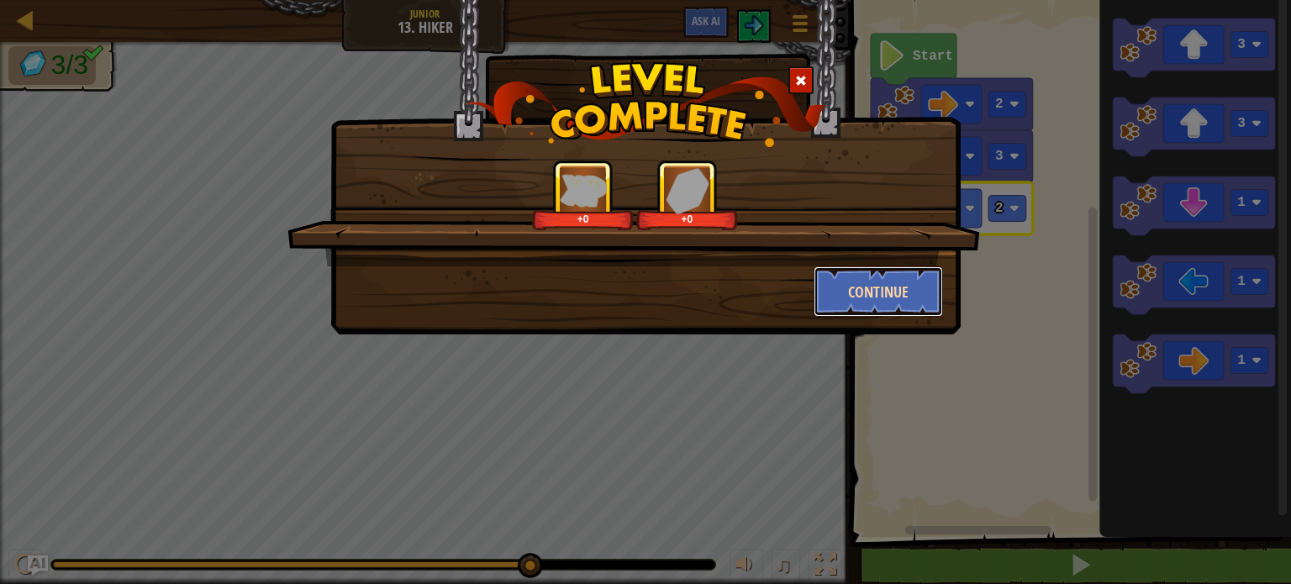
click at [848, 283] on button "Continue" at bounding box center [879, 291] width 130 height 50
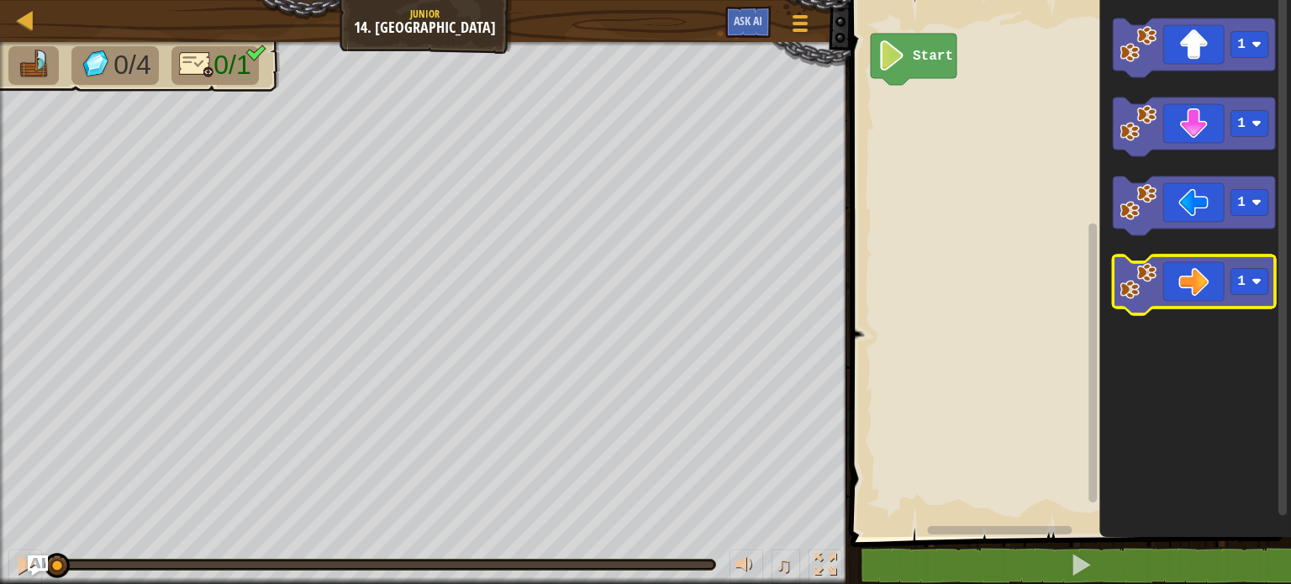
click at [1183, 292] on icon "Blockly Workspace" at bounding box center [1194, 284] width 162 height 59
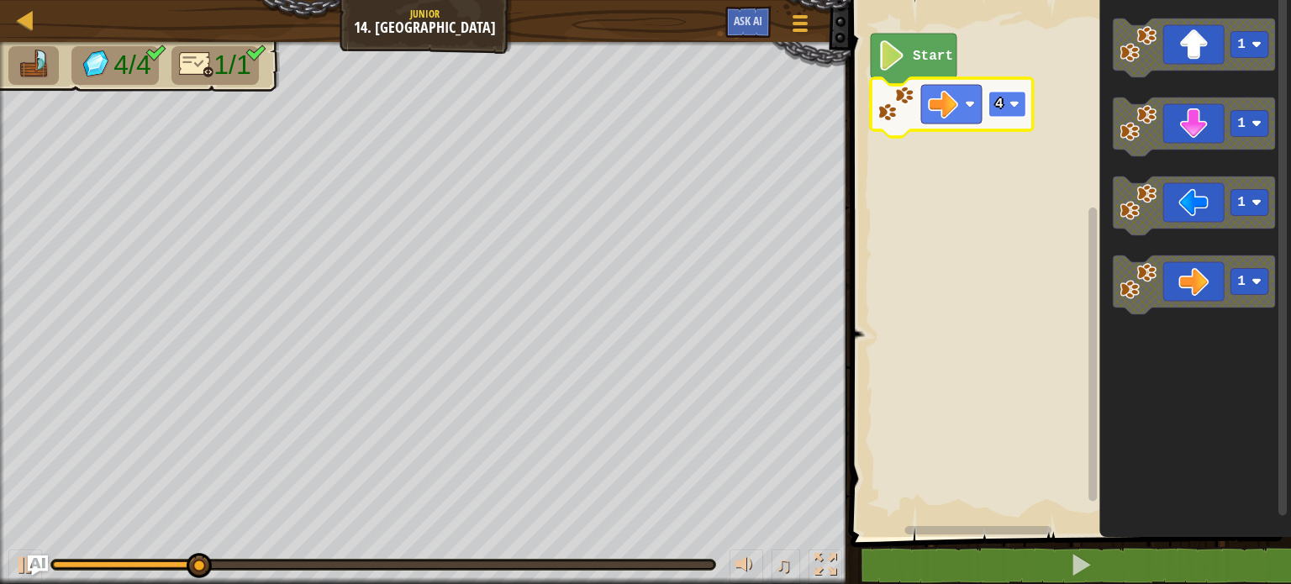
click at [1005, 103] on rect "Blockly Workspace" at bounding box center [1007, 105] width 38 height 26
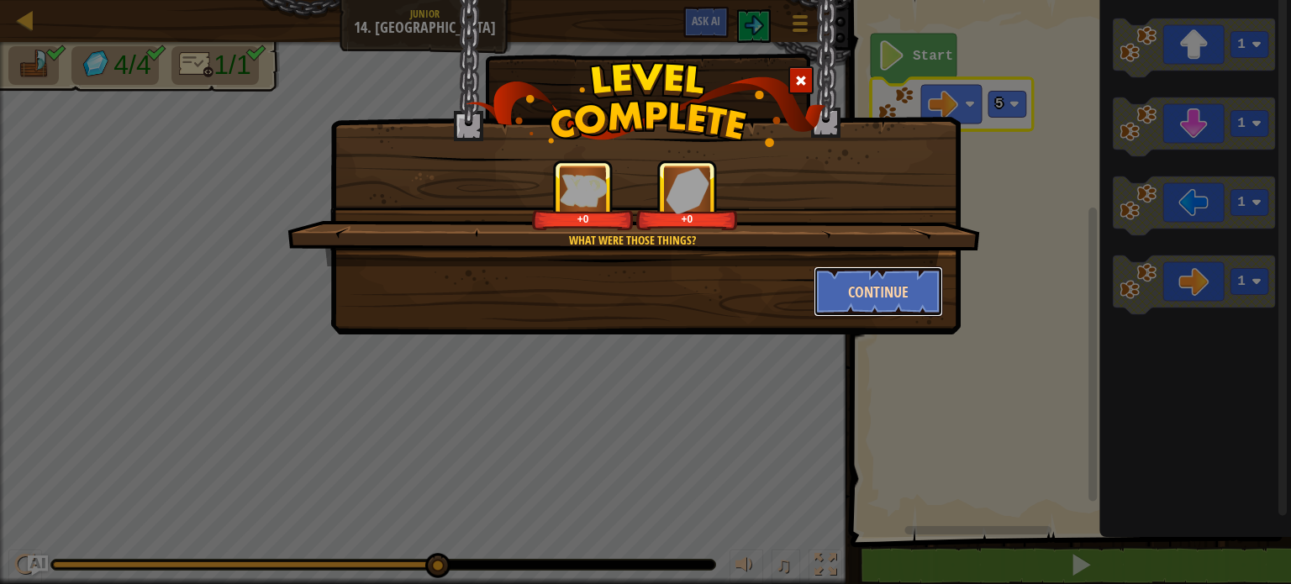
click at [923, 307] on button "Continue" at bounding box center [879, 291] width 130 height 50
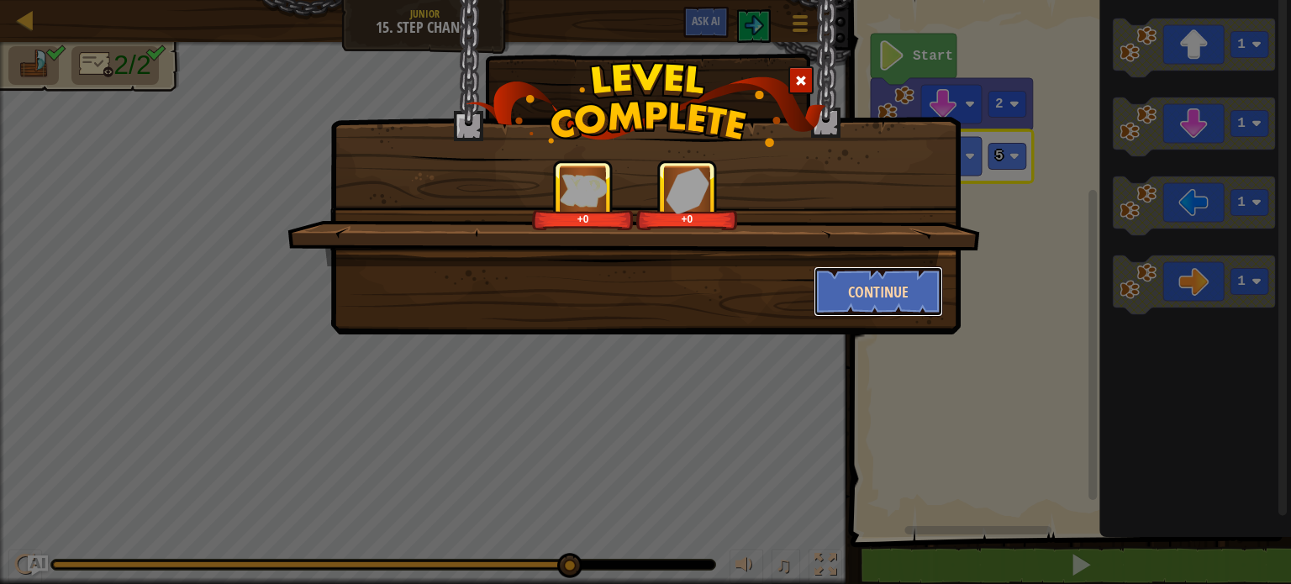
click at [891, 297] on button "Continue" at bounding box center [879, 291] width 130 height 50
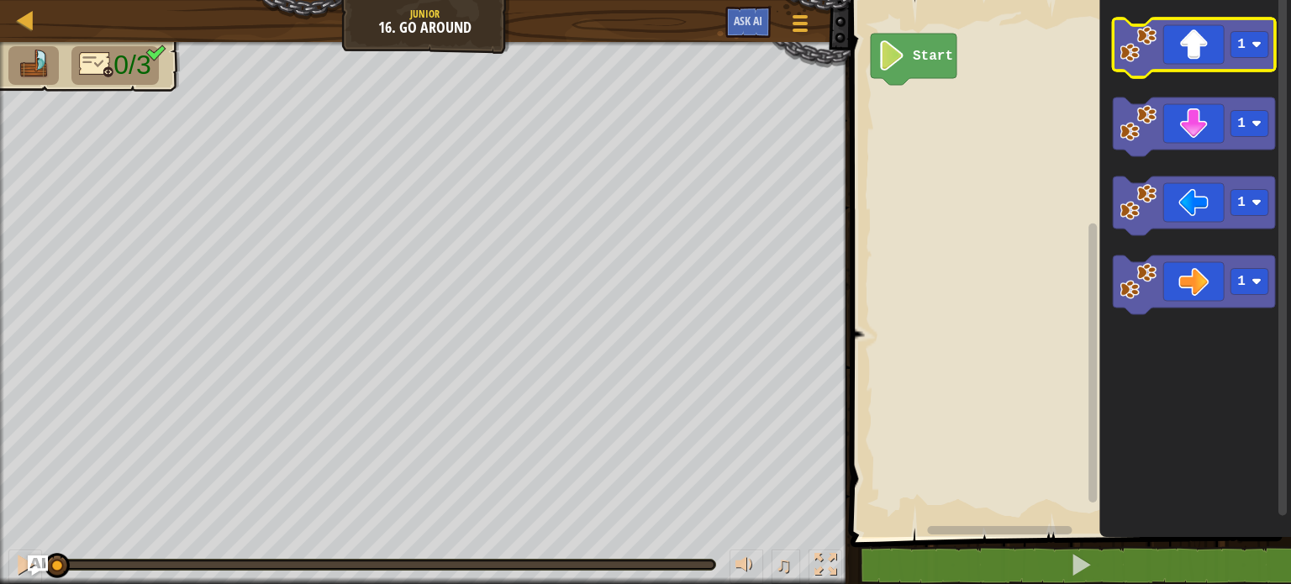
click at [1139, 61] on image "Blockly Workspace" at bounding box center [1137, 44] width 37 height 37
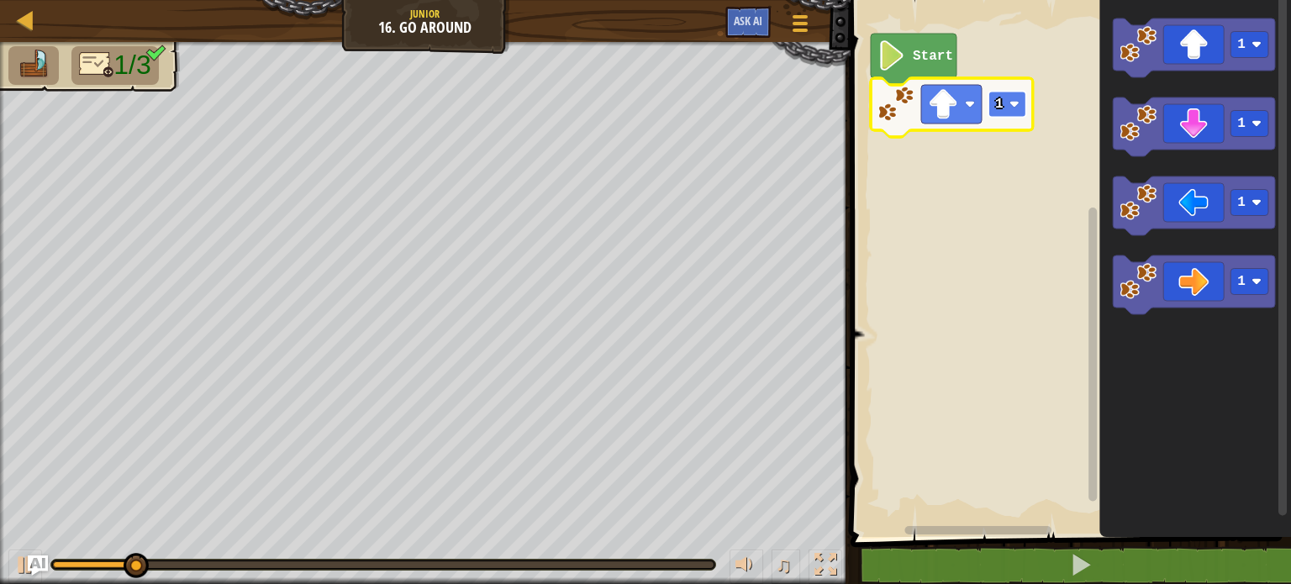
click at [1007, 105] on rect "Blockly Workspace" at bounding box center [1007, 105] width 38 height 26
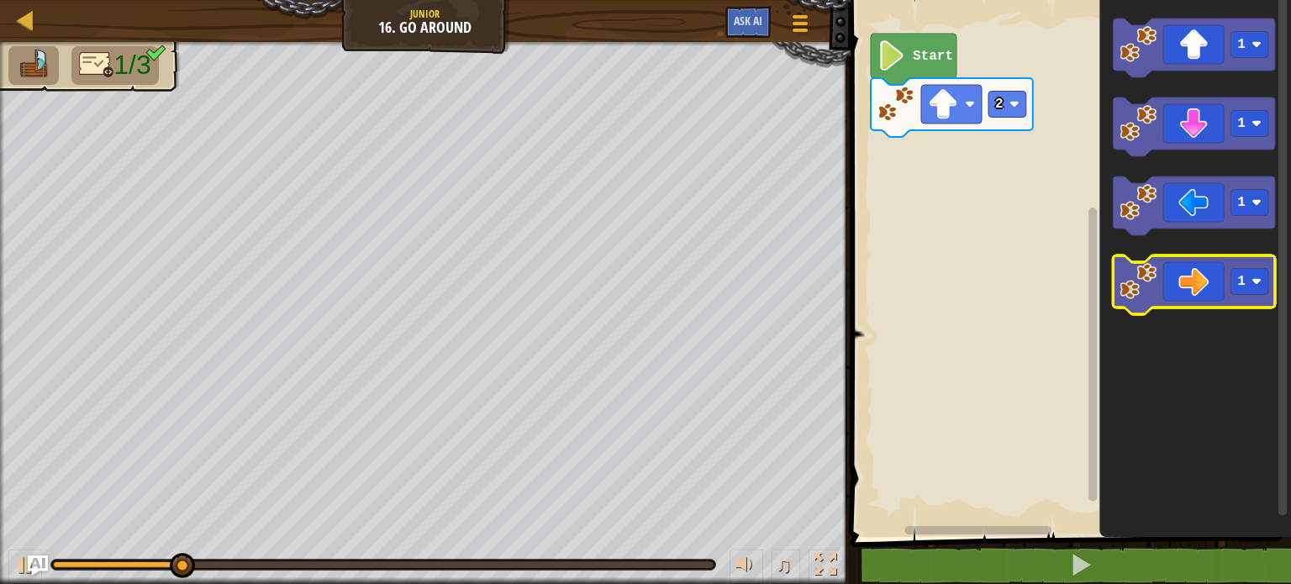
click at [1174, 302] on icon "Blockly Workspace" at bounding box center [1194, 284] width 162 height 59
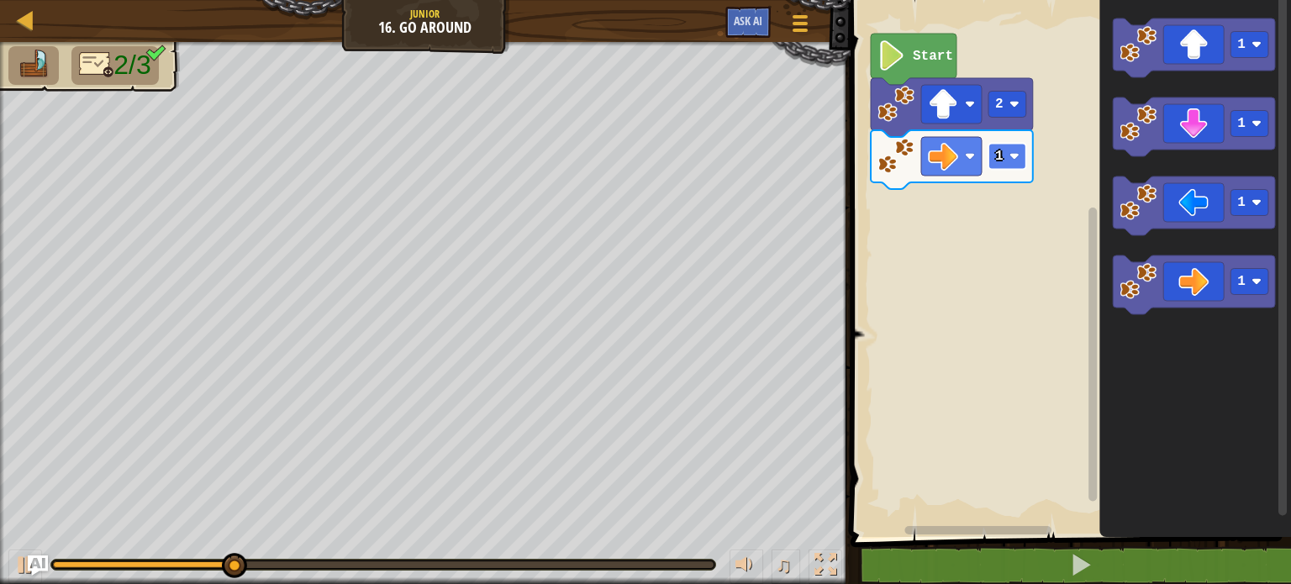
click at [1008, 165] on rect "Blockly Workspace" at bounding box center [1007, 157] width 38 height 26
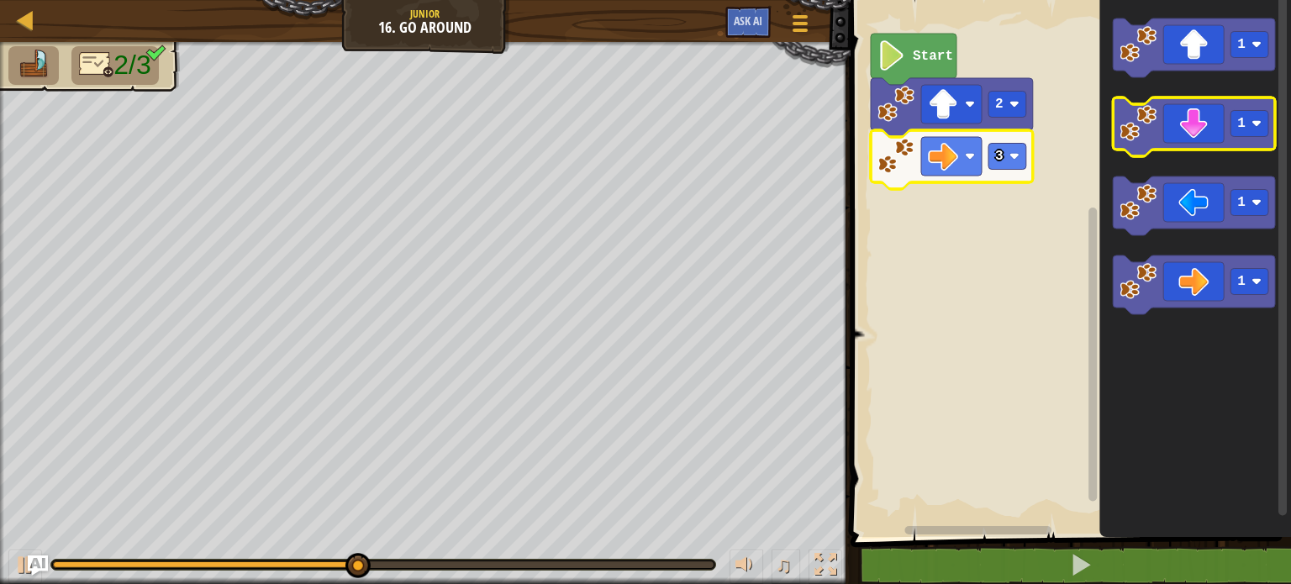
click at [1203, 127] on icon "Blockly Workspace" at bounding box center [1194, 126] width 162 height 59
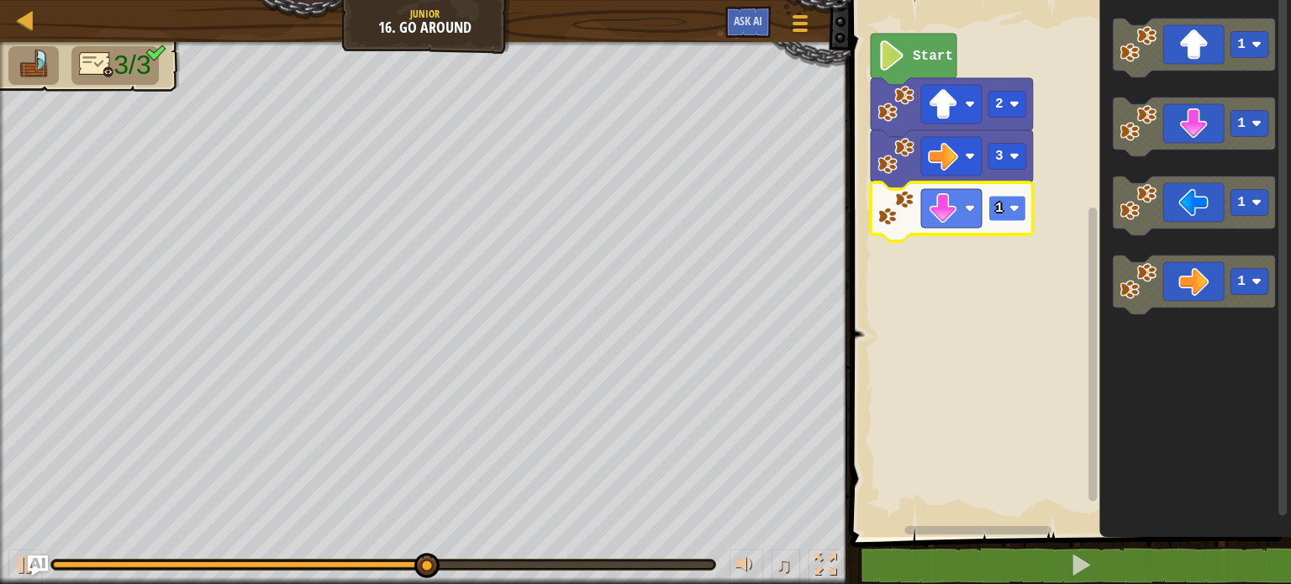
click at [1003, 210] on rect "Blockly Workspace" at bounding box center [1007, 209] width 38 height 26
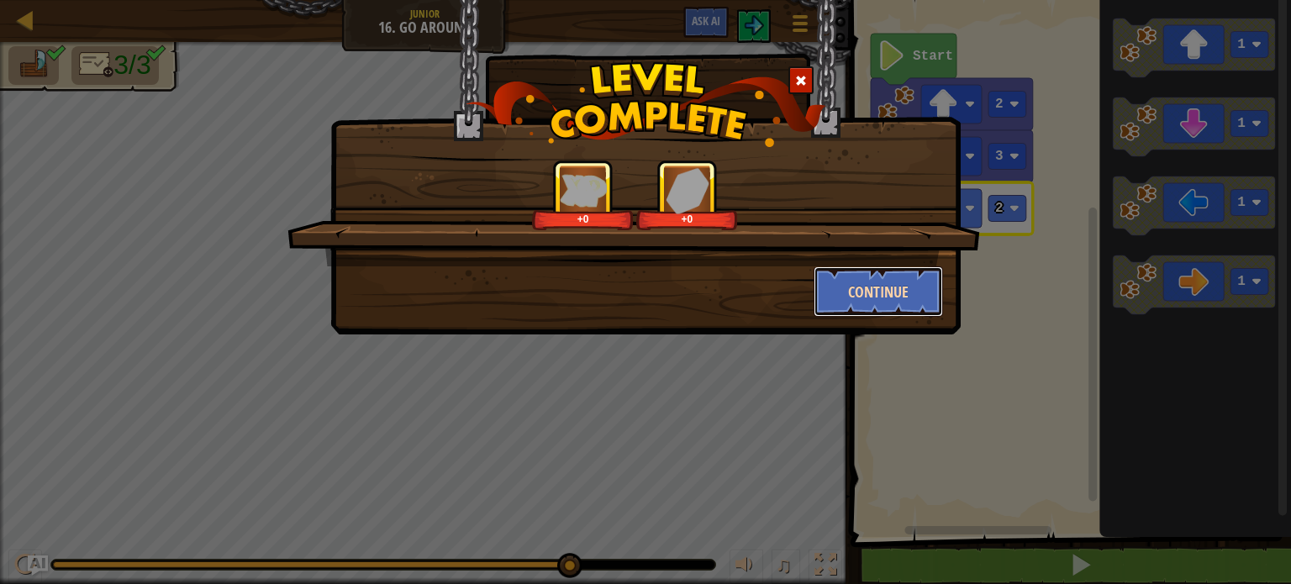
click at [840, 305] on button "Continue" at bounding box center [879, 291] width 130 height 50
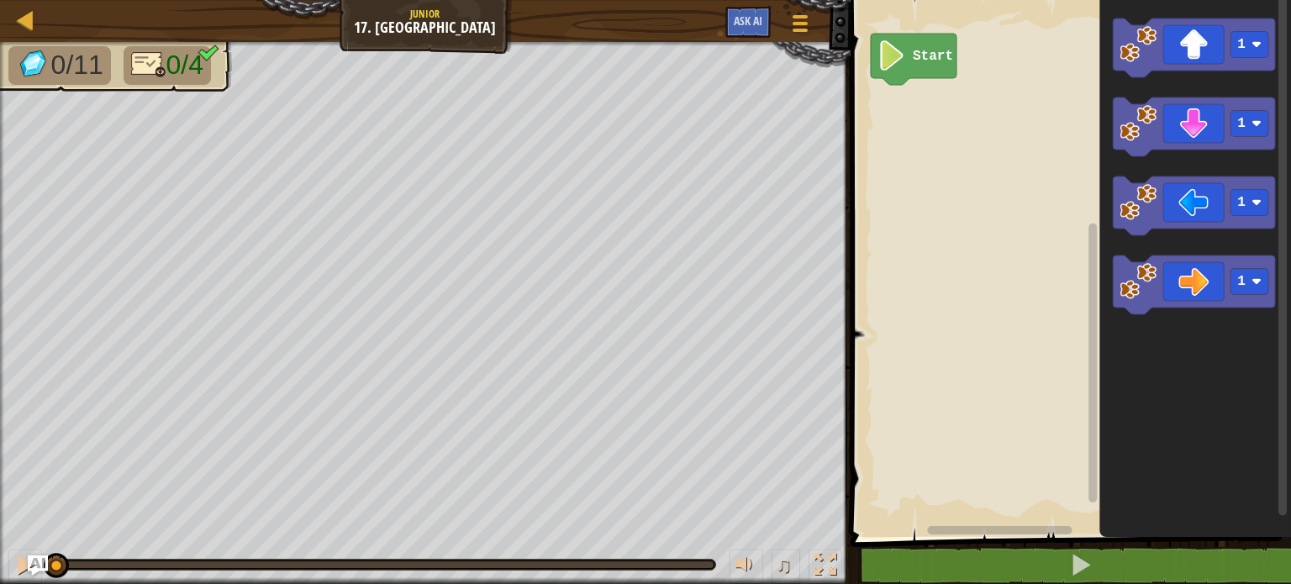
click at [188, 69] on span "0/4" at bounding box center [184, 65] width 37 height 30
click at [1177, 52] on icon "Blockly Workspace" at bounding box center [1194, 47] width 162 height 59
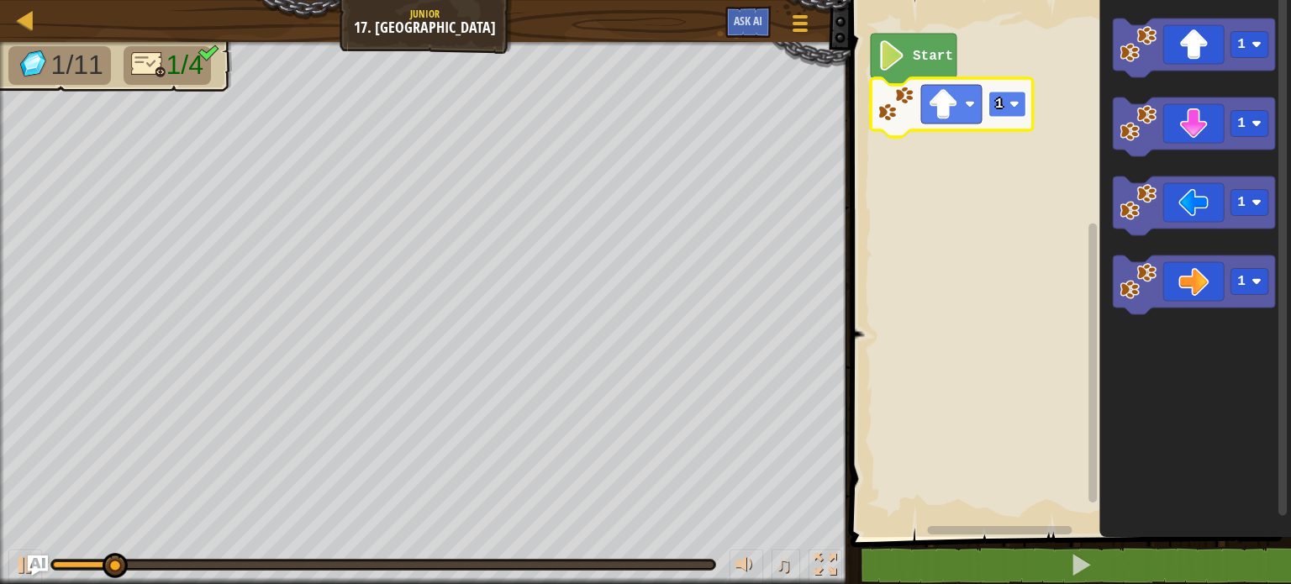
click at [1009, 109] on rect "Blockly Workspace" at bounding box center [1007, 105] width 38 height 26
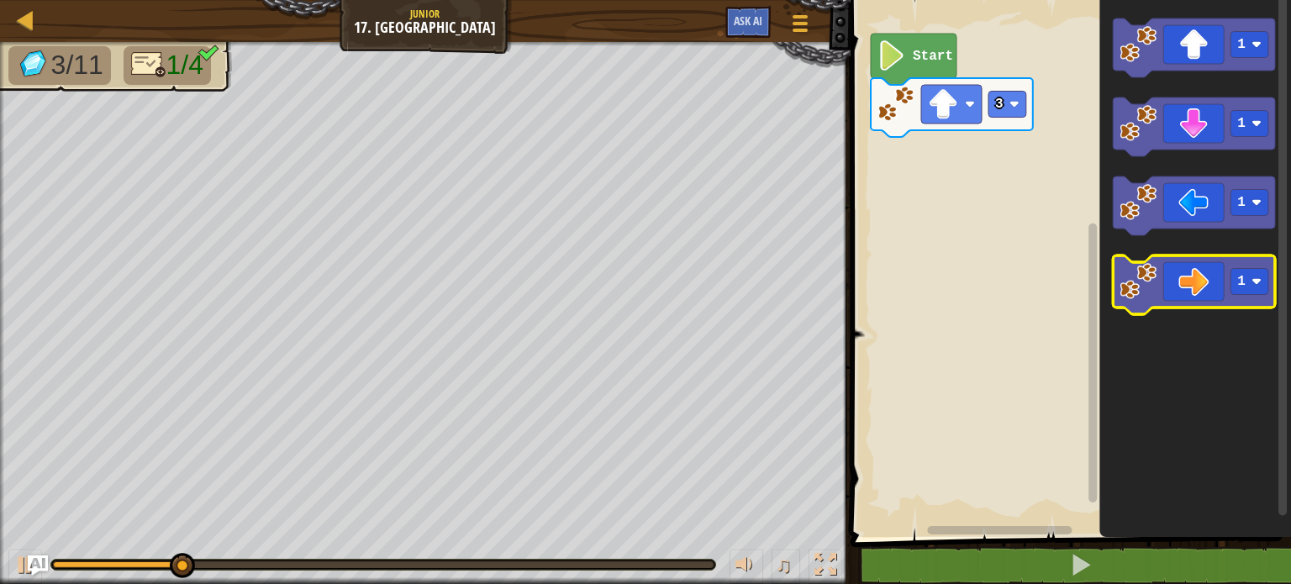
click at [1175, 300] on icon "Blockly Workspace" at bounding box center [1194, 284] width 162 height 59
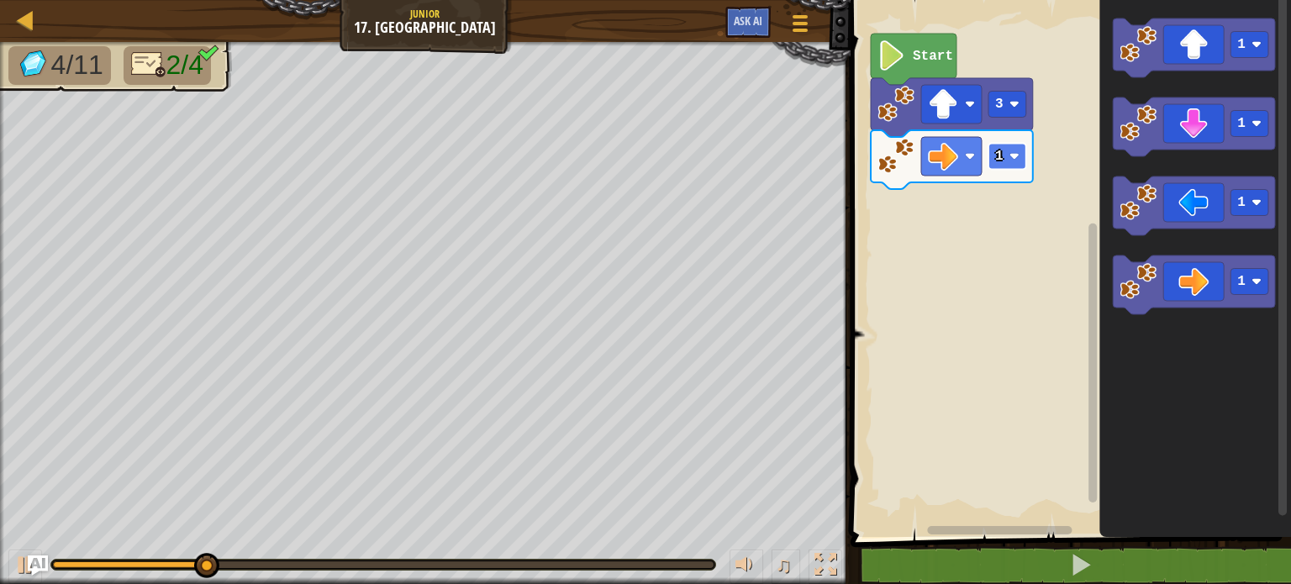
click at [1008, 155] on rect "Blockly Workspace" at bounding box center [1007, 157] width 38 height 26
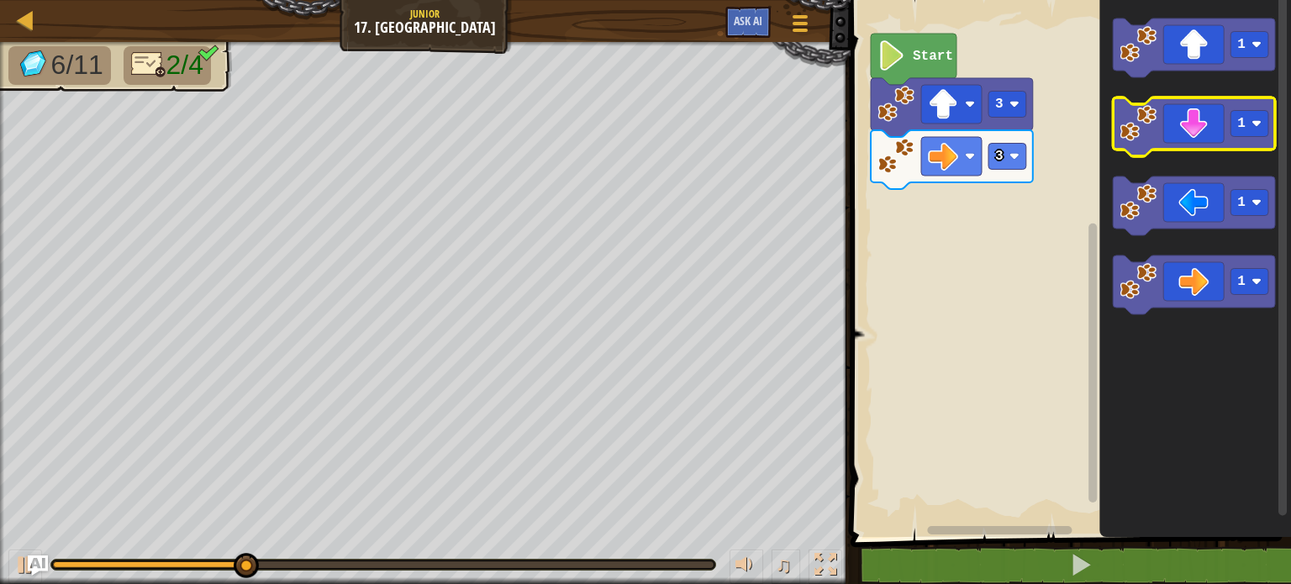
click at [1194, 140] on icon "Blockly Workspace" at bounding box center [1194, 126] width 162 height 59
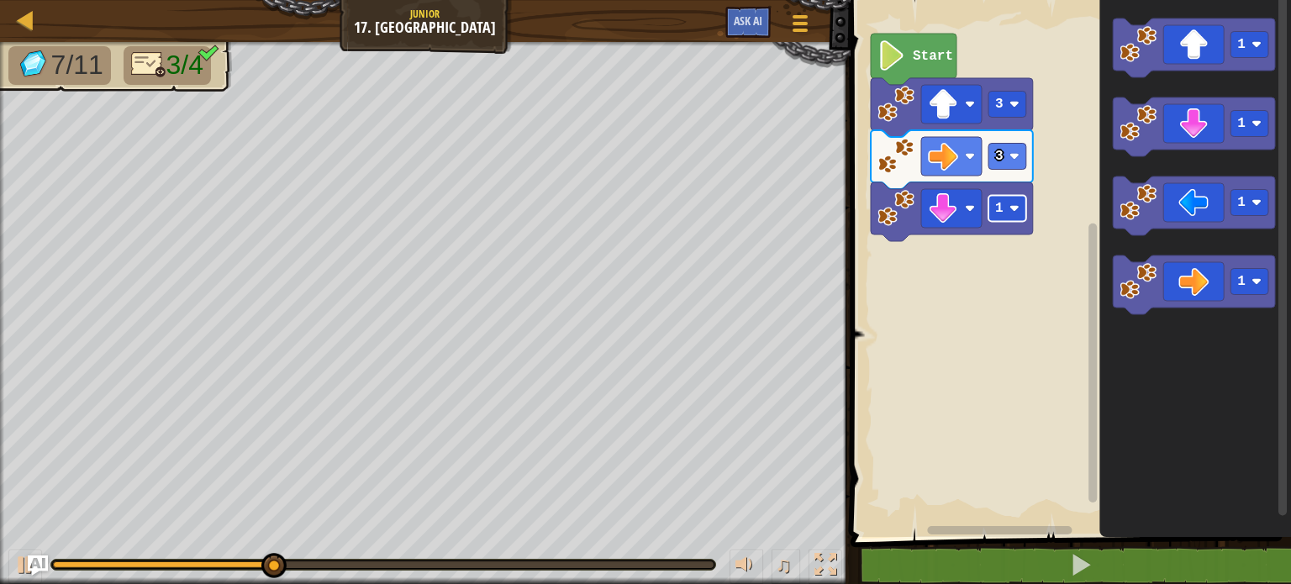
click at [1008, 210] on rect "Blockly Workspace" at bounding box center [1007, 209] width 38 height 26
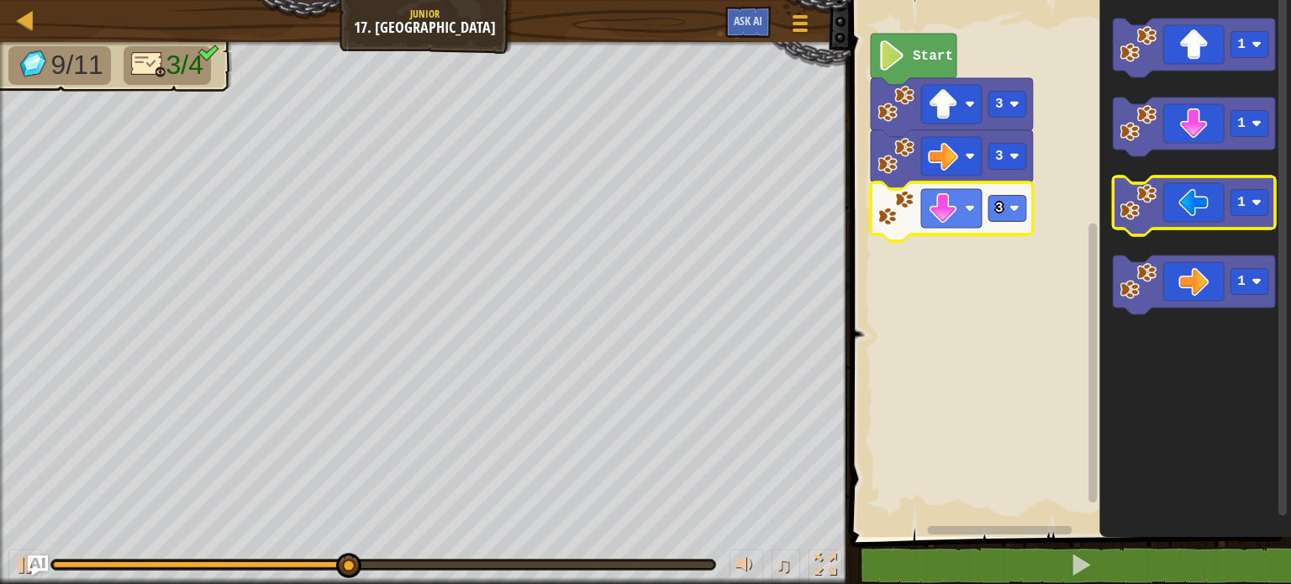
click at [1144, 211] on image "Blockly Workspace" at bounding box center [1137, 202] width 37 height 37
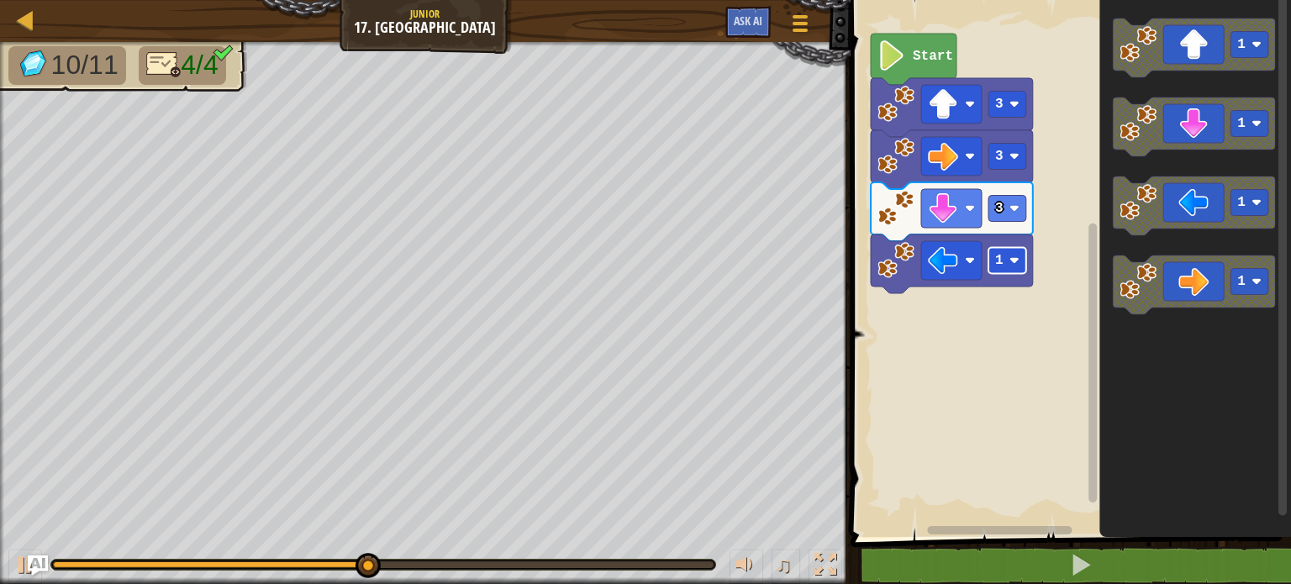
click at [1014, 268] on rect "Blockly Workspace" at bounding box center [1007, 261] width 38 height 26
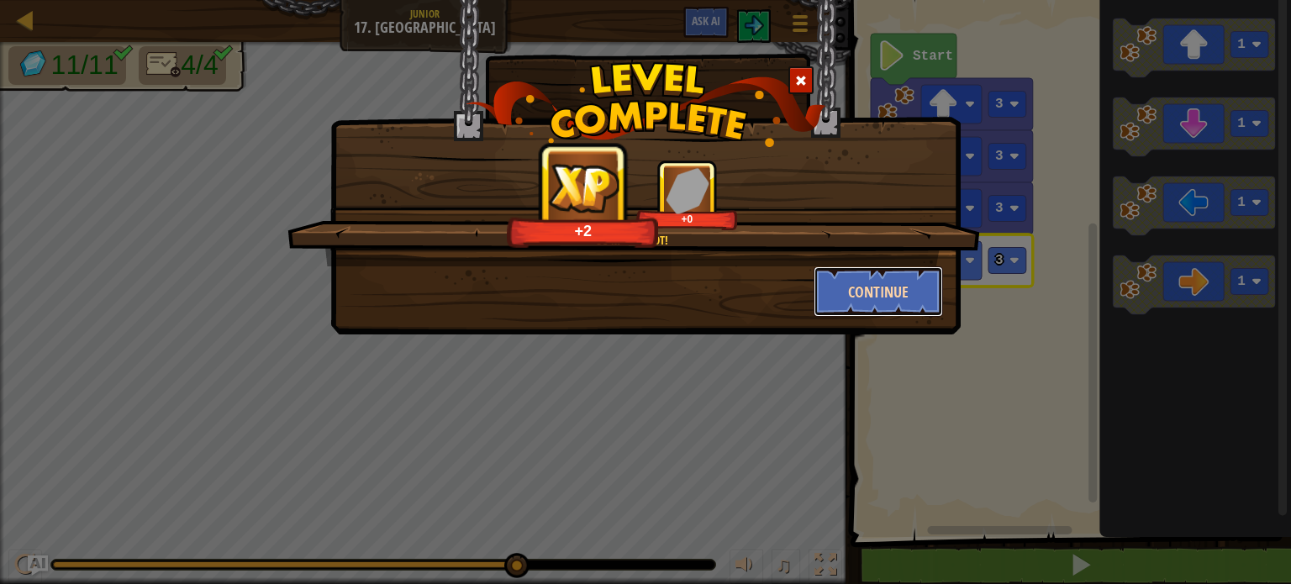
click at [868, 288] on button "Continue" at bounding box center [879, 291] width 130 height 50
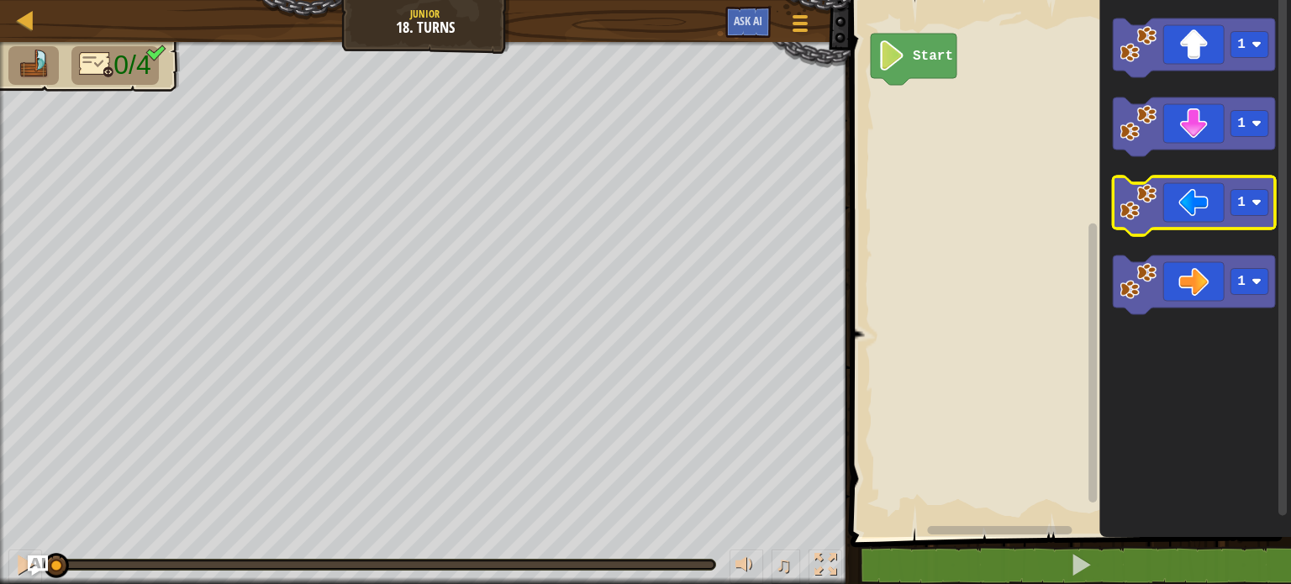
click at [1139, 210] on image "Blockly Workspace" at bounding box center [1137, 202] width 37 height 37
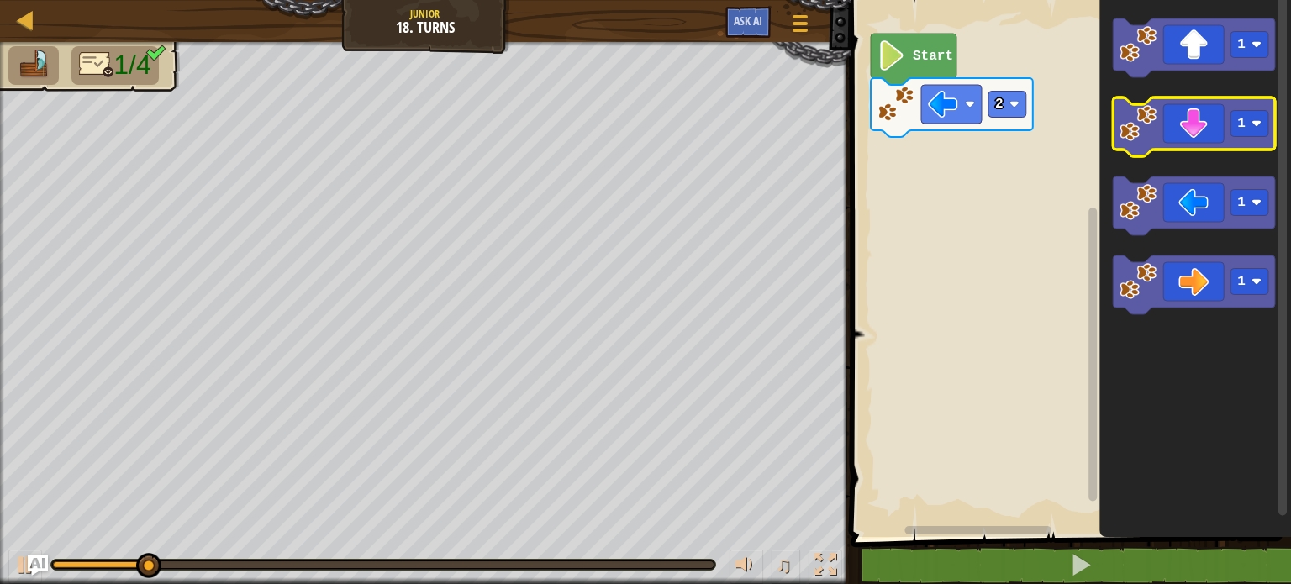
click at [1161, 142] on icon "Blockly Workspace" at bounding box center [1194, 126] width 162 height 59
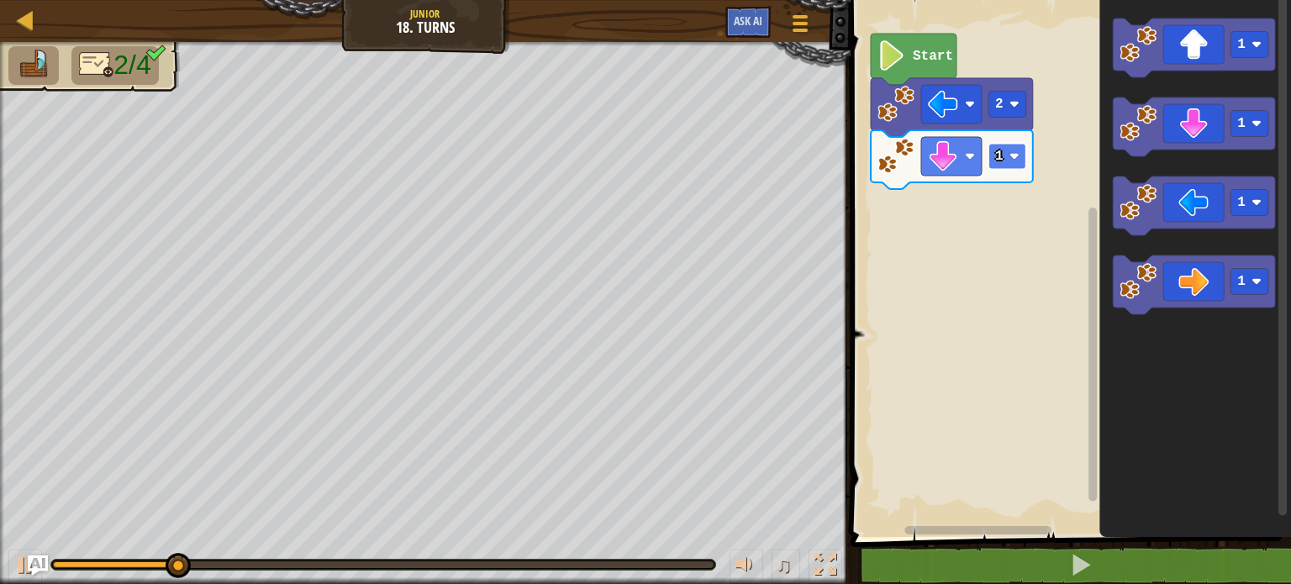
click at [1003, 155] on rect "Blockly Workspace" at bounding box center [1007, 157] width 38 height 26
click at [1103, 265] on icon "Blockly Workspace" at bounding box center [1195, 264] width 192 height 545
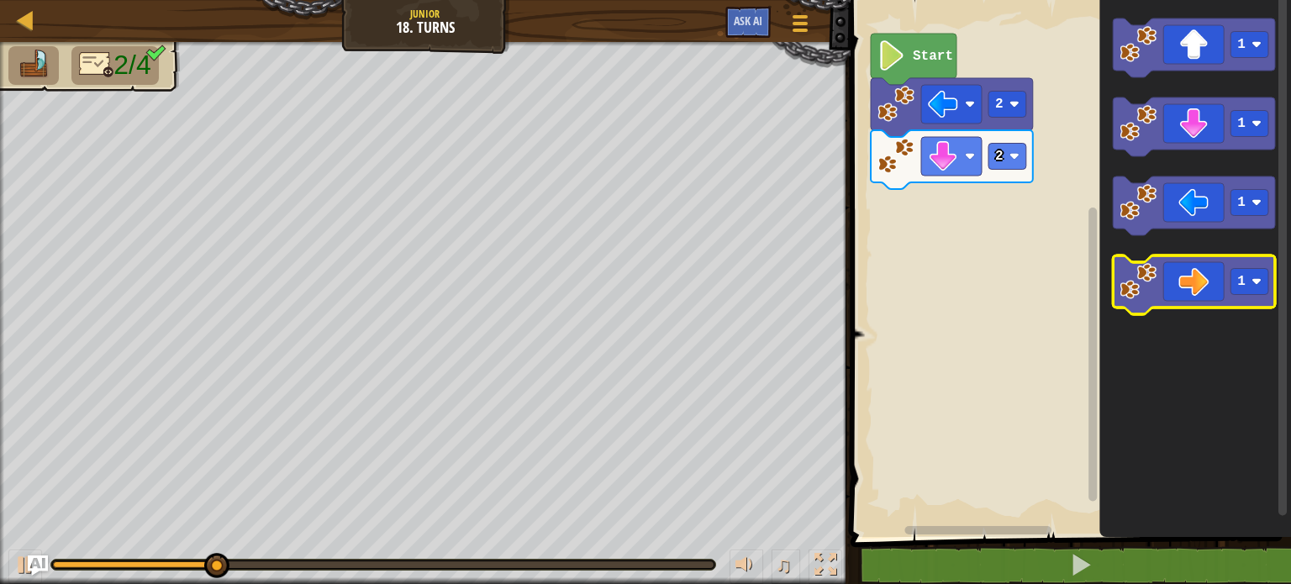
click at [1130, 282] on image "Blockly Workspace" at bounding box center [1137, 281] width 37 height 37
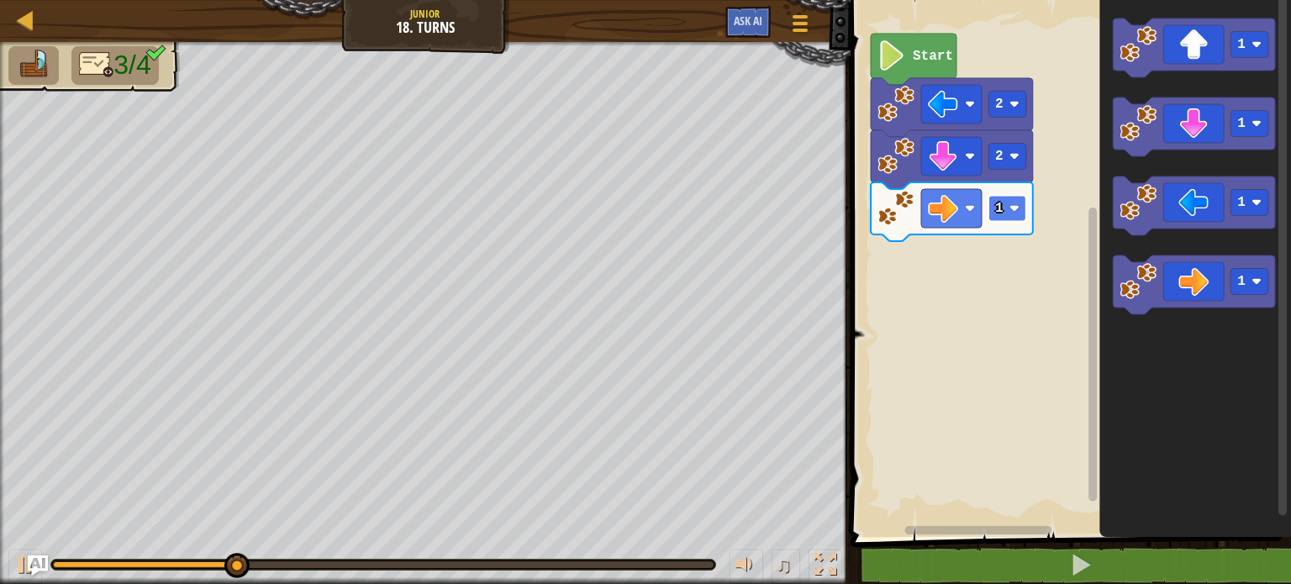
click at [1017, 213] on rect "Blockly Workspace" at bounding box center [1007, 209] width 38 height 26
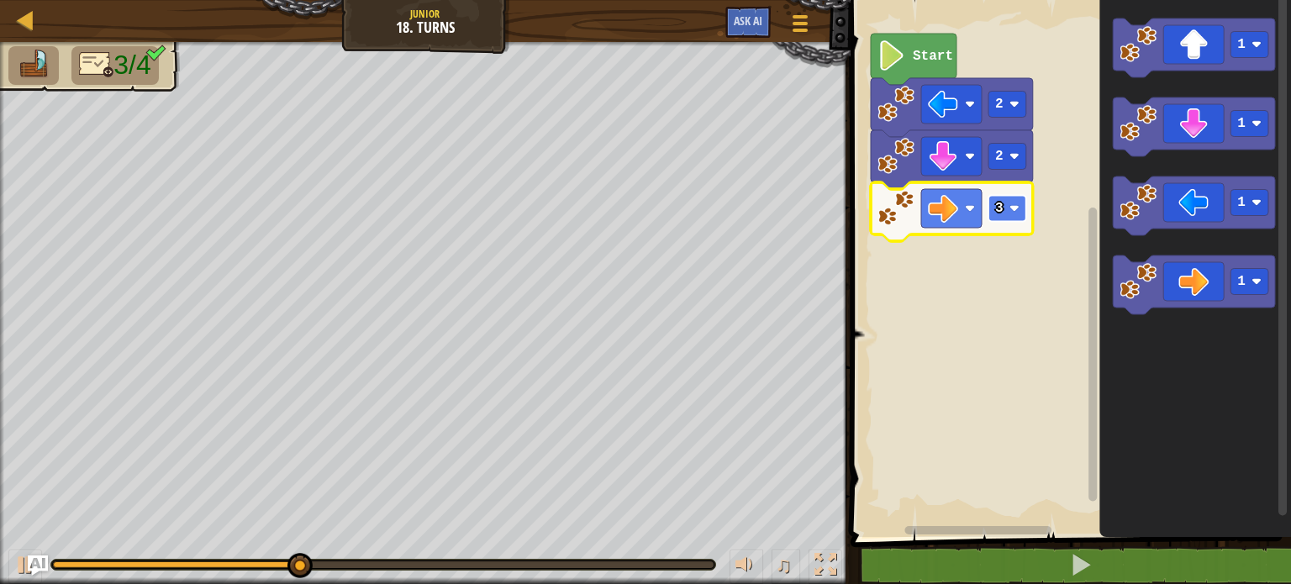
click at [1005, 210] on rect "Blockly Workspace" at bounding box center [1007, 209] width 38 height 26
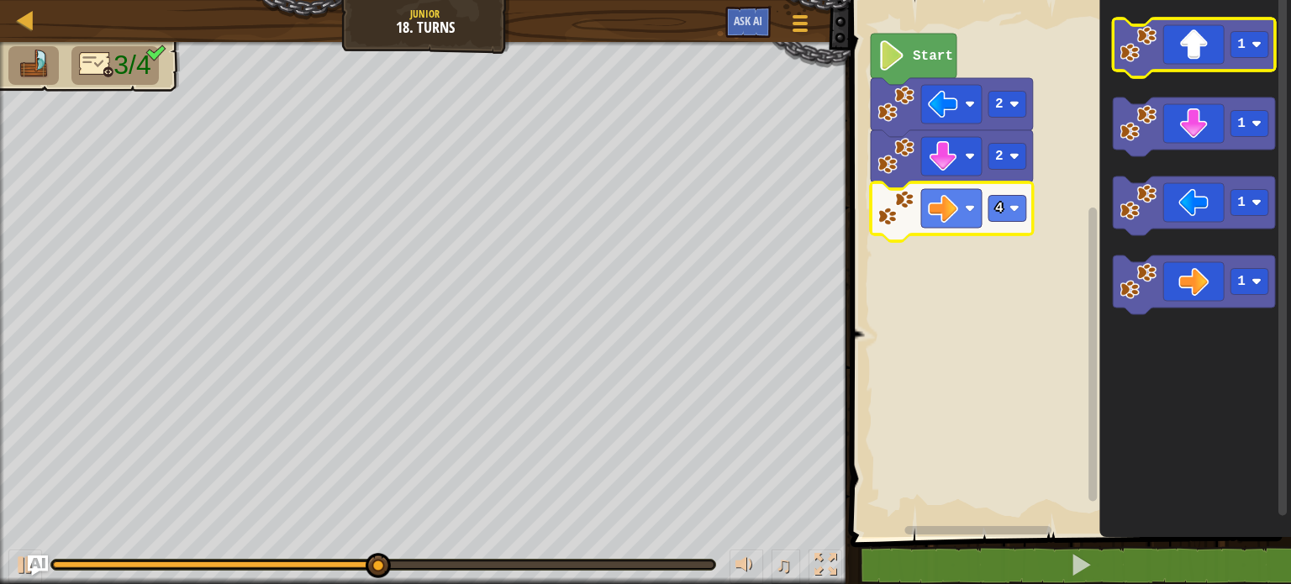
click at [1160, 68] on icon "Blockly Workspace" at bounding box center [1194, 47] width 162 height 59
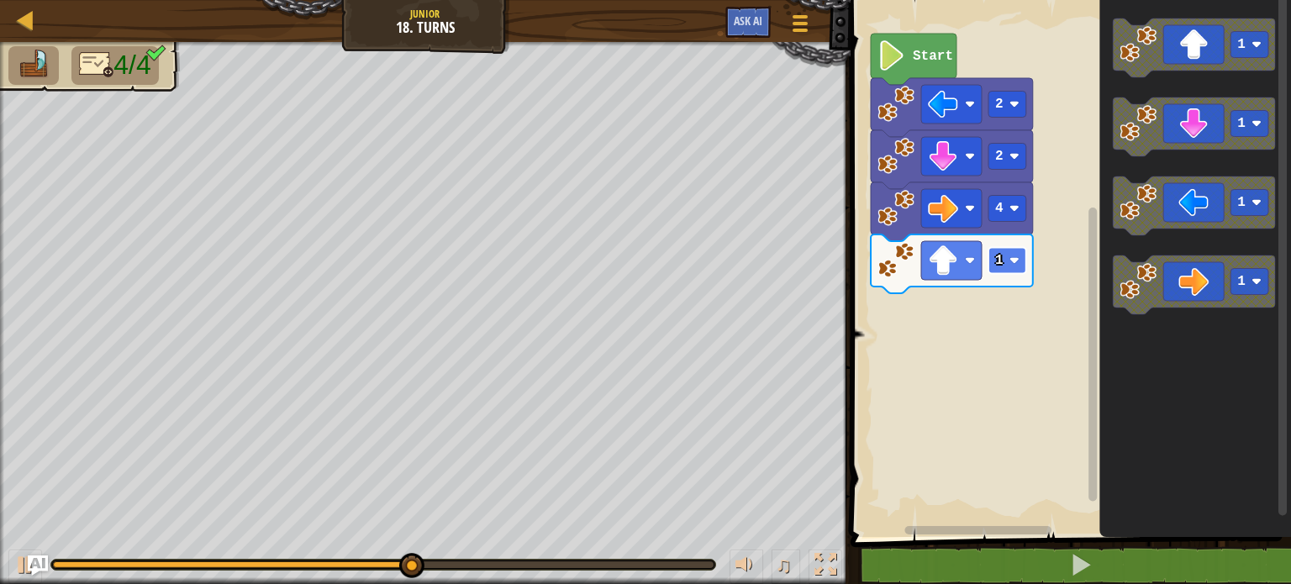
click at [1014, 266] on rect "Blockly Workspace" at bounding box center [1007, 261] width 38 height 26
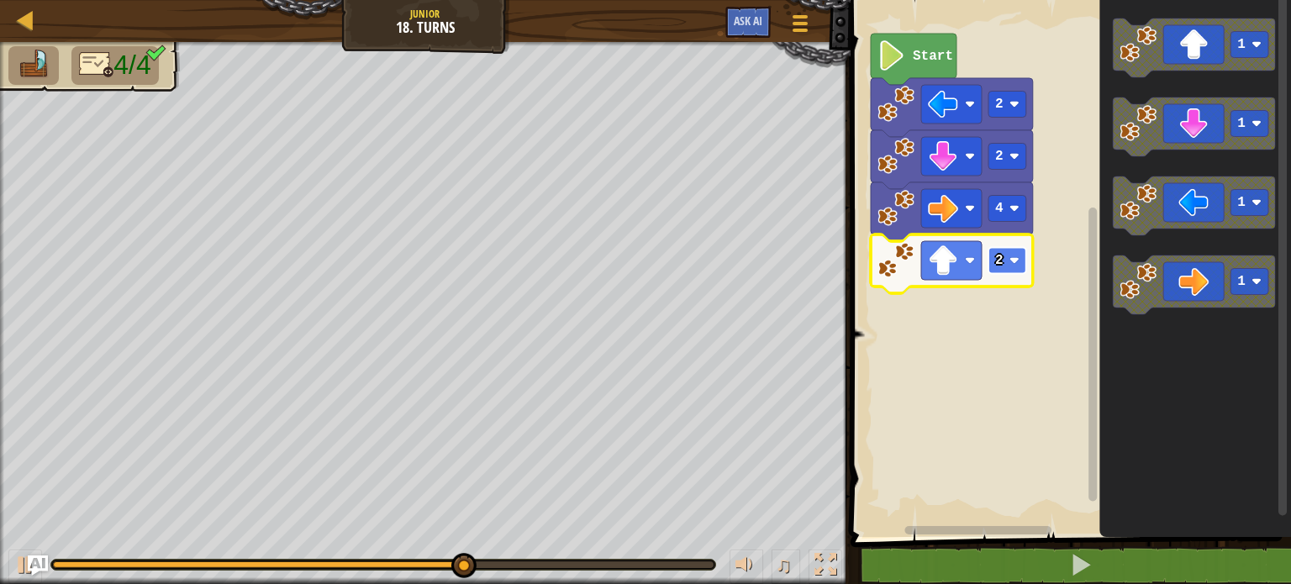
click at [1012, 266] on rect "Blockly Workspace" at bounding box center [1007, 261] width 38 height 26
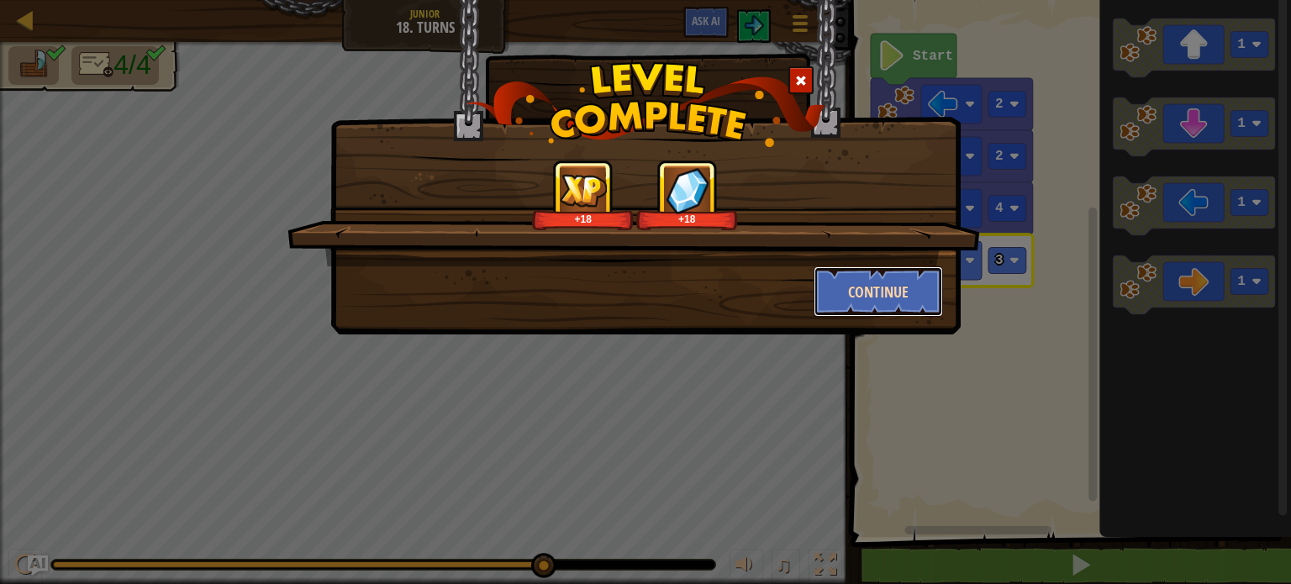
click at [827, 300] on button "Continue" at bounding box center [879, 291] width 130 height 50
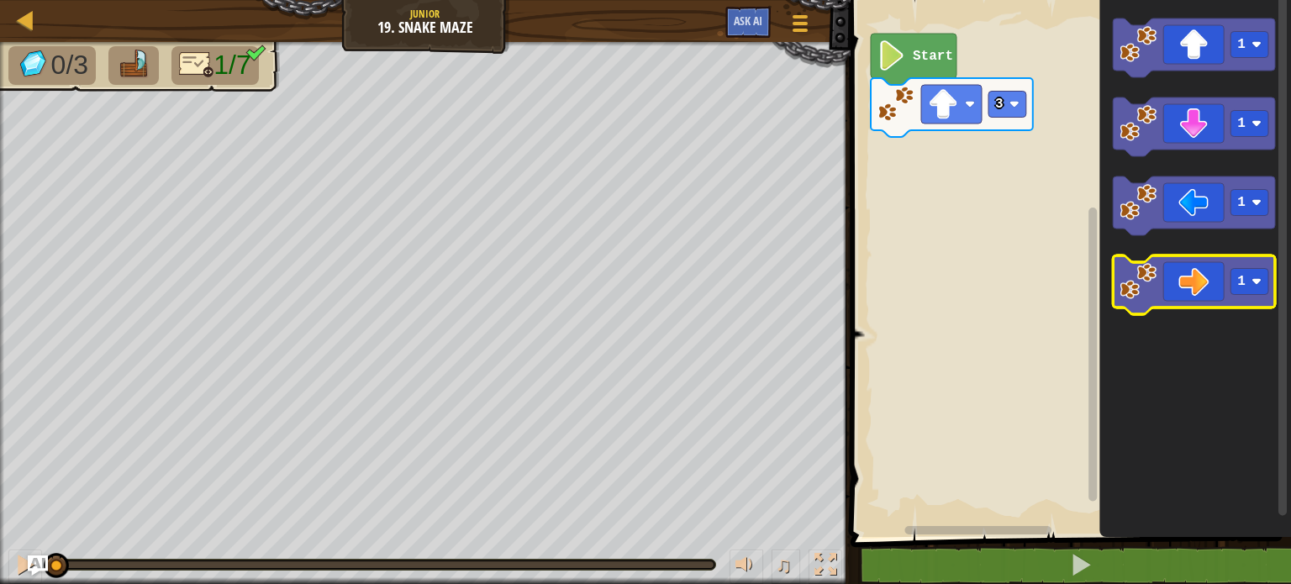
click at [1193, 292] on icon "Blockly Workspace" at bounding box center [1194, 284] width 162 height 59
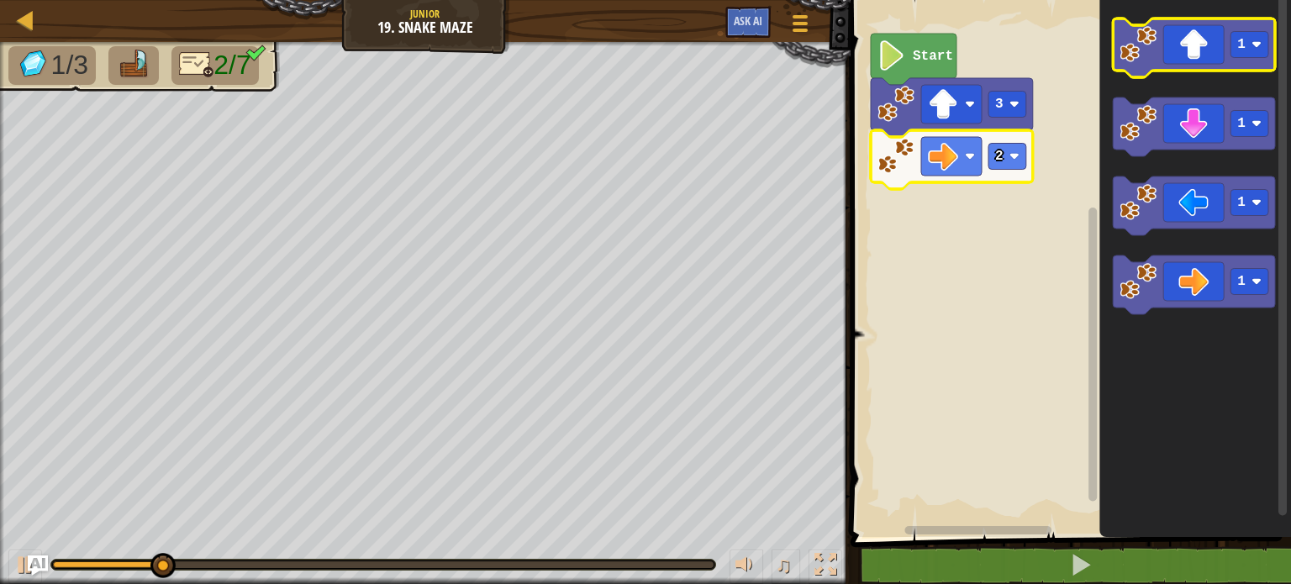
click at [1176, 52] on icon "Blockly Workspace" at bounding box center [1194, 47] width 162 height 59
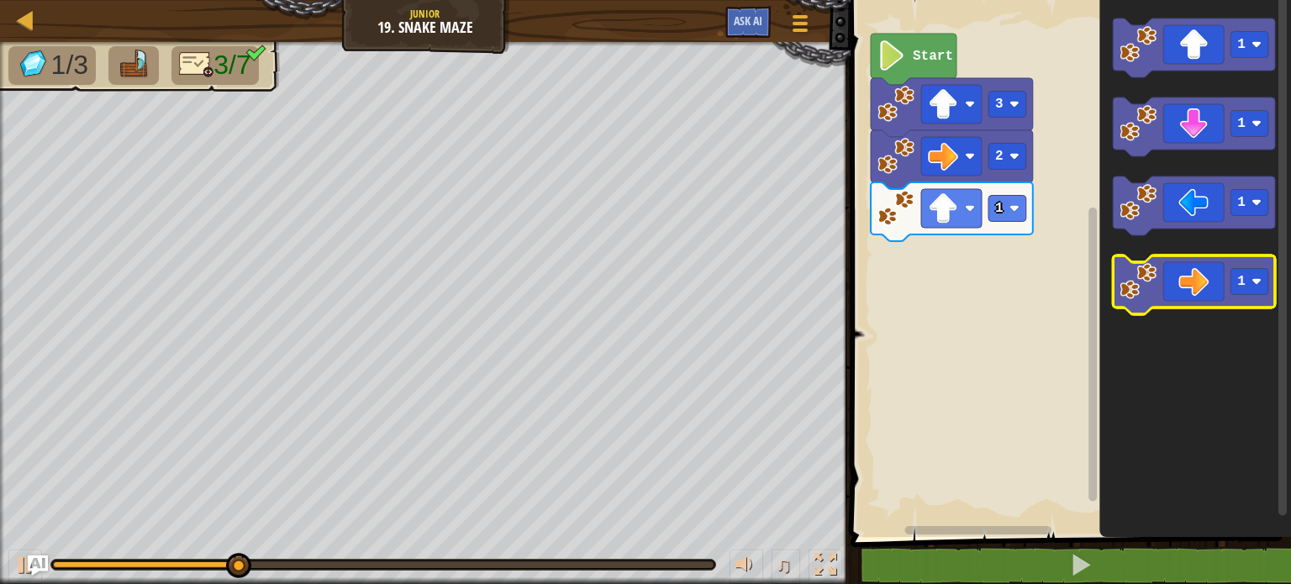
click at [1165, 290] on icon "Blockly Workspace" at bounding box center [1194, 284] width 162 height 59
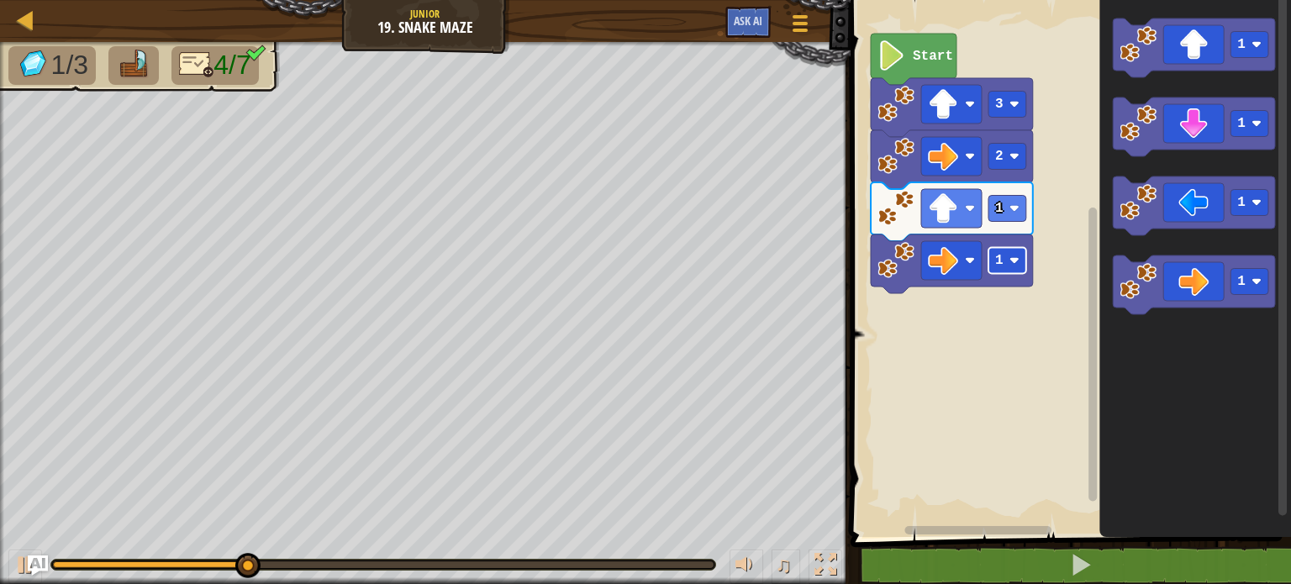
click at [1009, 265] on image "Blockly Workspace" at bounding box center [1014, 260] width 10 height 10
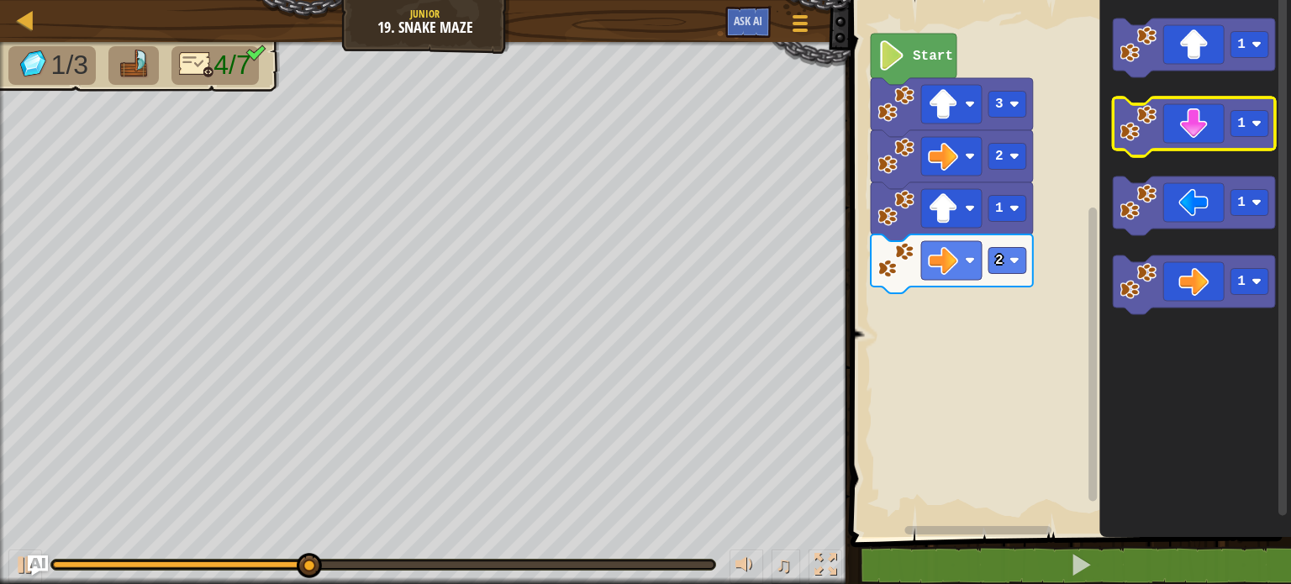
click at [1192, 131] on icon "Blockly Workspace" at bounding box center [1194, 126] width 162 height 59
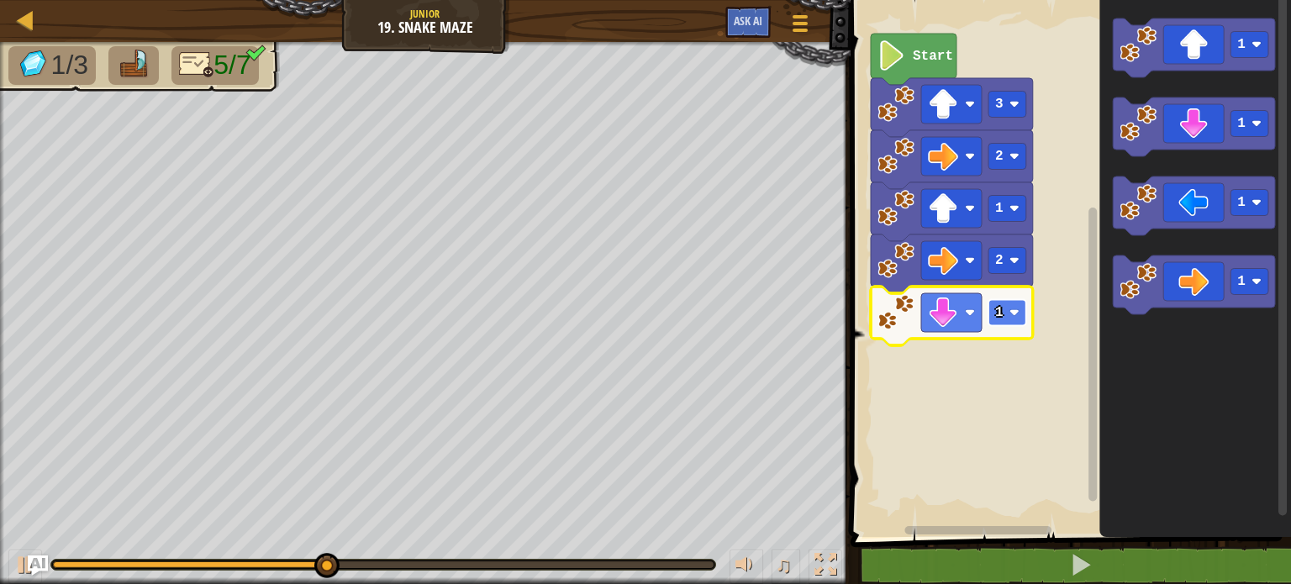
click at [999, 316] on text "1" at bounding box center [999, 312] width 8 height 15
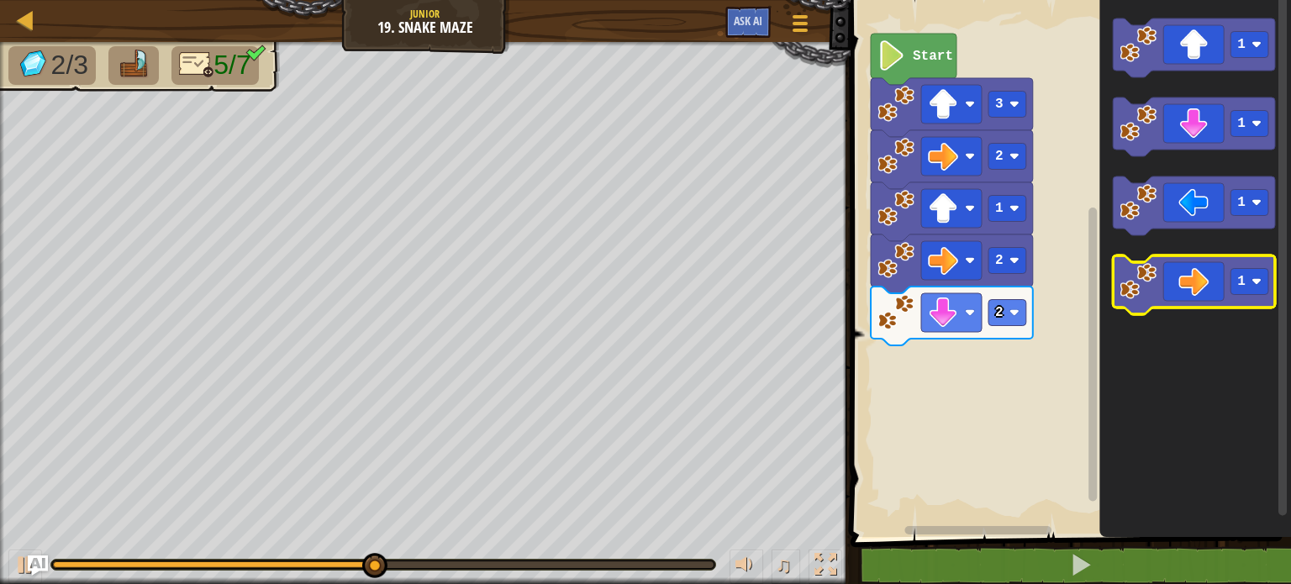
click at [1191, 290] on icon "Blockly Workspace" at bounding box center [1194, 284] width 162 height 59
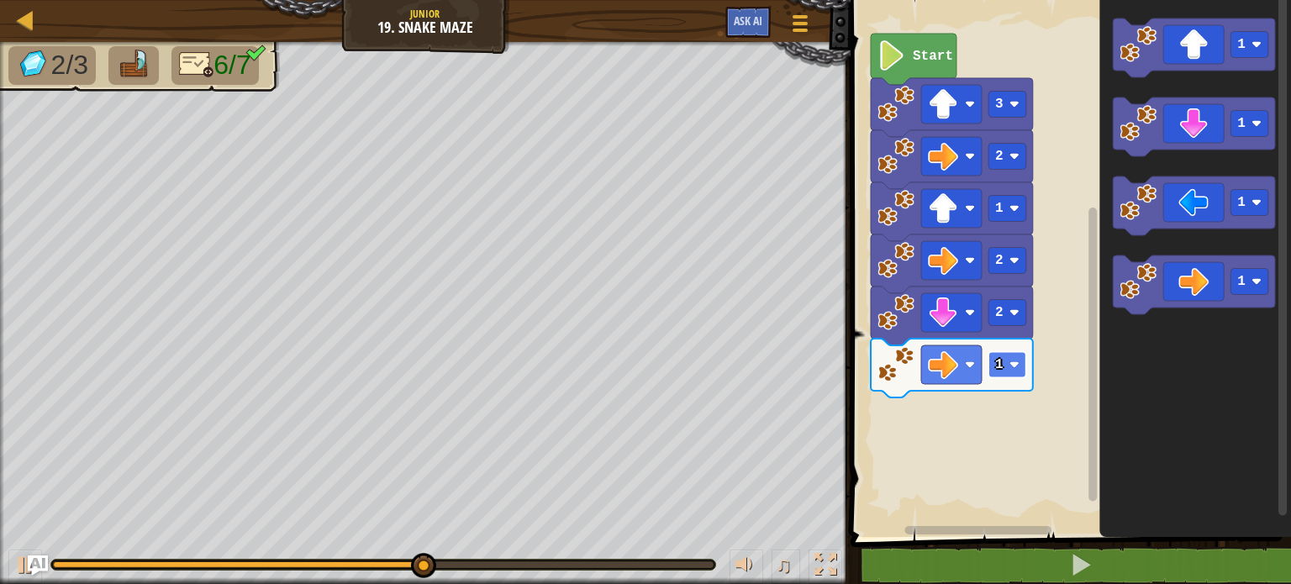
click at [1002, 372] on rect "Blockly Workspace" at bounding box center [1007, 365] width 38 height 26
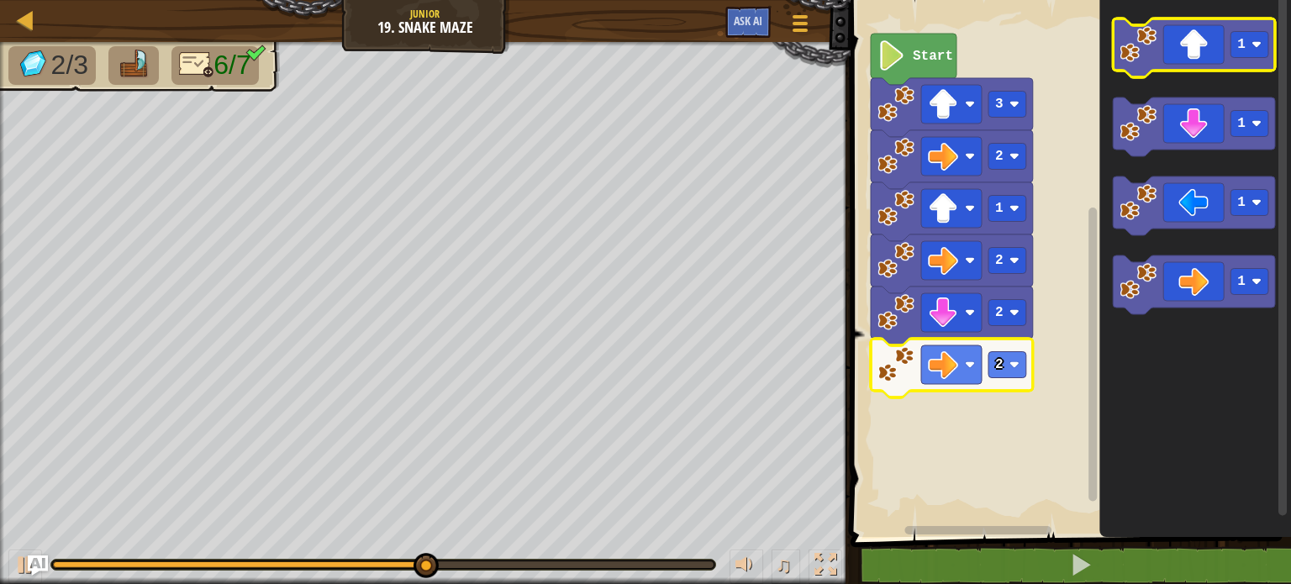
click at [1194, 70] on icon "Blockly Workspace" at bounding box center [1194, 47] width 162 height 59
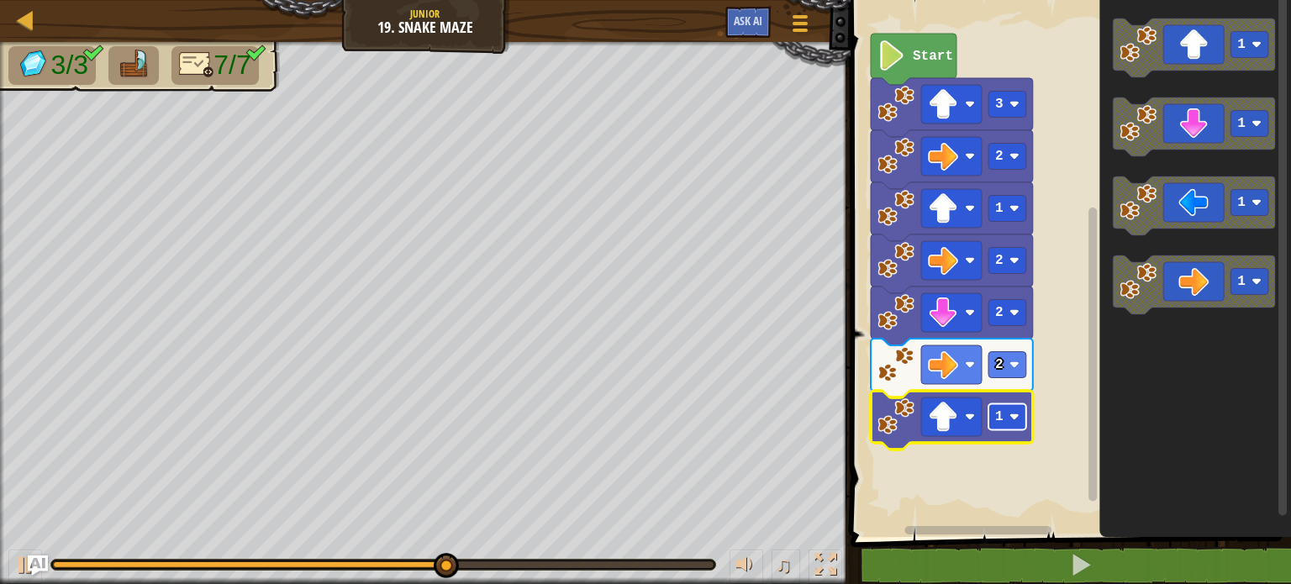
click at [1013, 419] on image "Blockly Workspace" at bounding box center [1014, 417] width 10 height 10
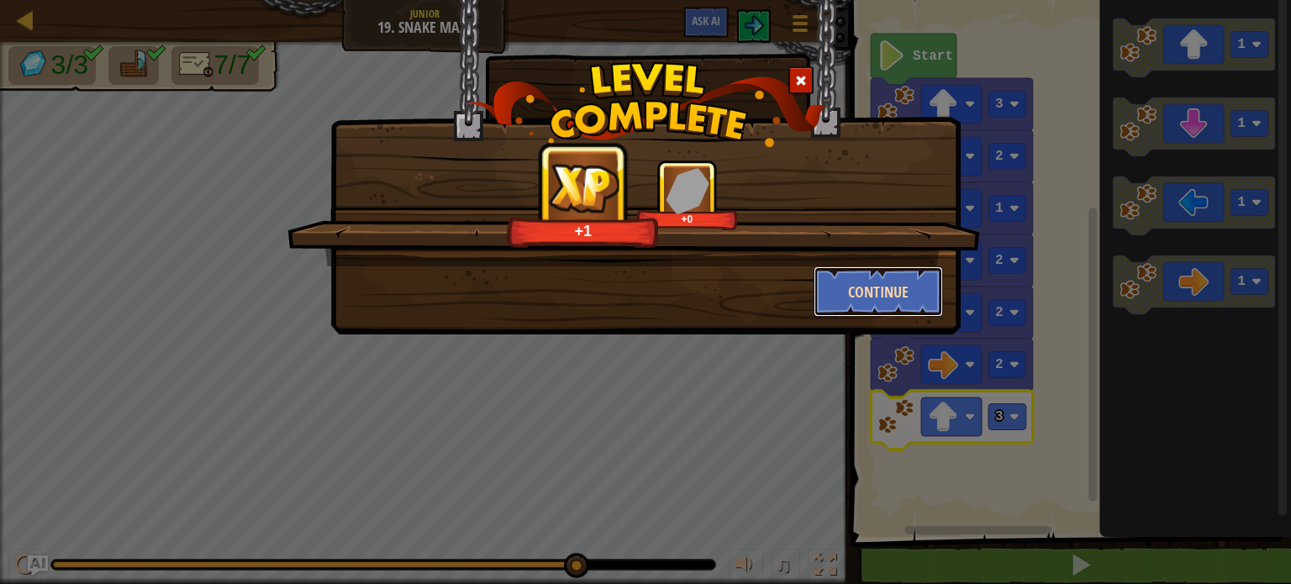
click at [867, 285] on button "Continue" at bounding box center [879, 291] width 130 height 50
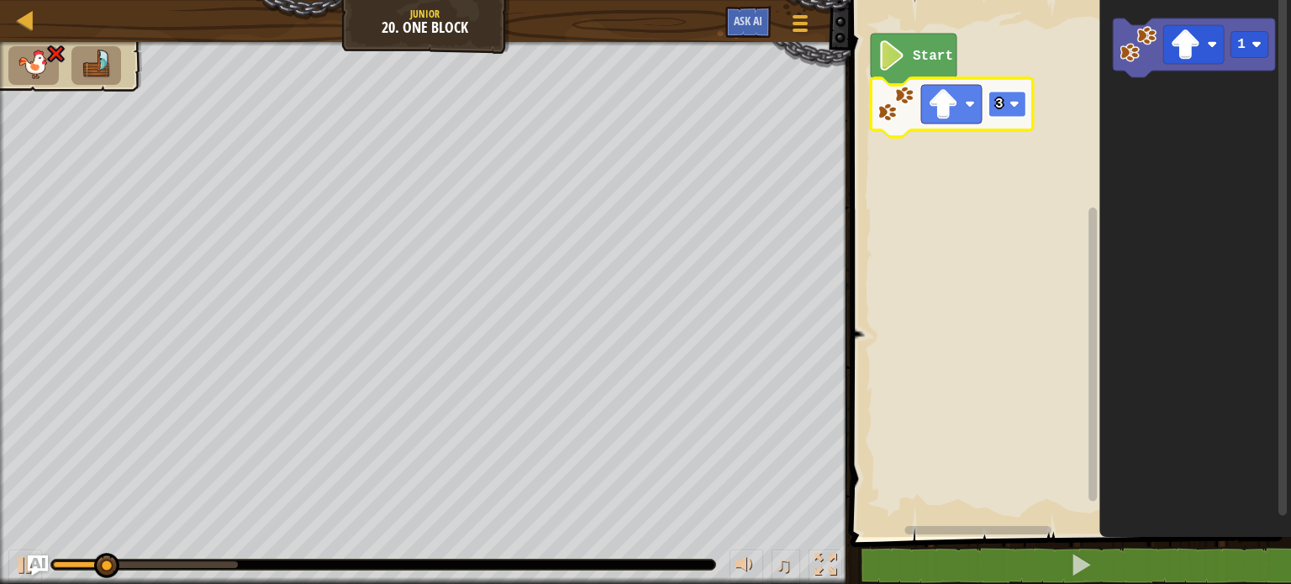
click at [1004, 112] on rect "Blockly Workspace" at bounding box center [1007, 105] width 38 height 26
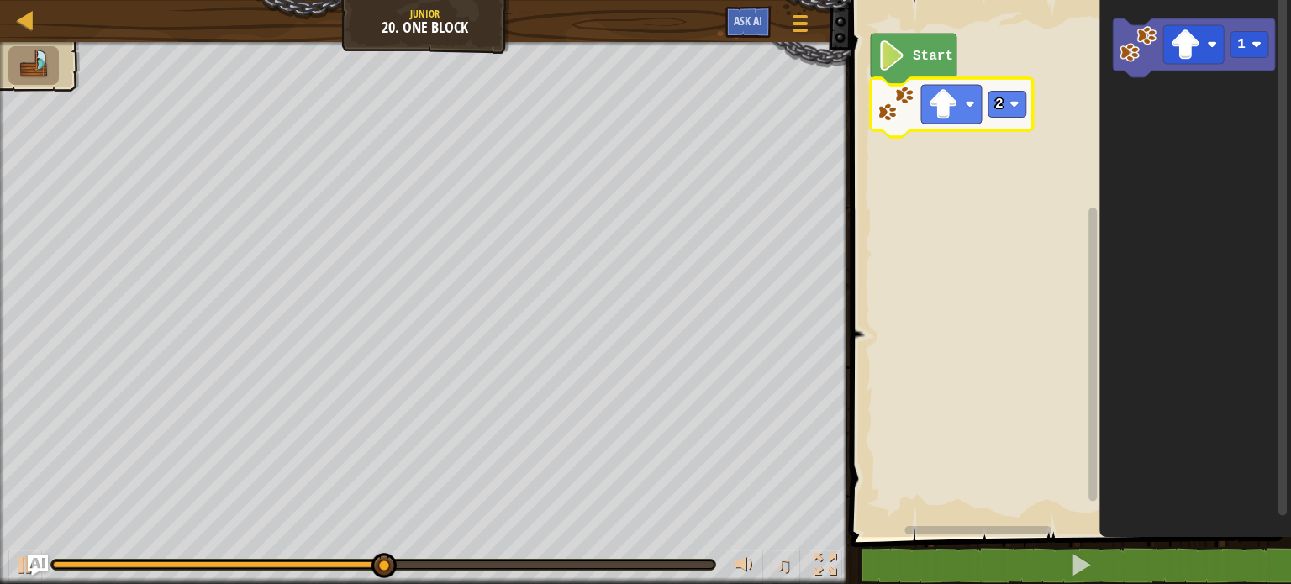
click at [1200, 83] on icon "Blockly Workspace" at bounding box center [1195, 264] width 192 height 545
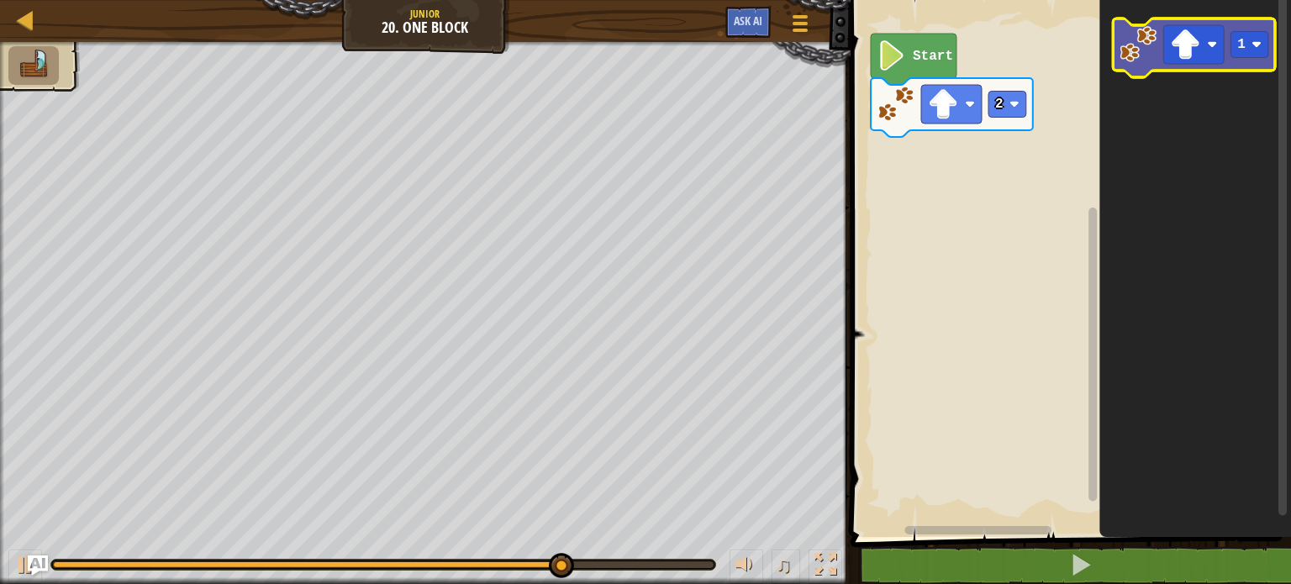
click at [1145, 55] on image "Blockly Workspace" at bounding box center [1137, 44] width 37 height 37
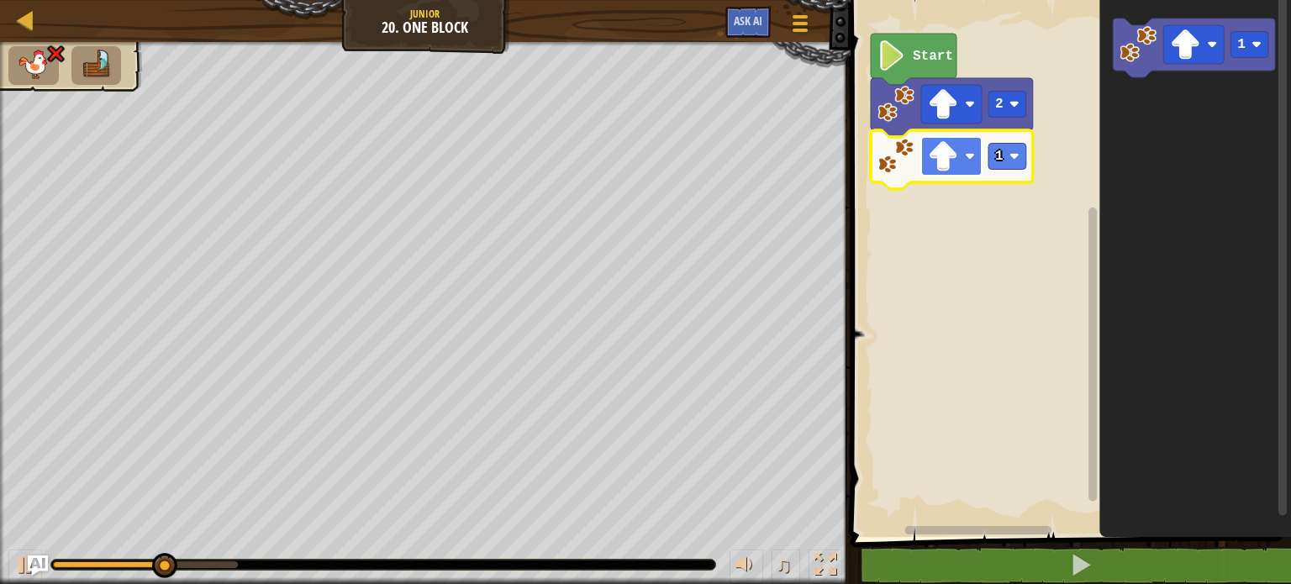
click at [961, 169] on rect "Blockly Workspace" at bounding box center [951, 156] width 61 height 39
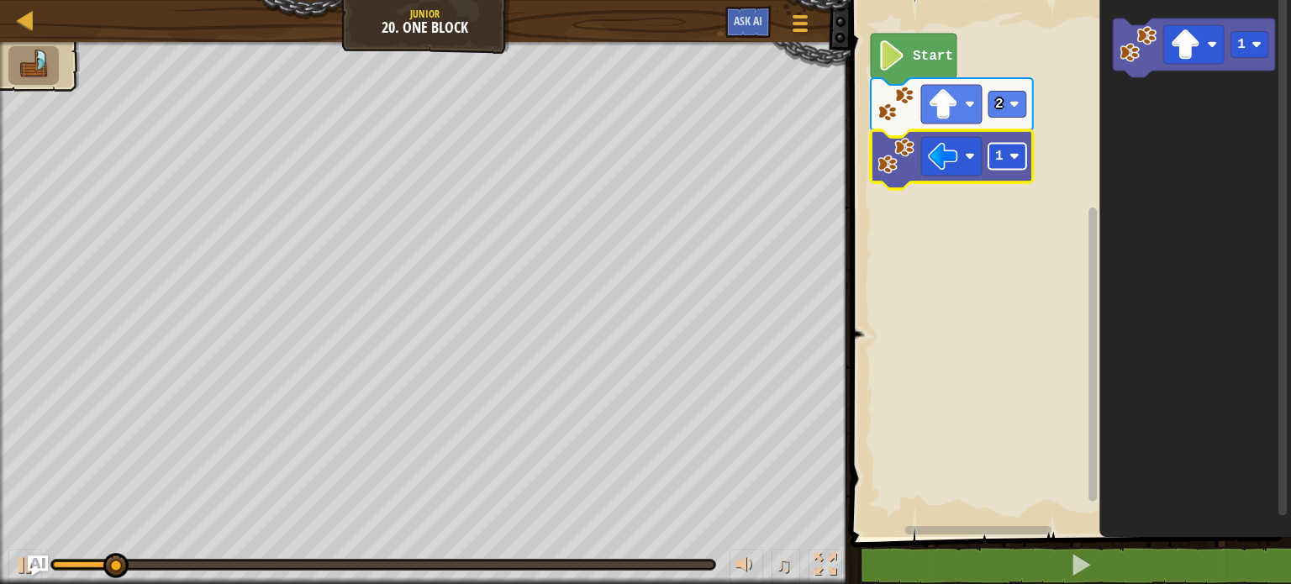
click at [1012, 152] on image "Blockly Workspace" at bounding box center [1014, 156] width 10 height 10
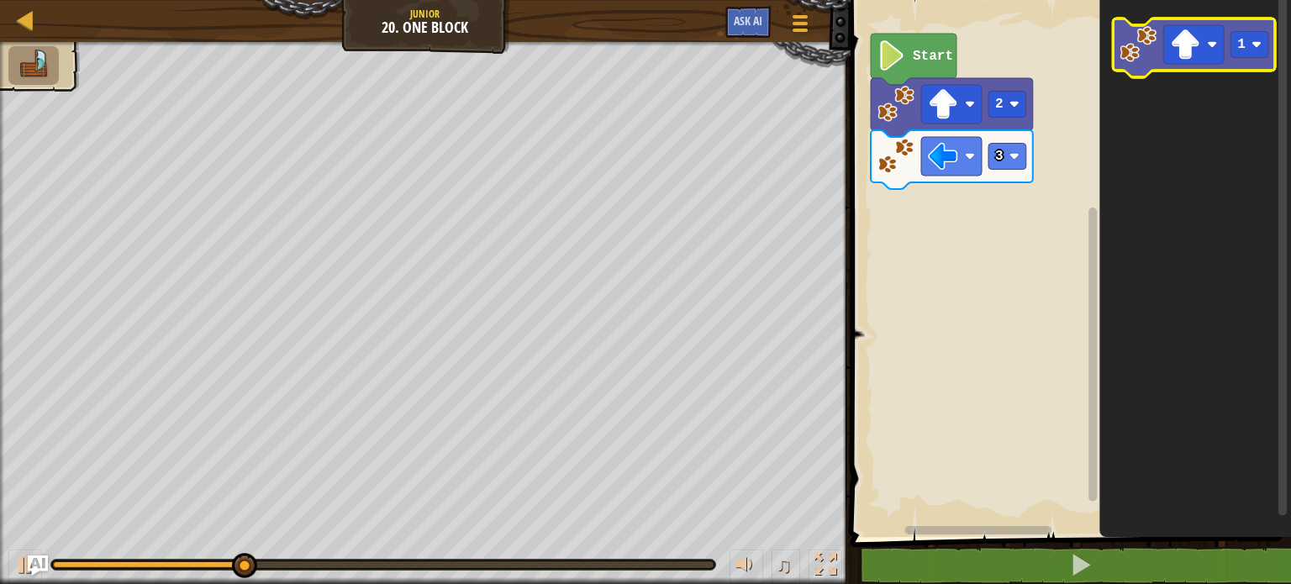
click at [1143, 43] on image "Blockly Workspace" at bounding box center [1137, 44] width 37 height 37
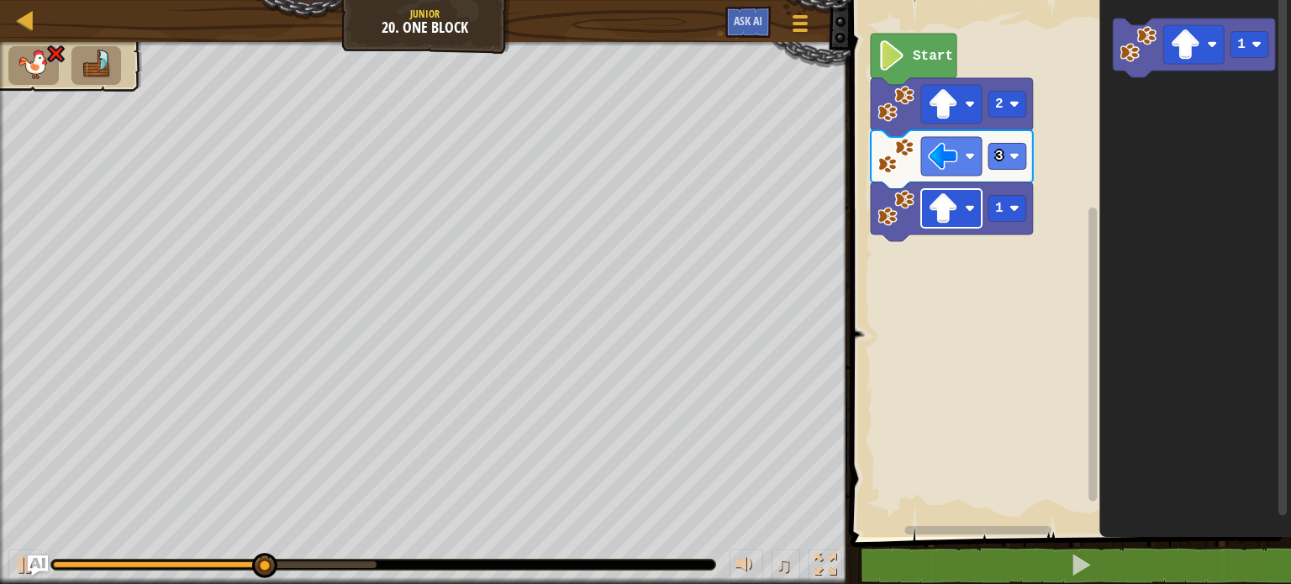
click at [957, 211] on image "Blockly Workspace" at bounding box center [943, 208] width 30 height 30
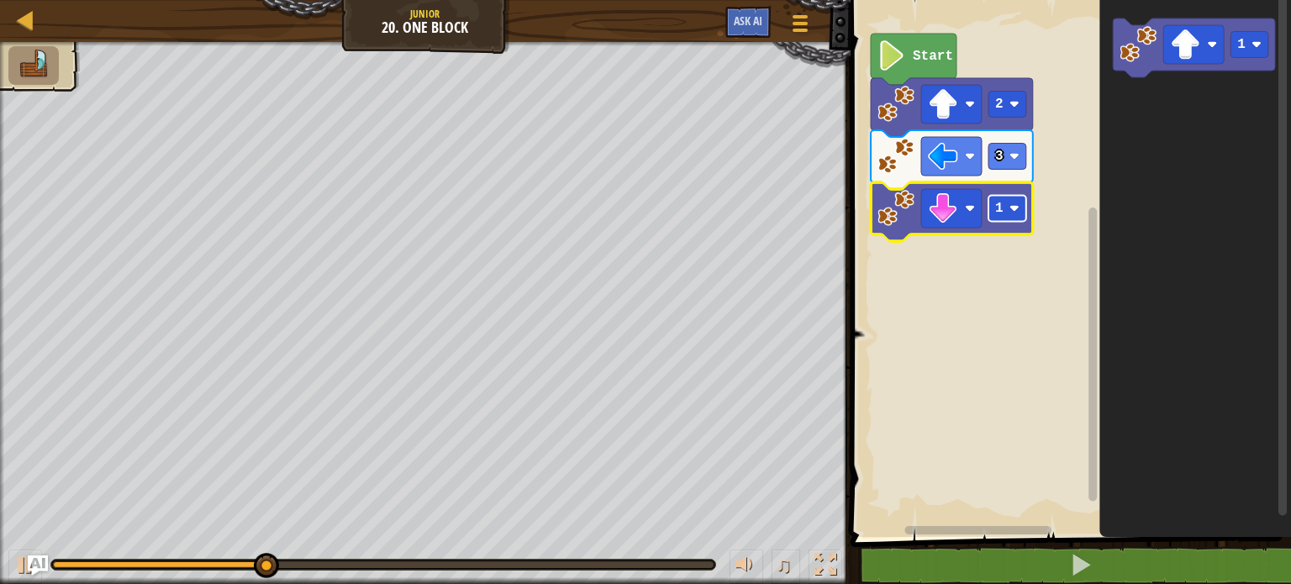
click at [1003, 214] on rect "Blockly Workspace" at bounding box center [1007, 209] width 38 height 26
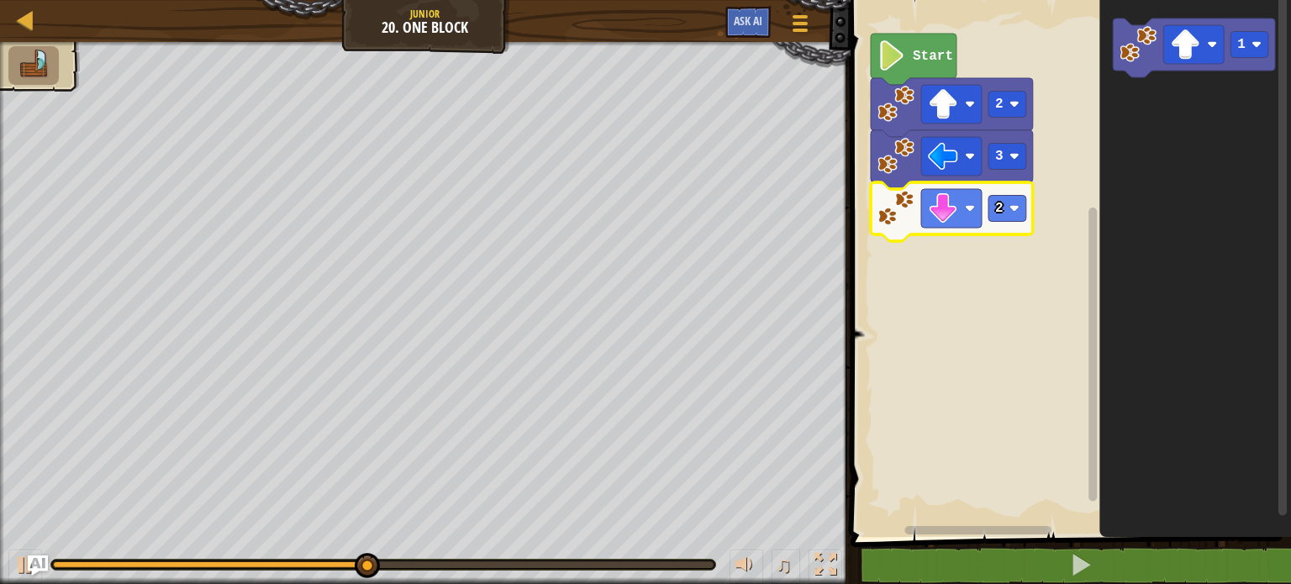
click at [966, 271] on rect "Blockly Workspace" at bounding box center [1067, 264] width 445 height 545
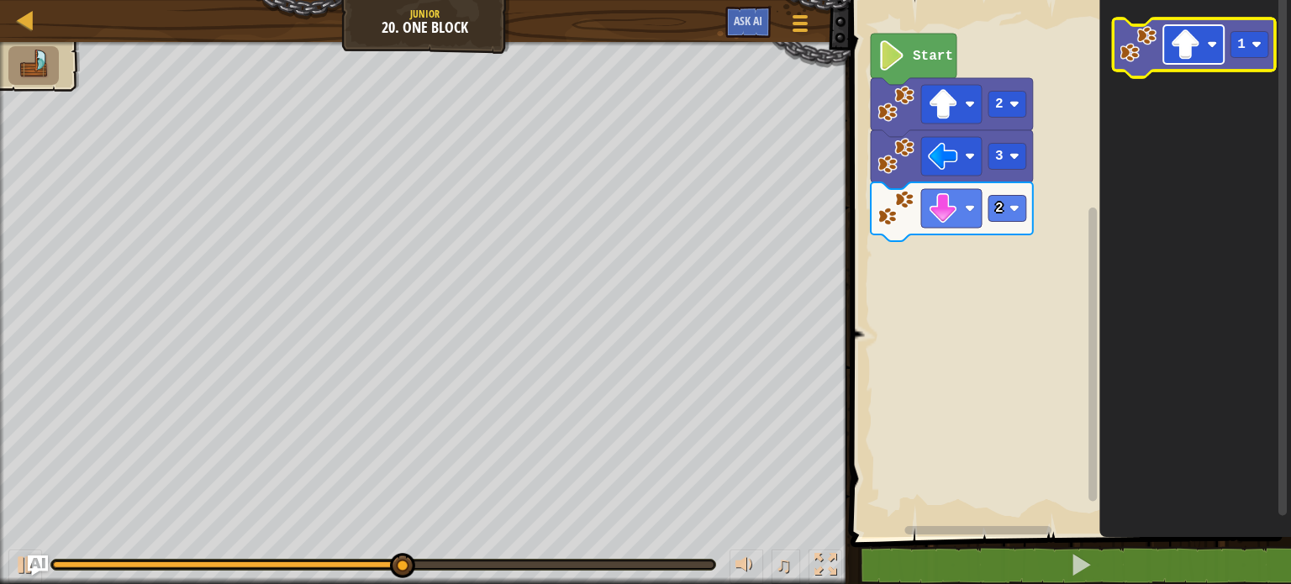
click at [1181, 50] on image "Blockly Workspace" at bounding box center [1185, 44] width 30 height 30
click at [1143, 53] on image "Blockly Workspace" at bounding box center [1137, 44] width 37 height 37
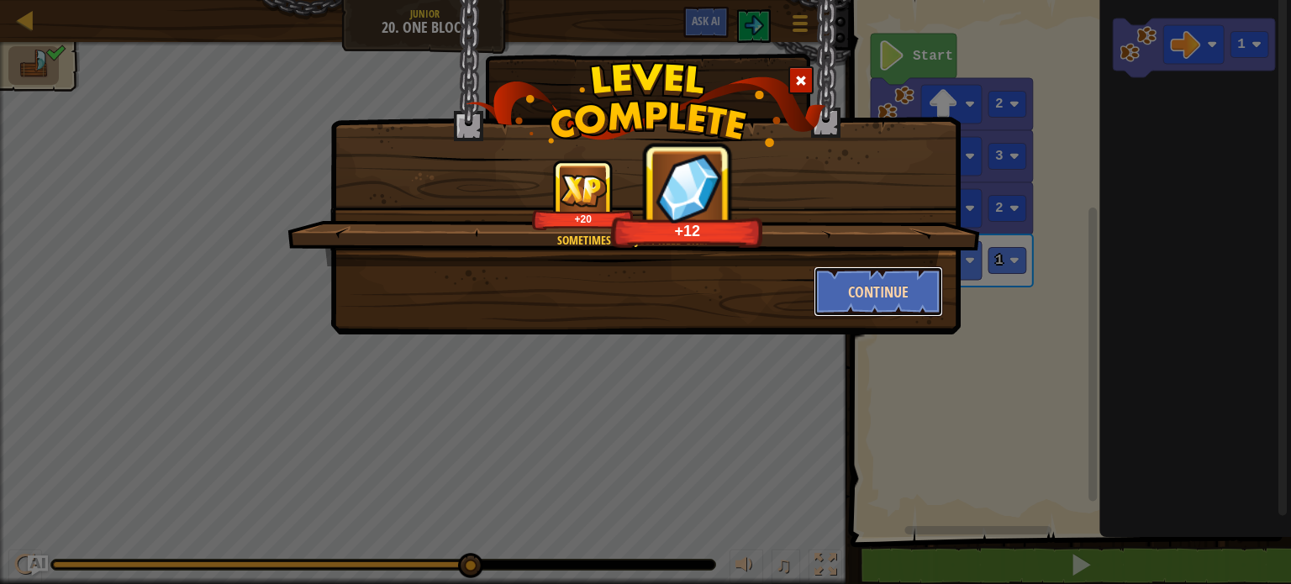
click at [884, 304] on button "Continue" at bounding box center [879, 291] width 130 height 50
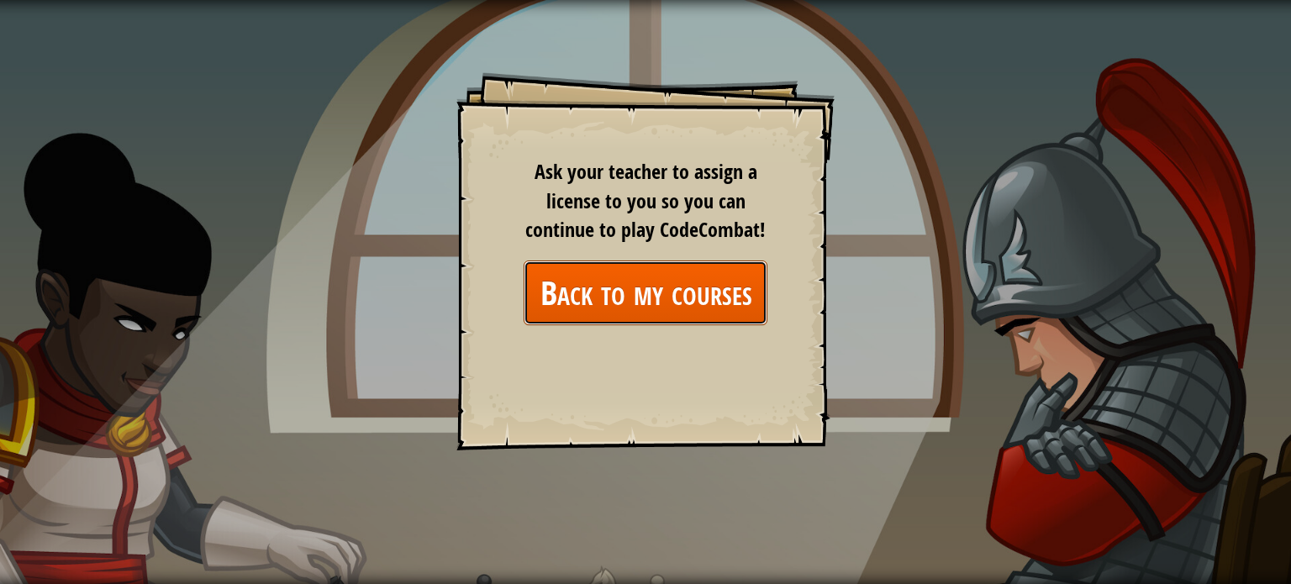
click at [671, 312] on link "Back to my courses" at bounding box center [646, 293] width 244 height 65
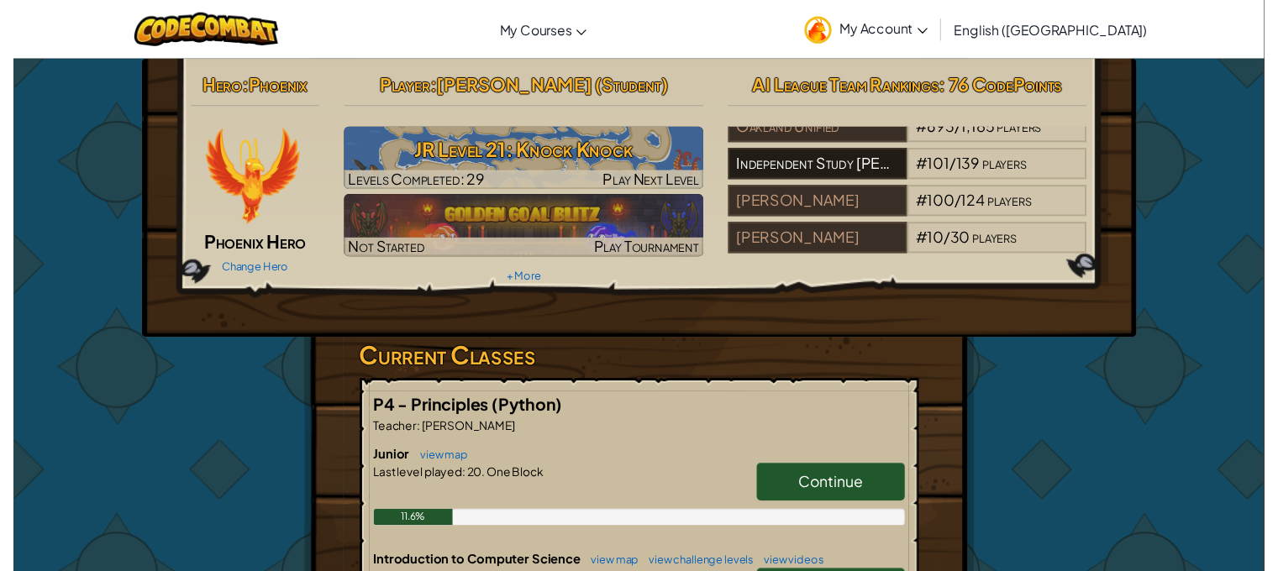
scroll to position [84, 0]
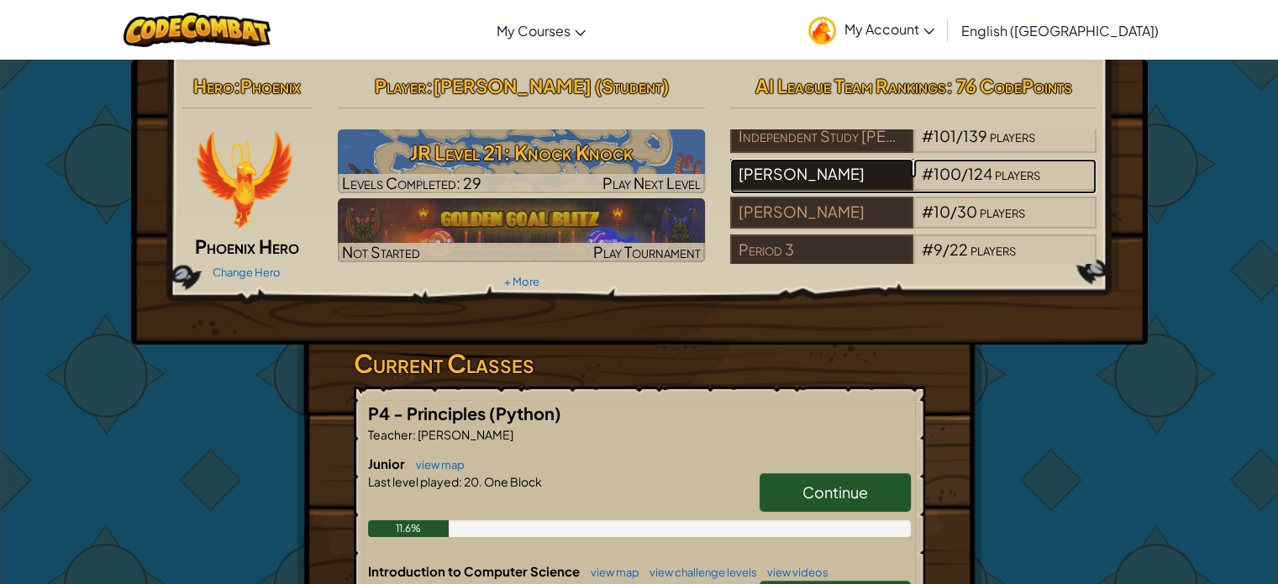
click at [832, 176] on div "[PERSON_NAME]" at bounding box center [821, 175] width 183 height 32
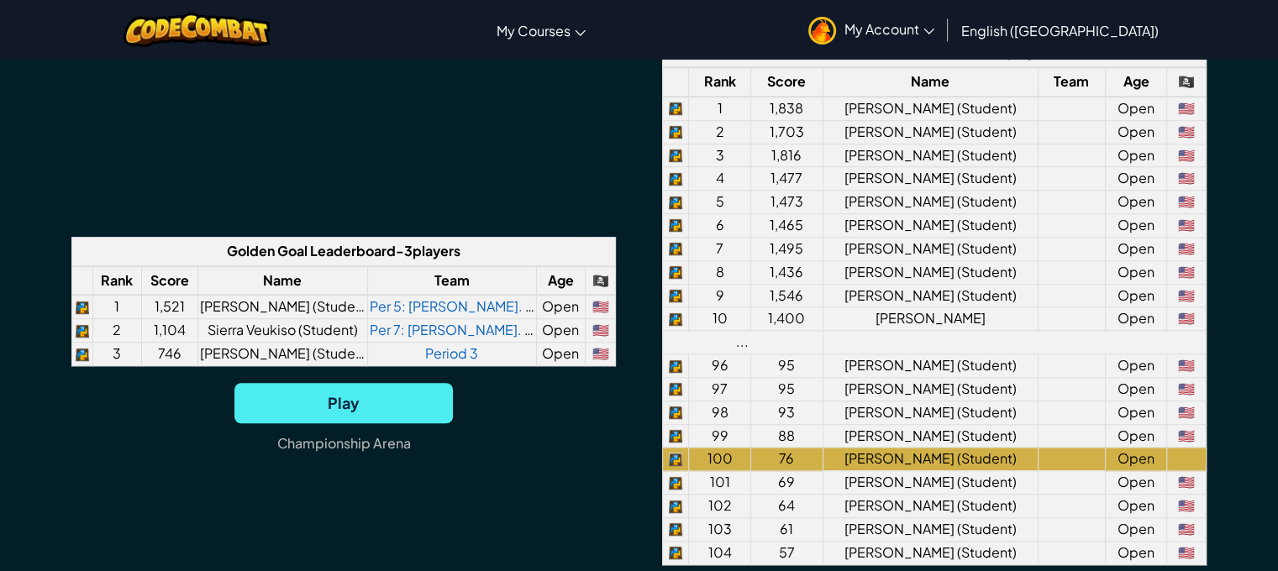
scroll to position [1345, 0]
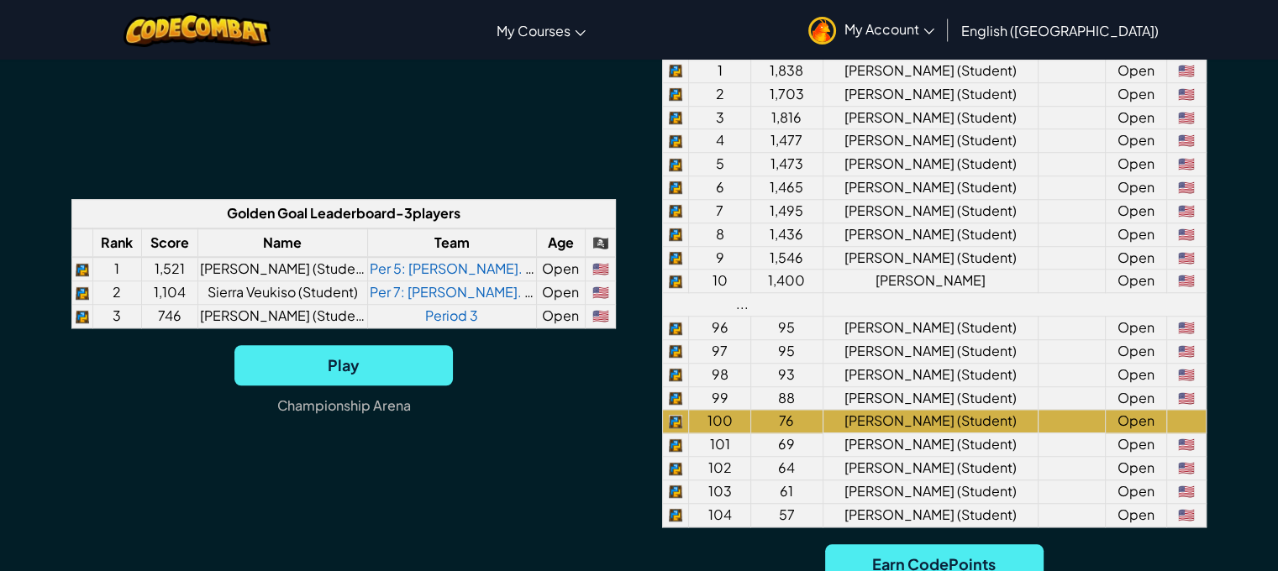
drag, startPoint x: 647, startPoint y: 319, endPoint x: 1257, endPoint y: 285, distance: 611.1
click at [1257, 285] on div "Team Ranking Use your coding skills and battle strategies to rise up the ranks!…" at bounding box center [639, 238] width 1278 height 919
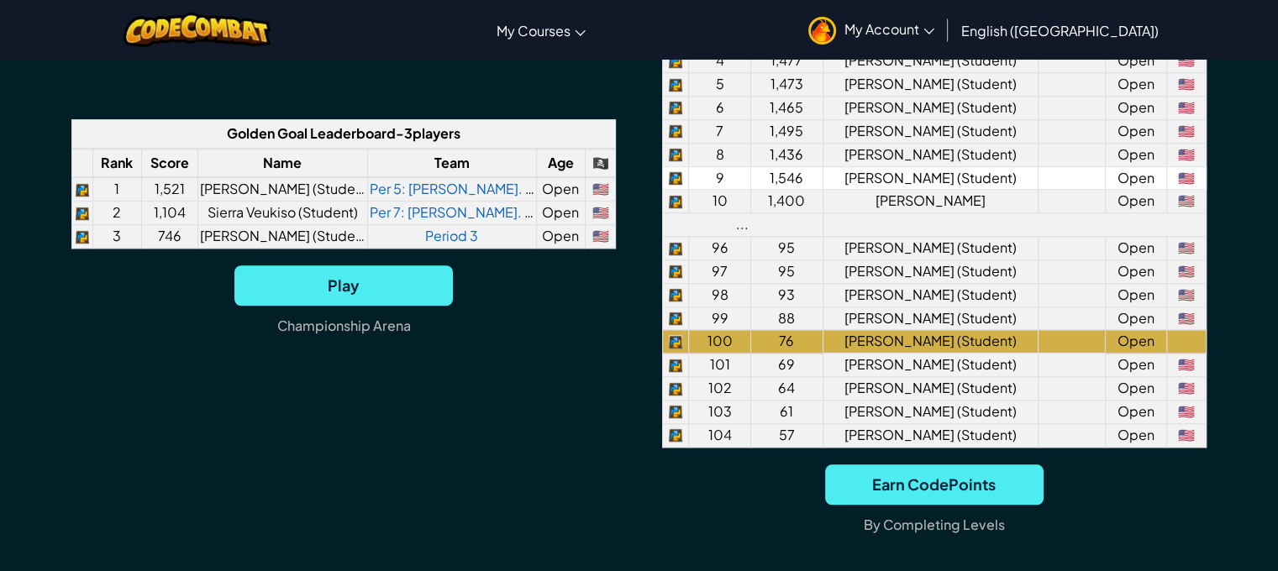
scroll to position [1429, 0]
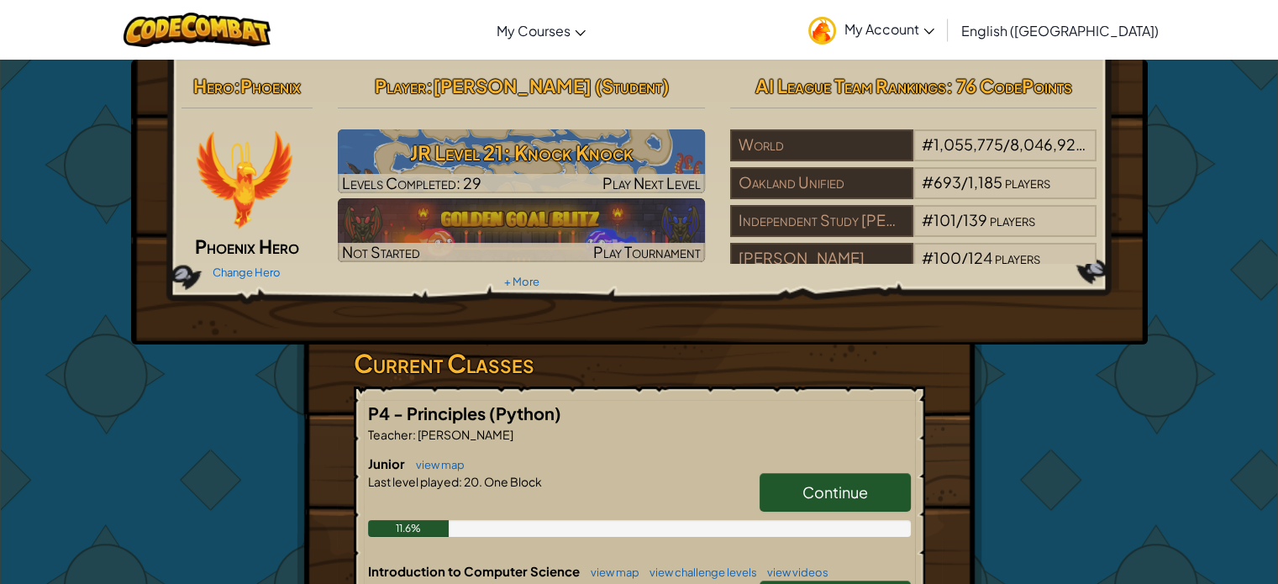
click at [852, 482] on span "Continue" at bounding box center [836, 491] width 66 height 19
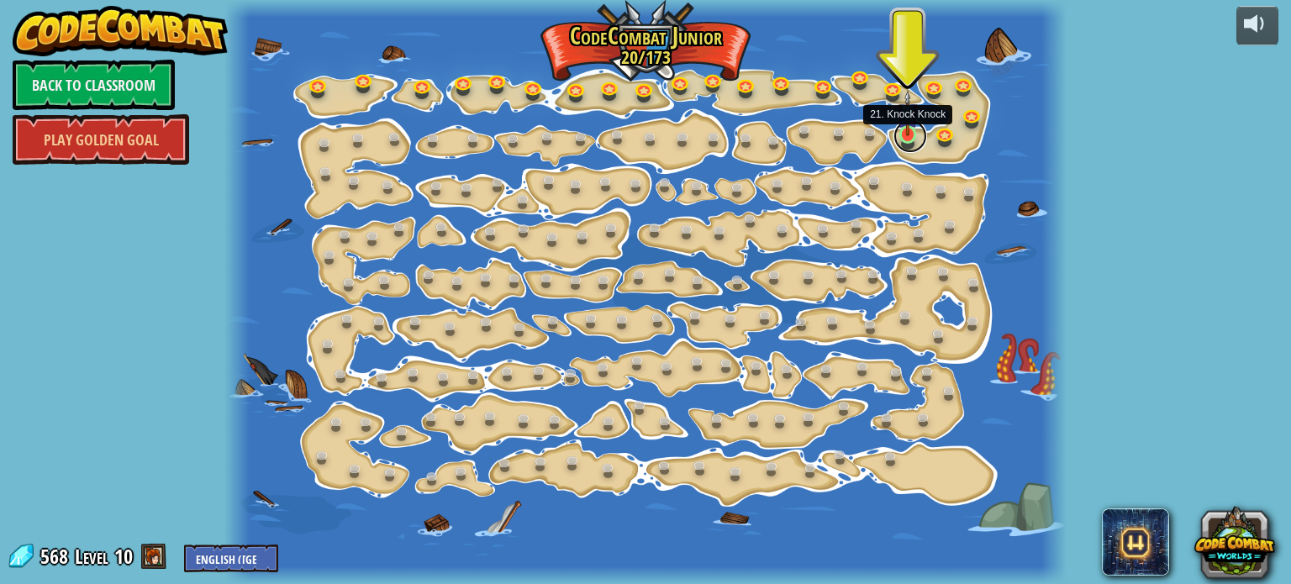
click at [901, 144] on link at bounding box center [910, 136] width 34 height 34
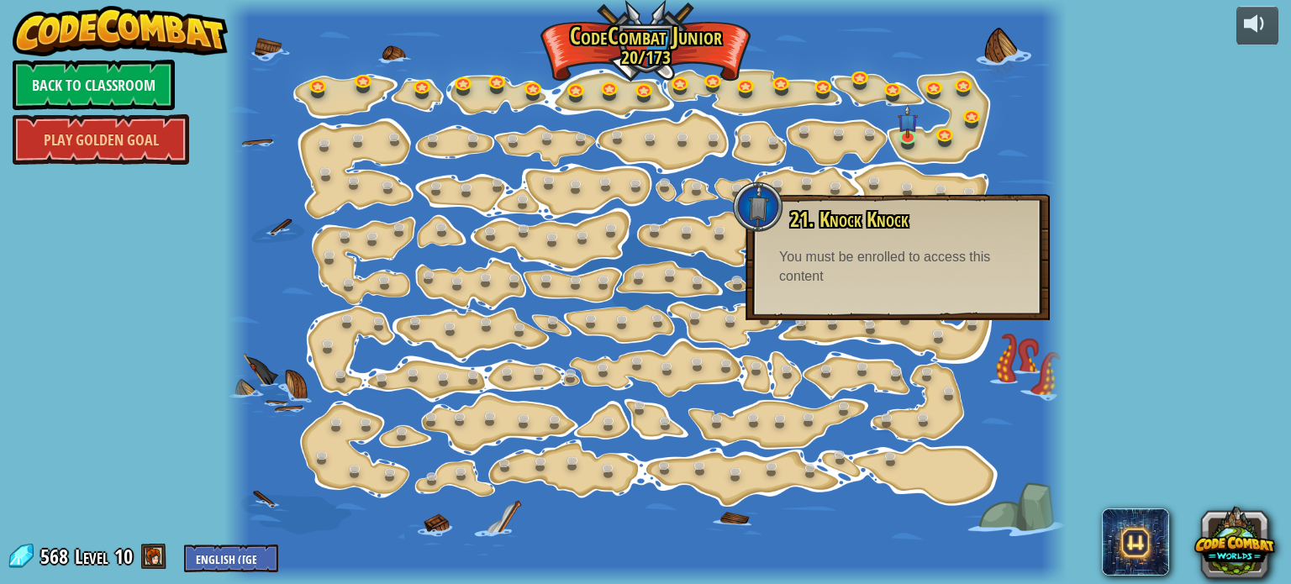
click at [1049, 144] on div at bounding box center [1053, 292] width 25 height 584
click at [1029, 400] on div at bounding box center [645, 292] width 842 height 584
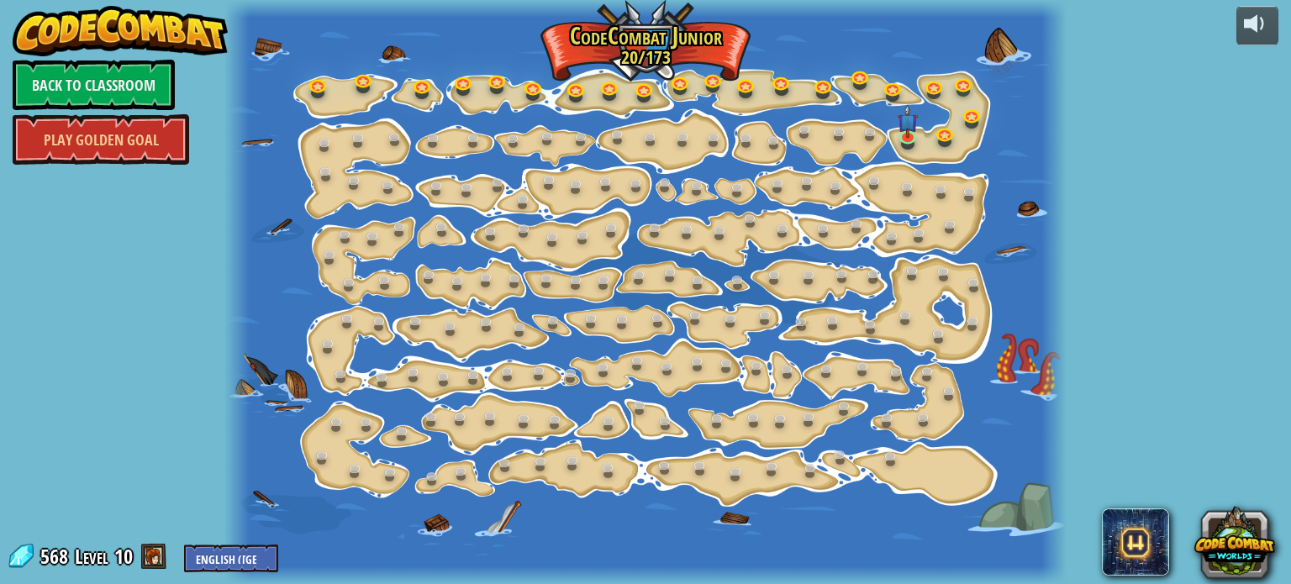
click at [161, 556] on span at bounding box center [153, 556] width 25 height 25
click at [160, 556] on span at bounding box center [153, 556] width 25 height 25
drag, startPoint x: 215, startPoint y: 557, endPoint x: 477, endPoint y: 538, distance: 262.9
click at [477, 538] on div "powered by Back to Classroom Play Golden Goal 15. Step Change Change step argum…" at bounding box center [645, 292] width 1291 height 584
